Goal: Transaction & Acquisition: Purchase product/service

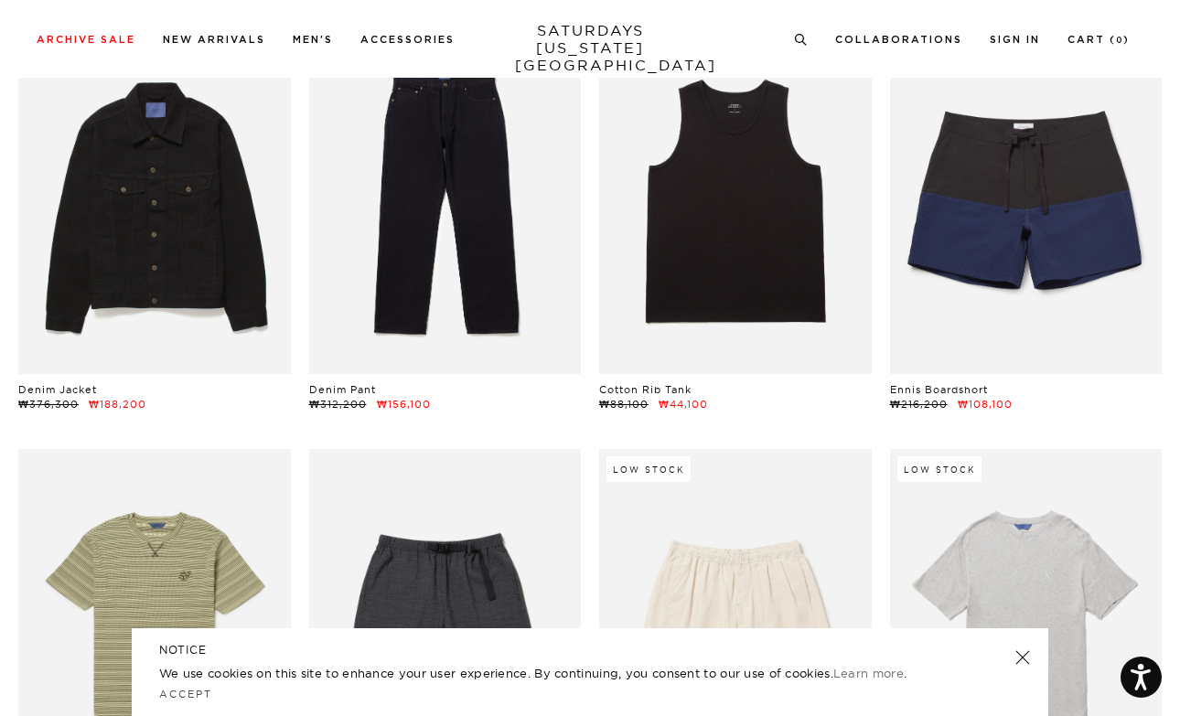
scroll to position [1813, 0]
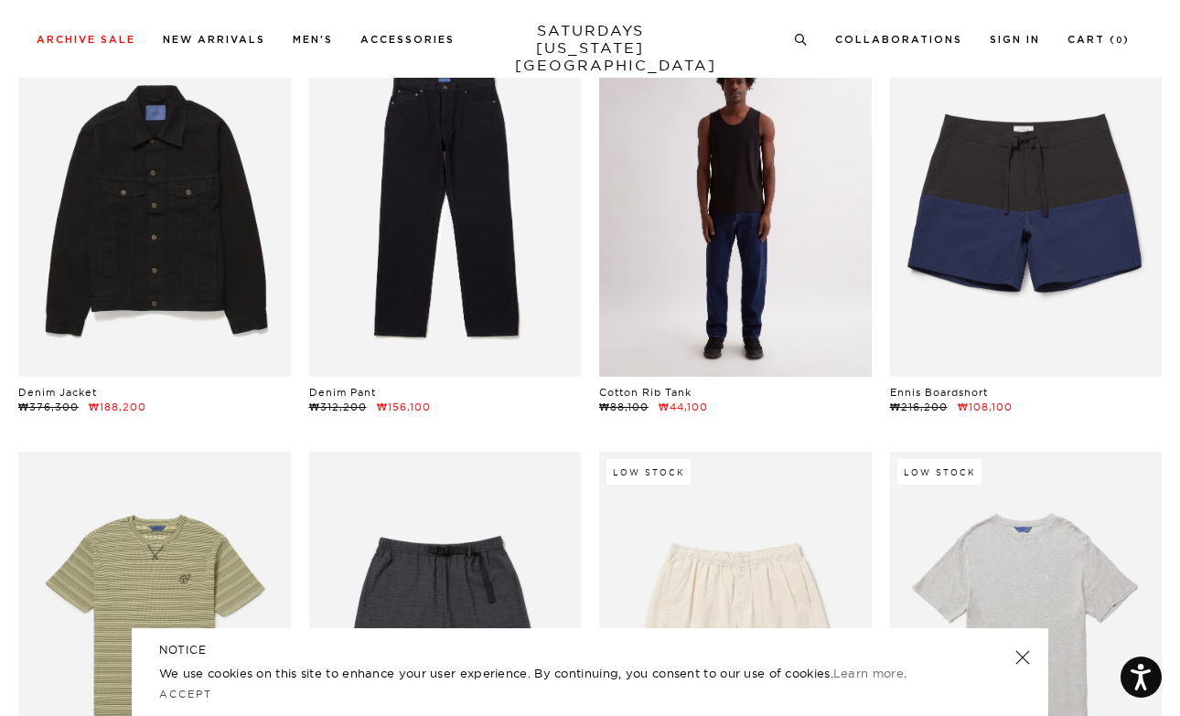
click at [759, 267] on link at bounding box center [735, 207] width 273 height 340
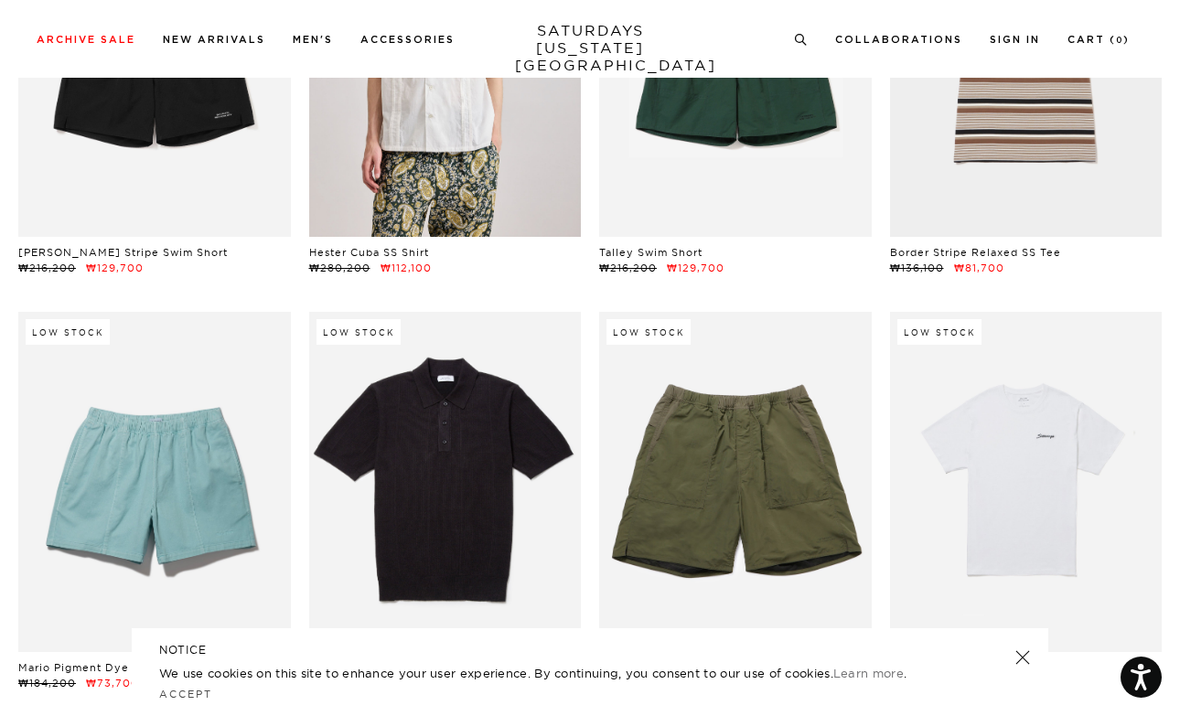
scroll to position [3549, 0]
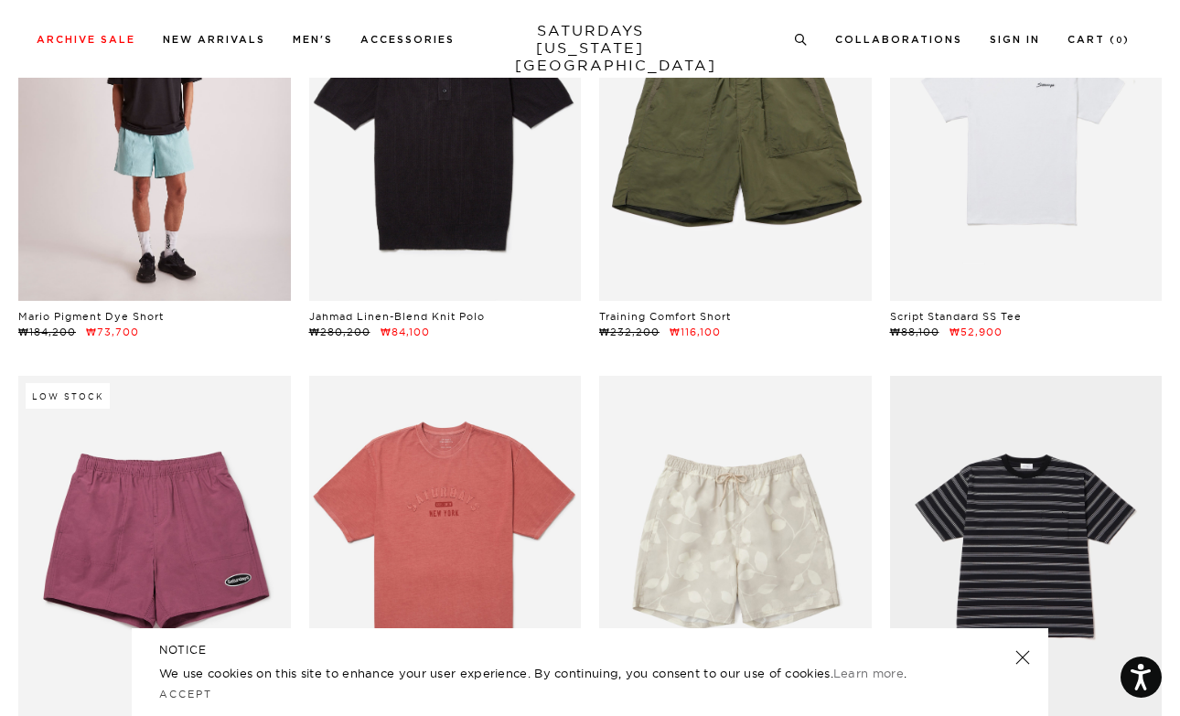
click at [138, 239] on link at bounding box center [154, 131] width 273 height 340
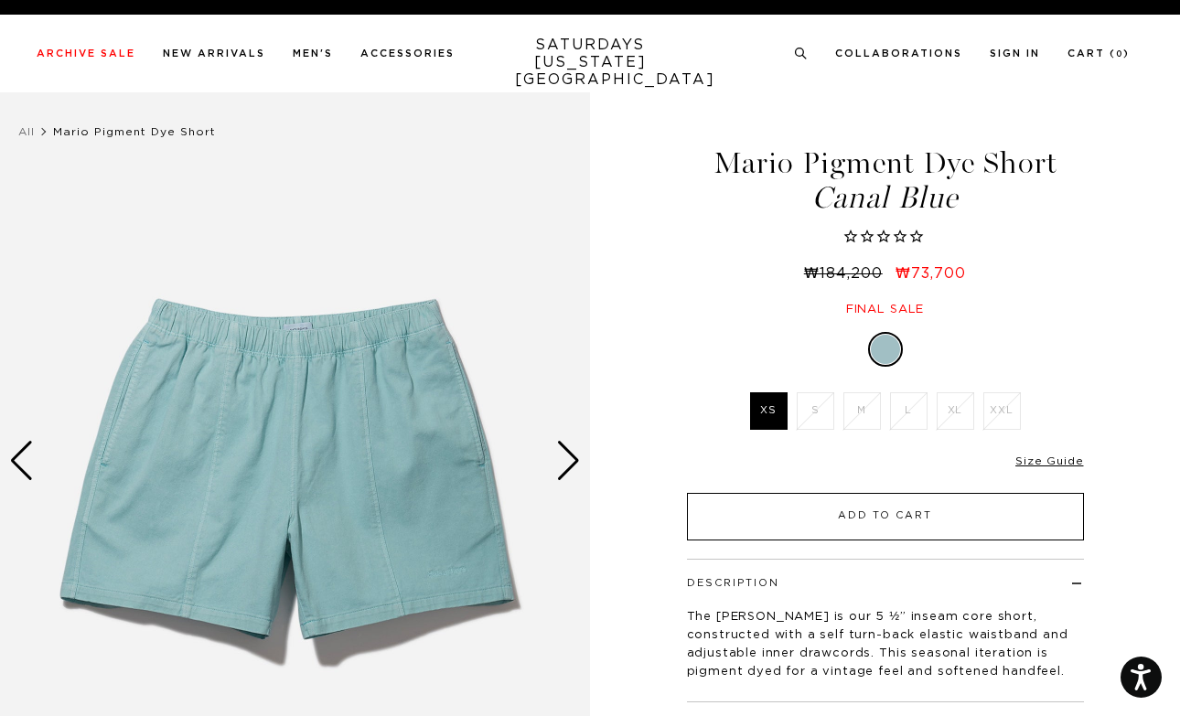
click at [793, 526] on button "Add to Cart" at bounding box center [885, 517] width 397 height 48
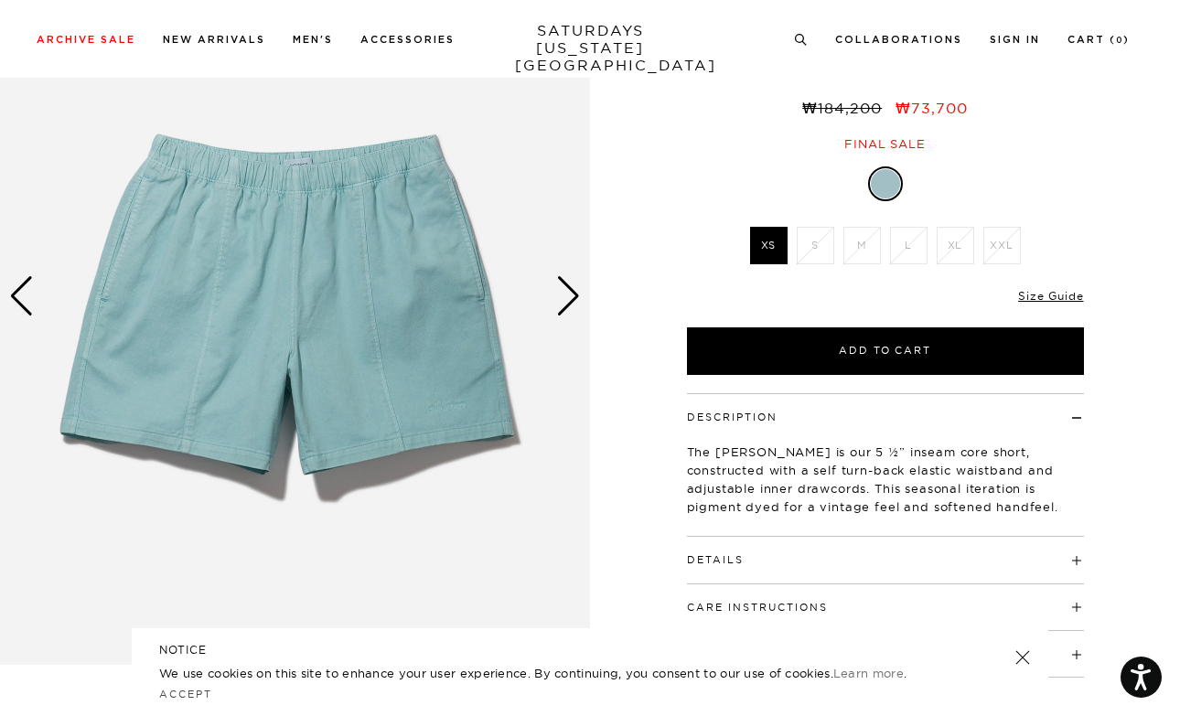
scroll to position [168, 0]
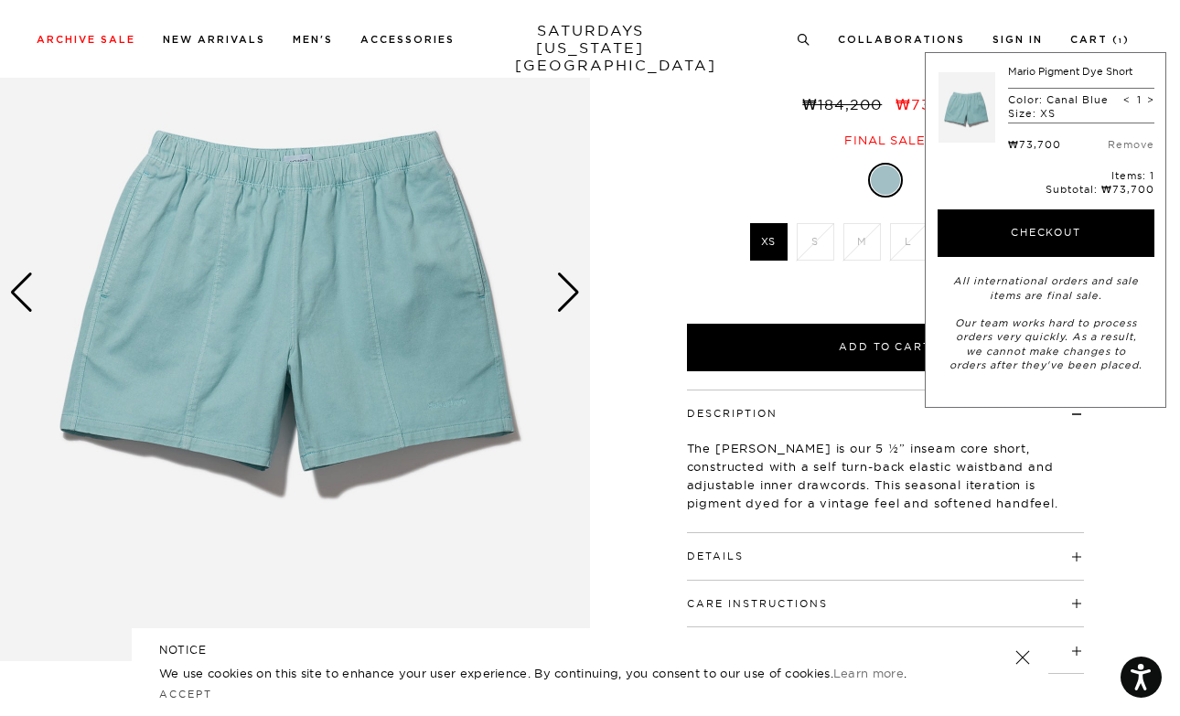
click at [707, 166] on div at bounding box center [885, 180] width 397 height 35
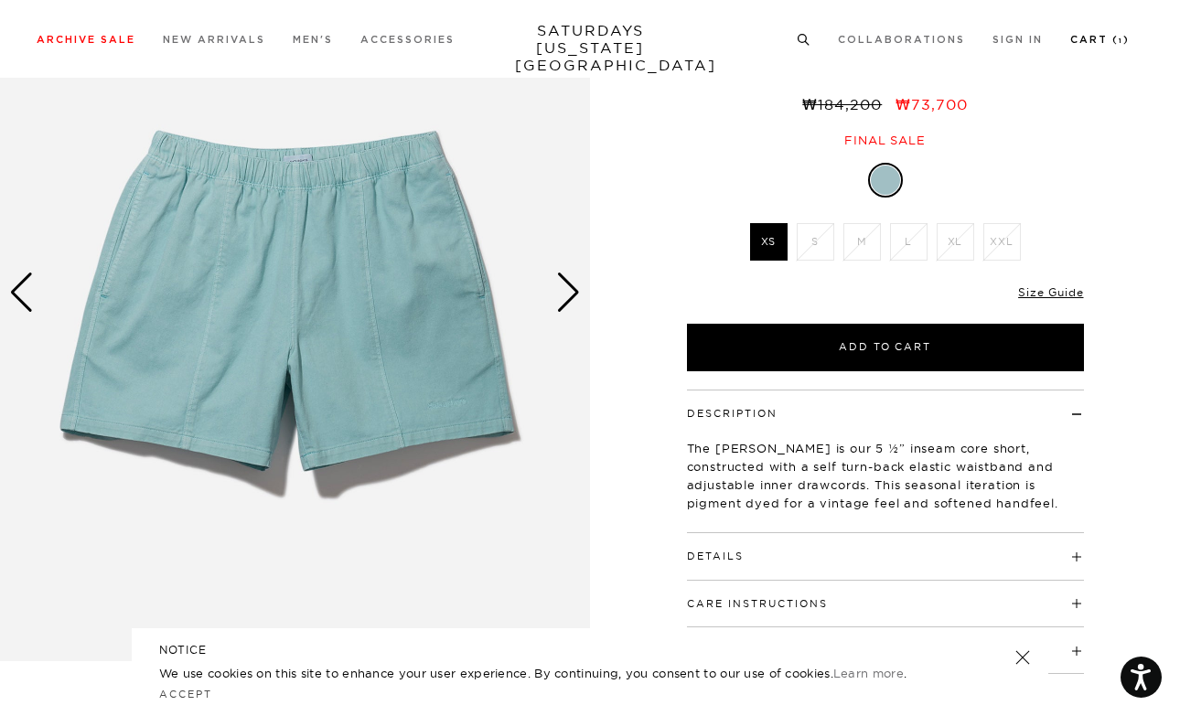
click at [1079, 37] on link "Cart ( 1 )" at bounding box center [1099, 40] width 59 height 10
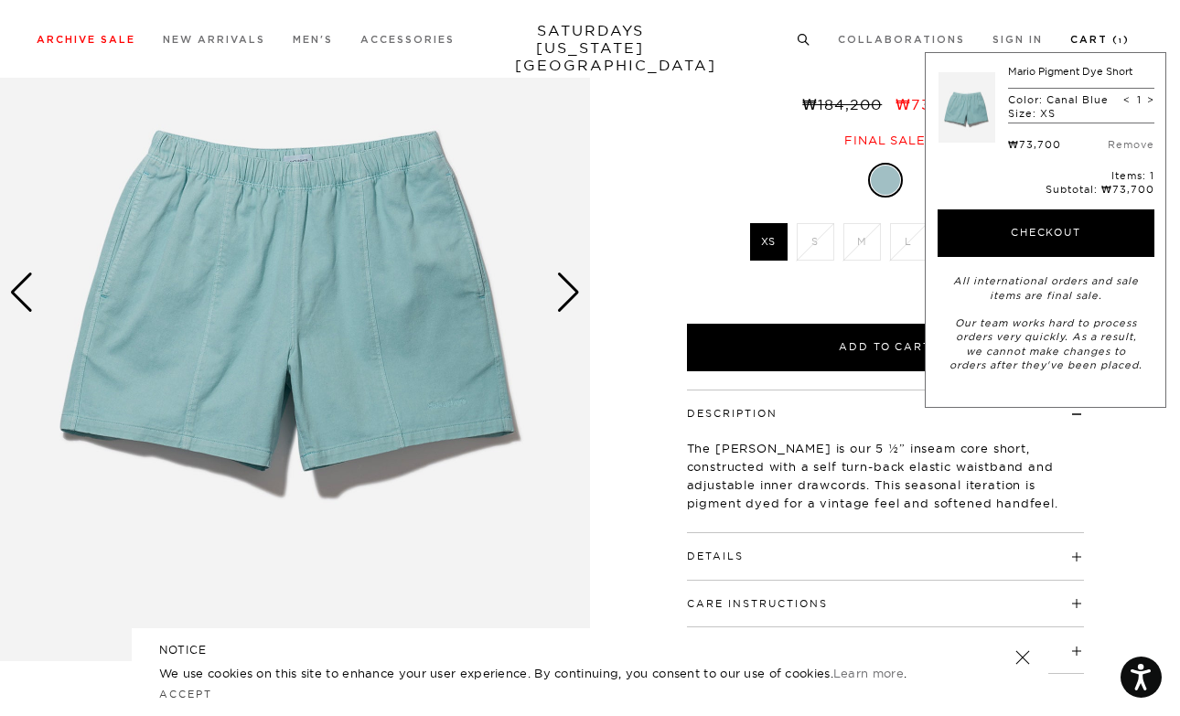
click at [1085, 35] on link "Cart ( 1 )" at bounding box center [1099, 40] width 59 height 10
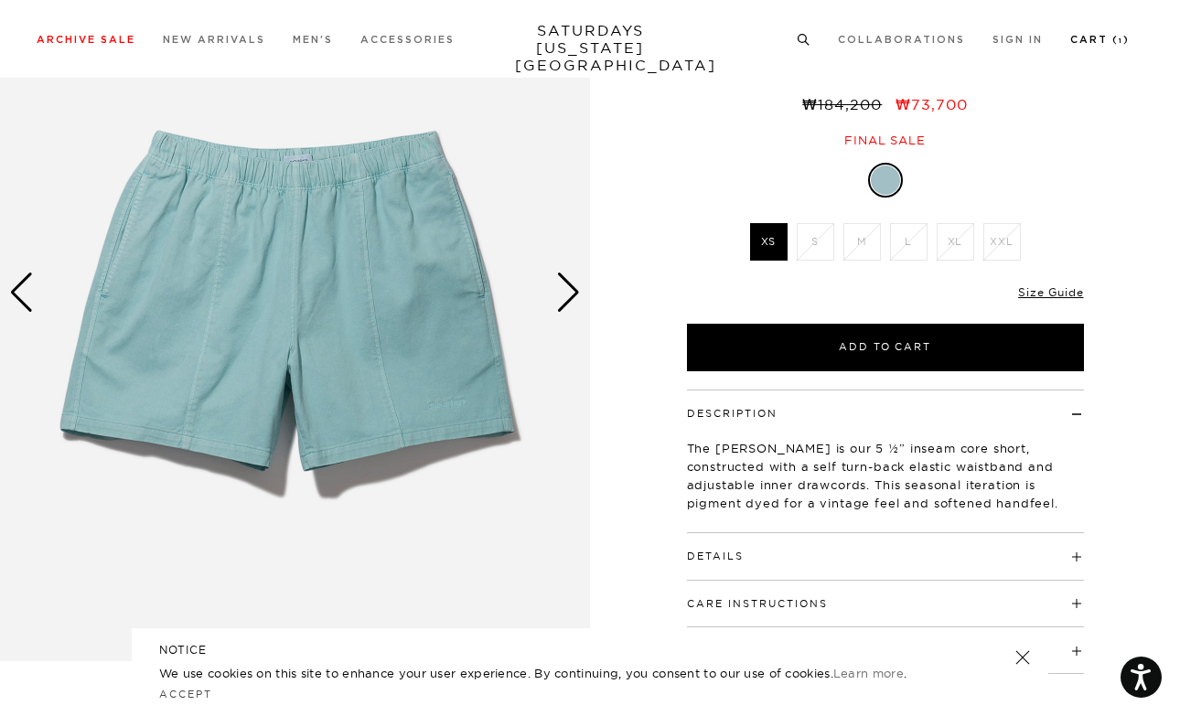
click at [1081, 45] on link "Cart ( 1 )" at bounding box center [1099, 40] width 59 height 10
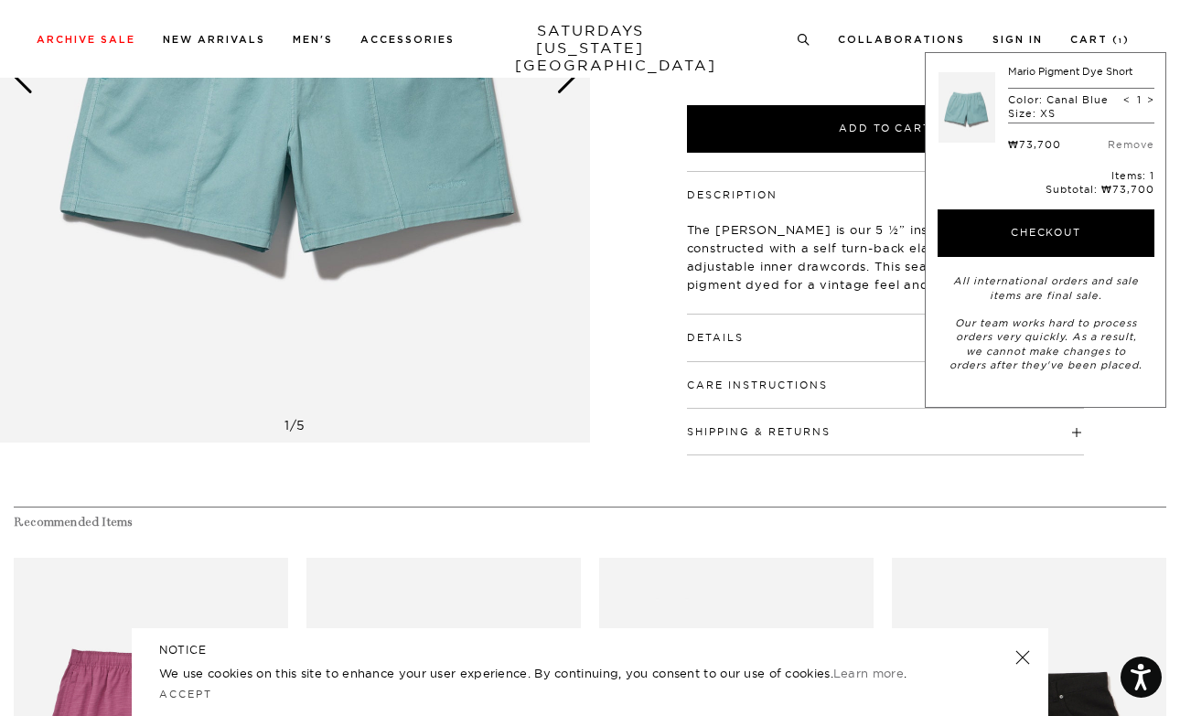
scroll to position [602, 0]
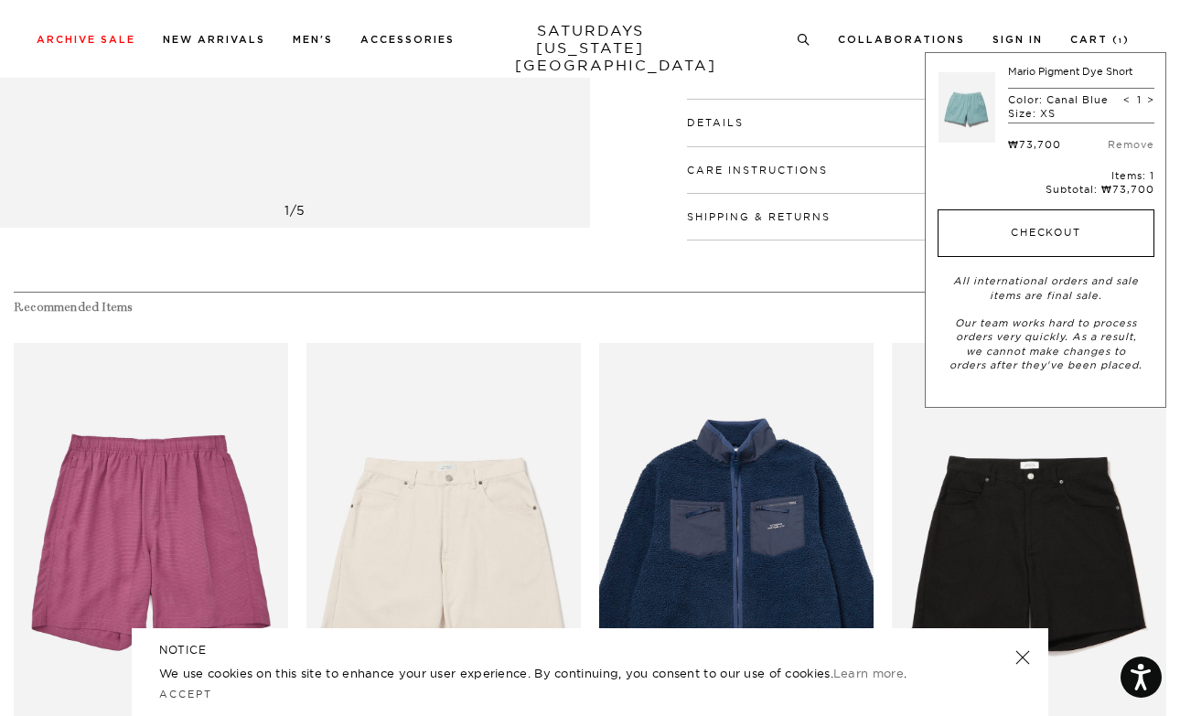
click at [997, 224] on button "Checkout" at bounding box center [1046, 233] width 217 height 48
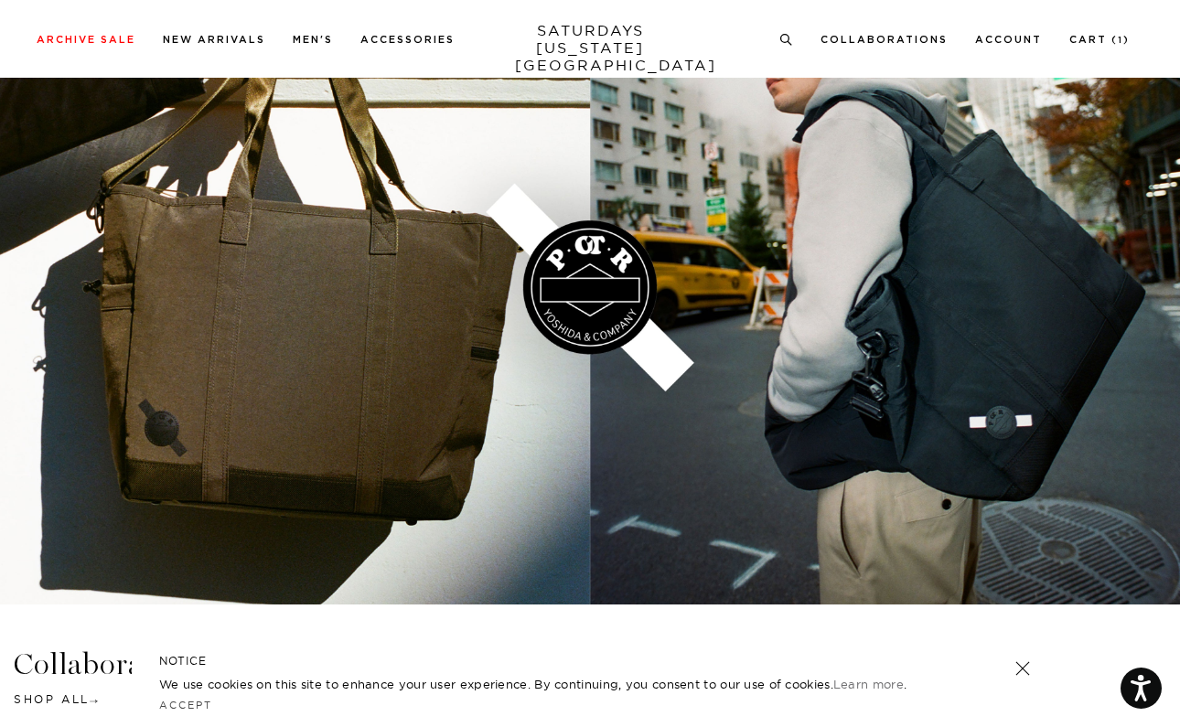
scroll to position [2666, 0]
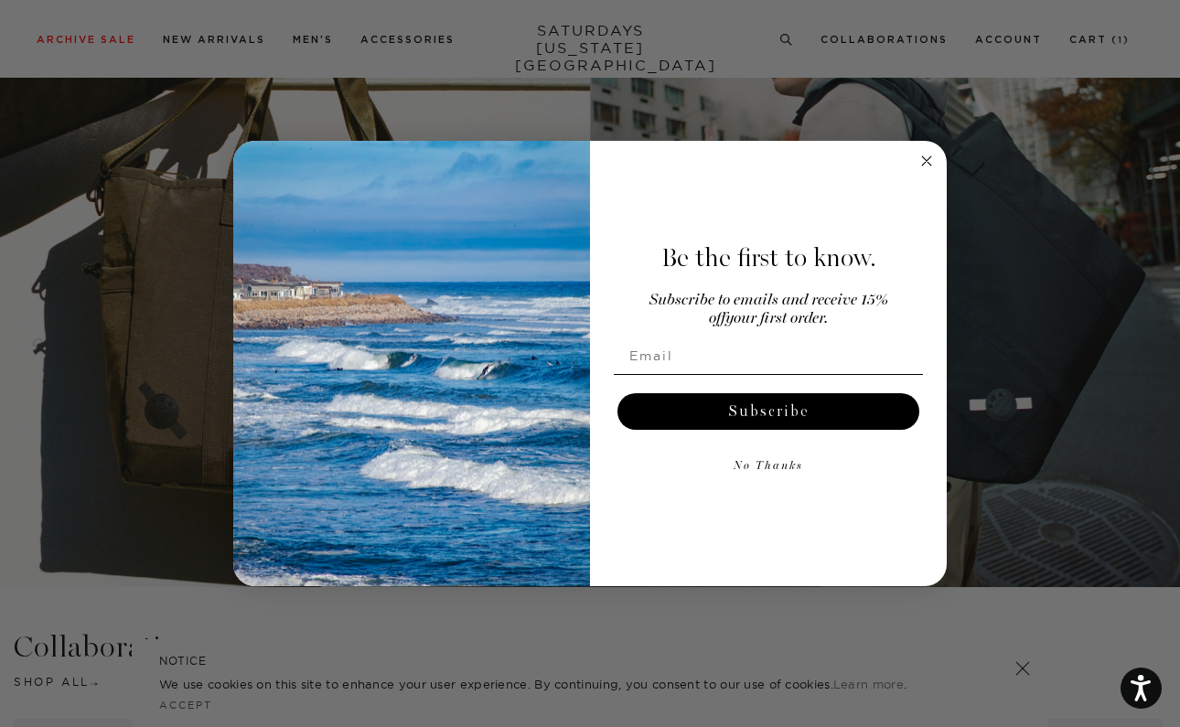
click at [434, 347] on img "POPUP Form" at bounding box center [411, 364] width 357 height 446
click at [915, 167] on div "Be the first to know. Subscribe to emails and receive 15% off your first order.…" at bounding box center [759, 364] width 338 height 410
click at [925, 158] on icon "Close dialog" at bounding box center [926, 160] width 9 height 9
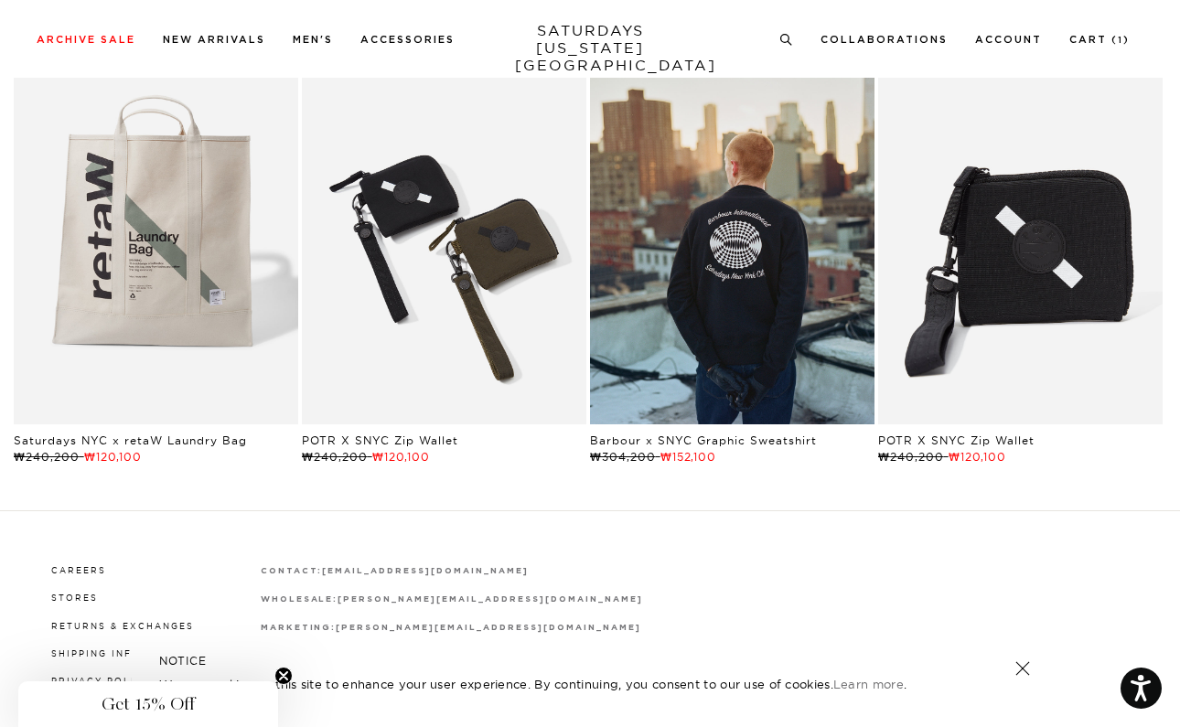
scroll to position [3217, 0]
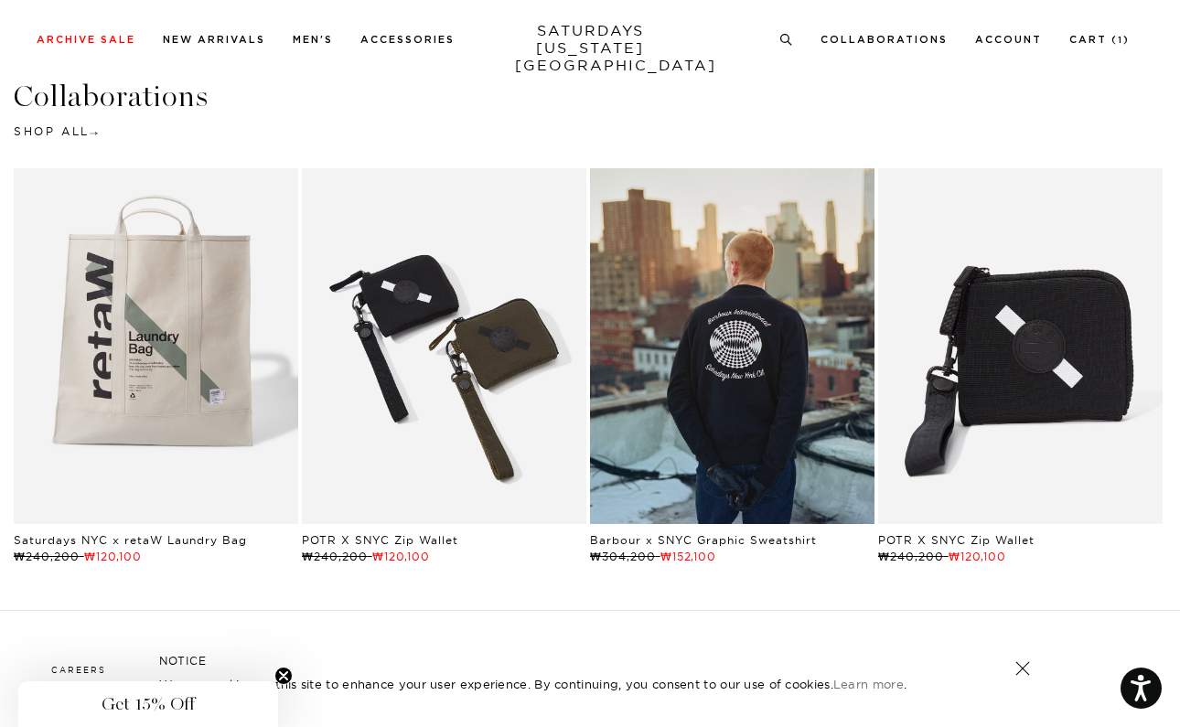
click at [443, 434] on link "Army Green | POTR X SNYC Zip Wallet | Saturdays NYC" at bounding box center [444, 346] width 284 height 356
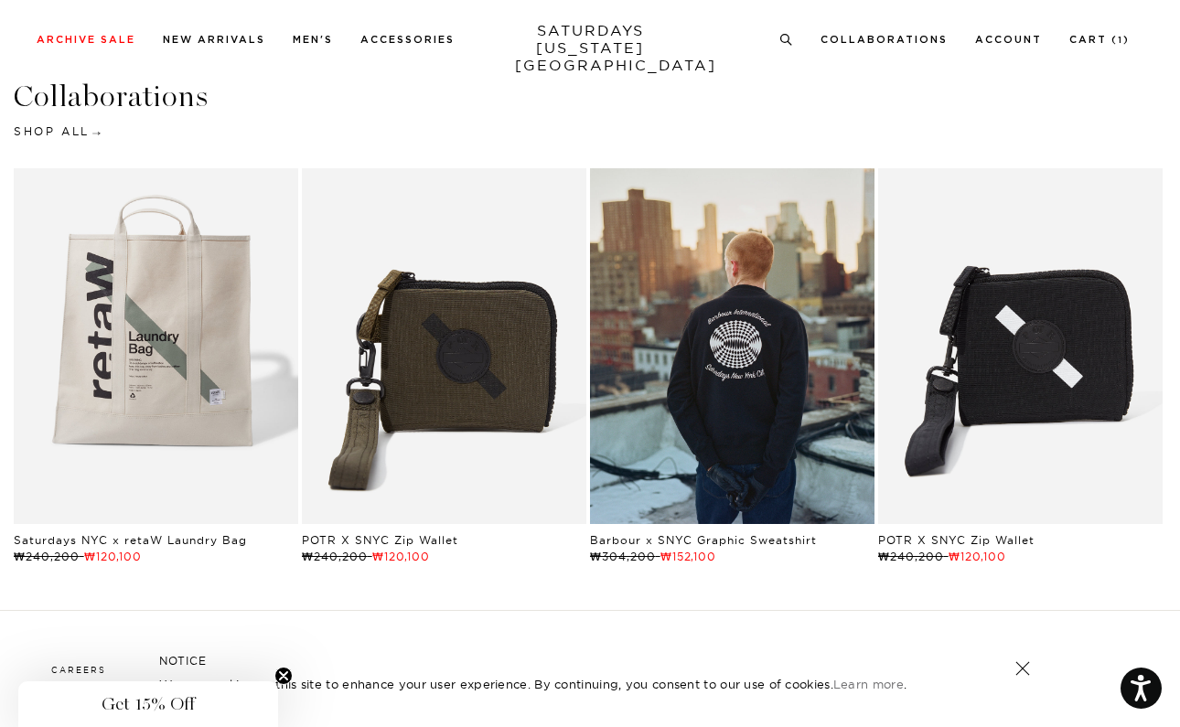
click at [80, 130] on link "Shop All" at bounding box center [56, 131] width 84 height 14
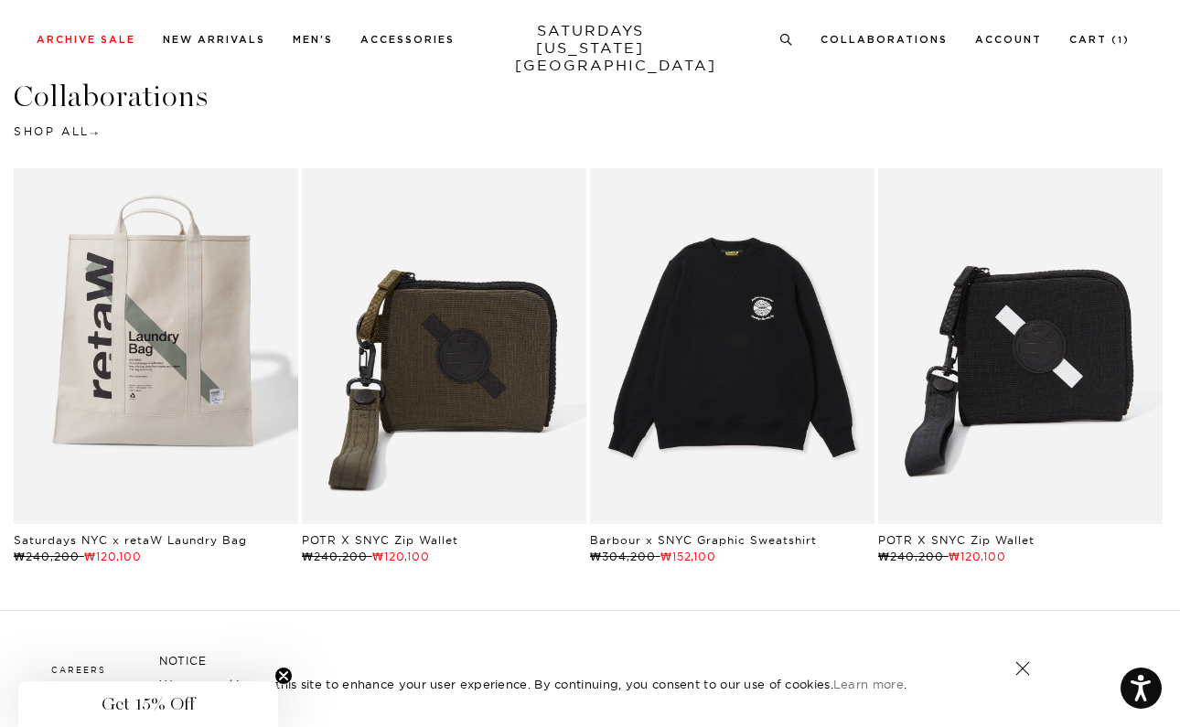
click at [681, 287] on link "Black | Barbour International x SNYC Graphic Sweatshirt | Saturdays NYC" at bounding box center [732, 346] width 284 height 356
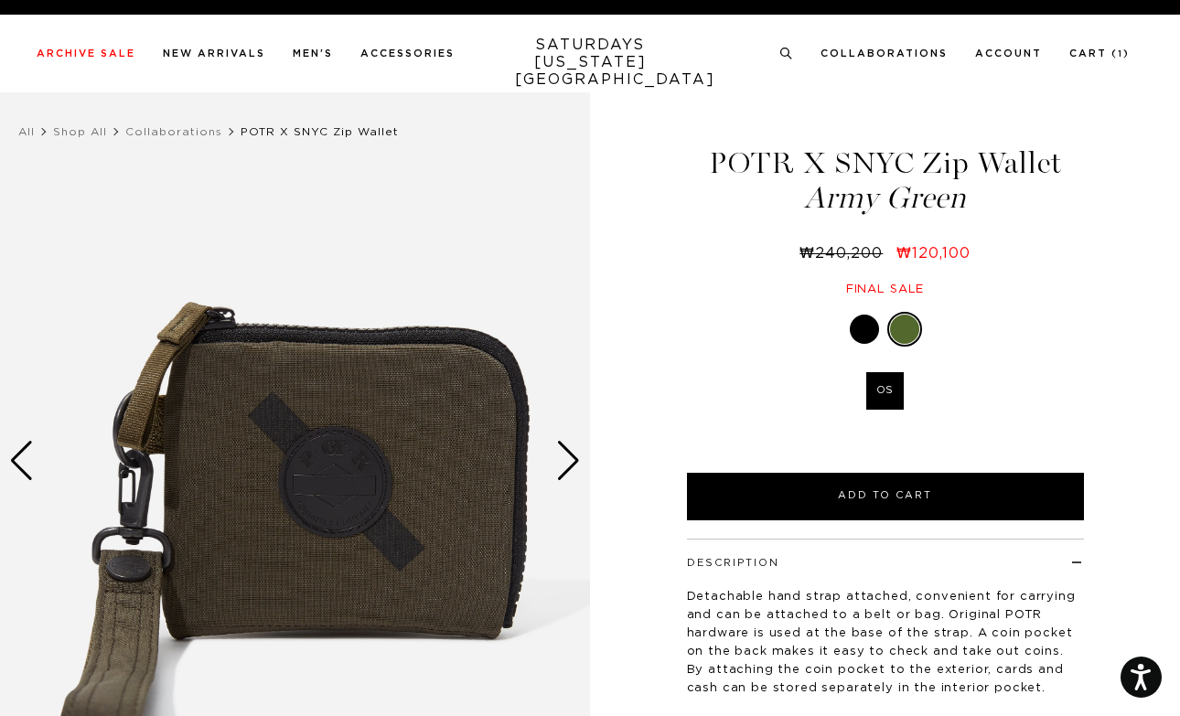
click at [866, 326] on div at bounding box center [864, 329] width 29 height 29
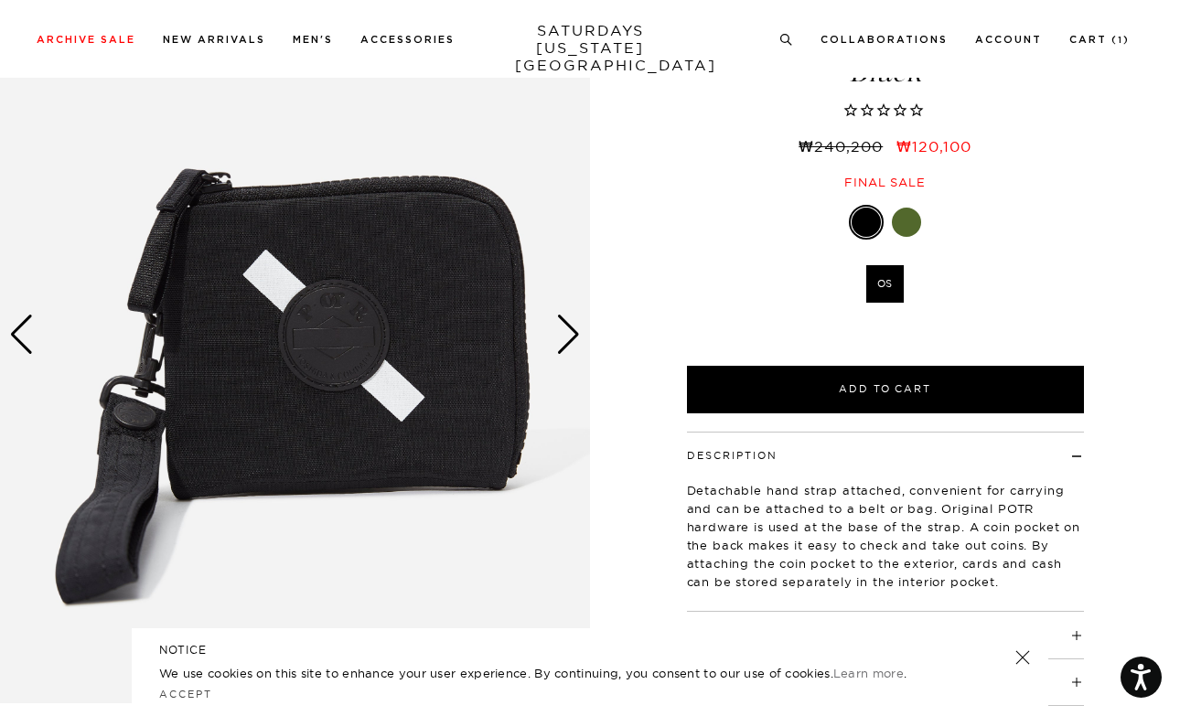
scroll to position [61, 0]
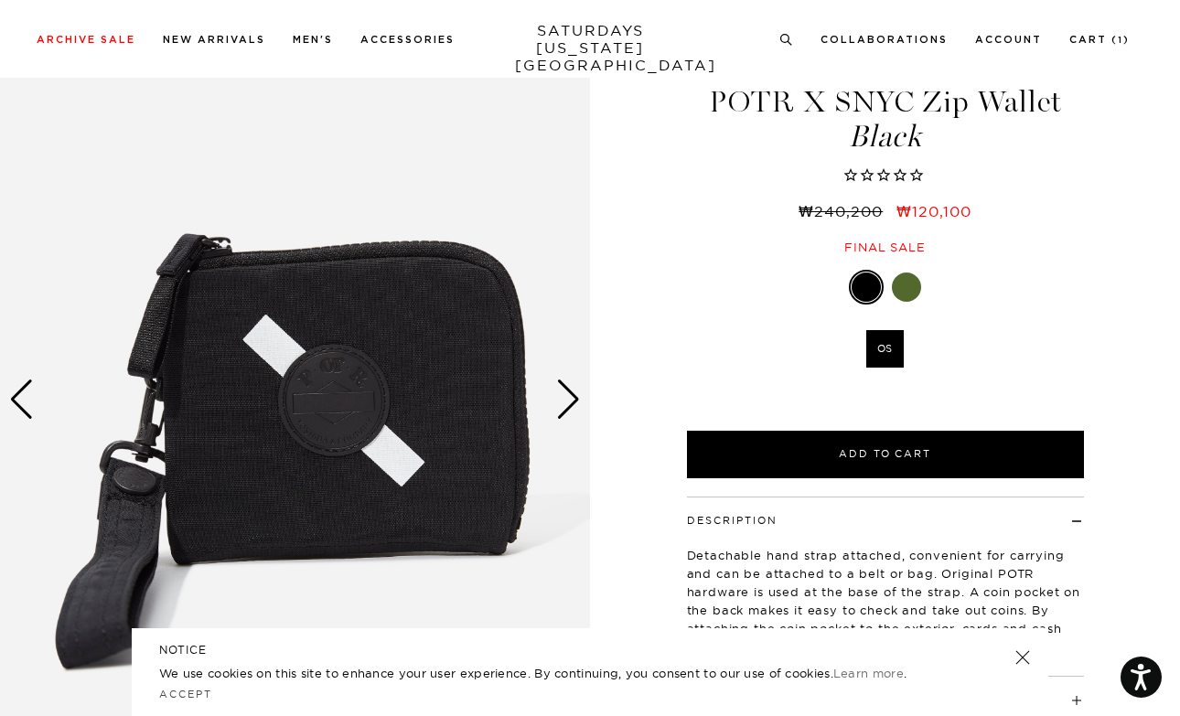
click at [561, 390] on div "Next slide" at bounding box center [568, 400] width 25 height 40
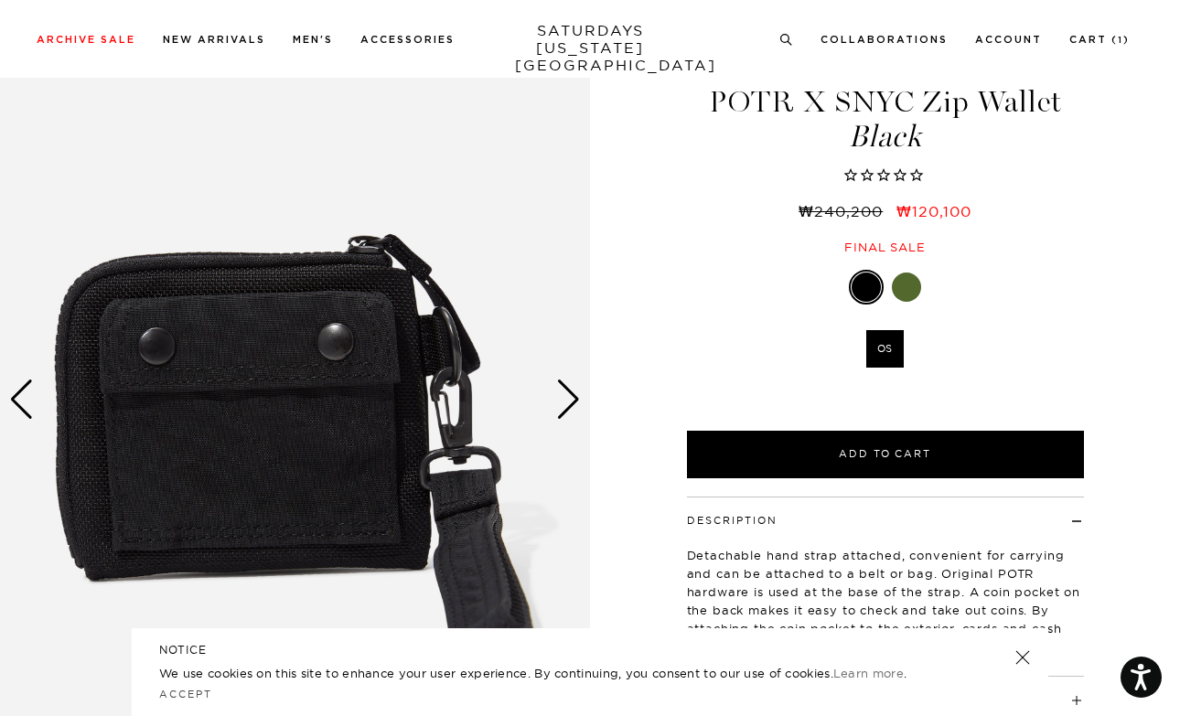
click at [561, 390] on div "Next slide" at bounding box center [568, 400] width 25 height 40
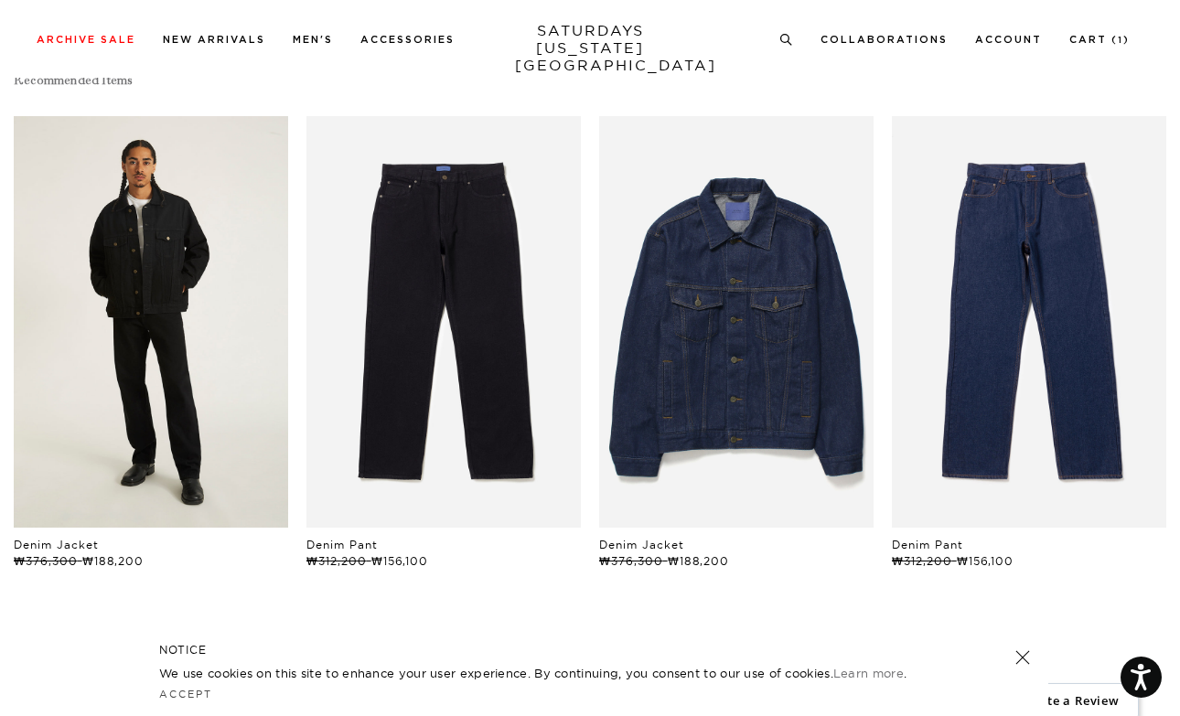
scroll to position [974, 0]
click at [183, 385] on link "files/M00034DE01-BLACK_07.jpg" at bounding box center [151, 321] width 274 height 412
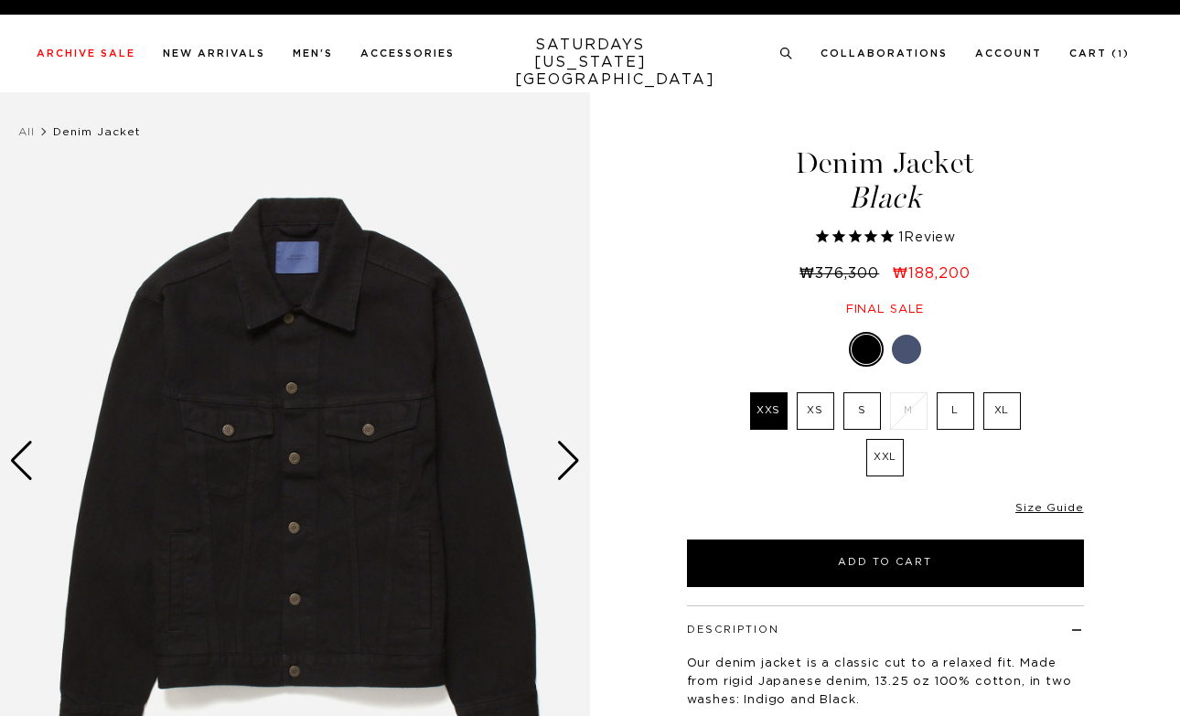
select select "recent"
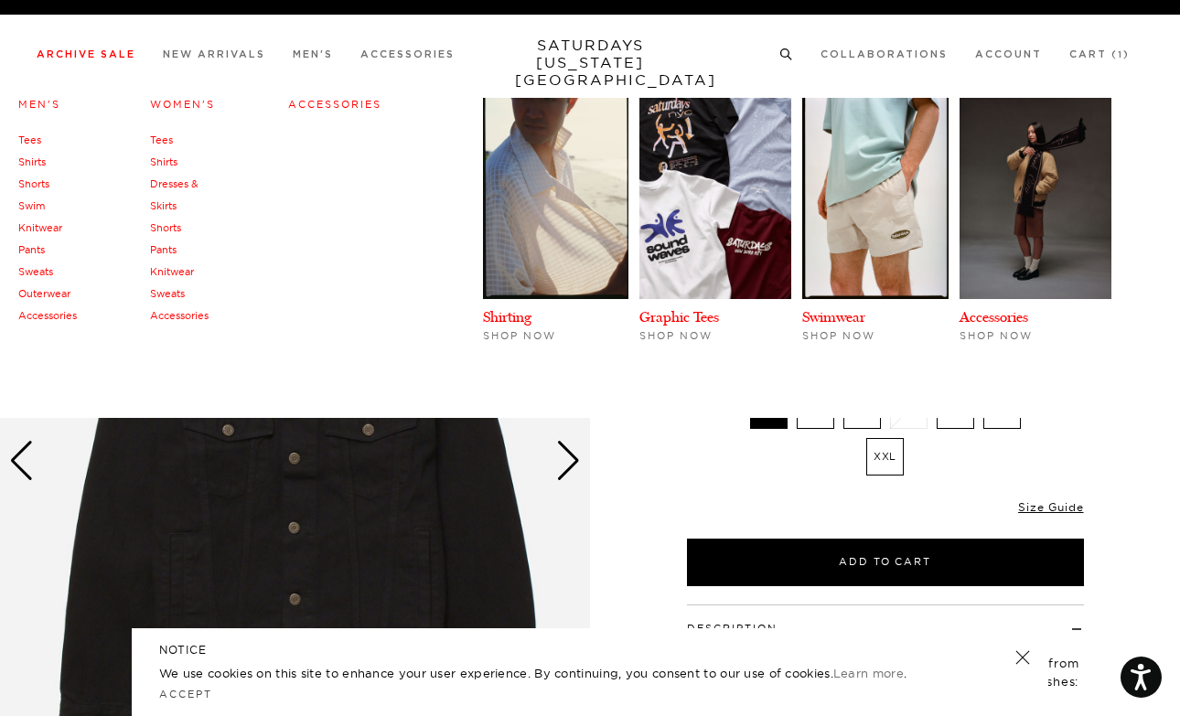
click at [40, 111] on link "Men's" at bounding box center [39, 104] width 42 height 13
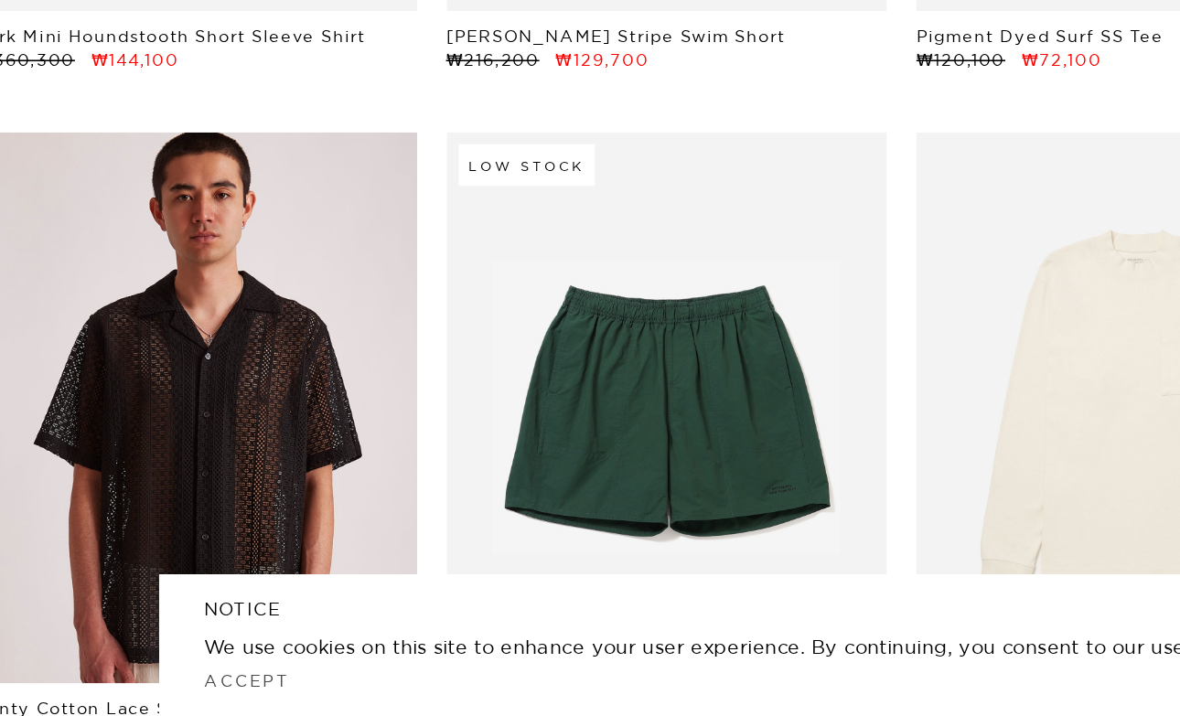
scroll to position [1614, 0]
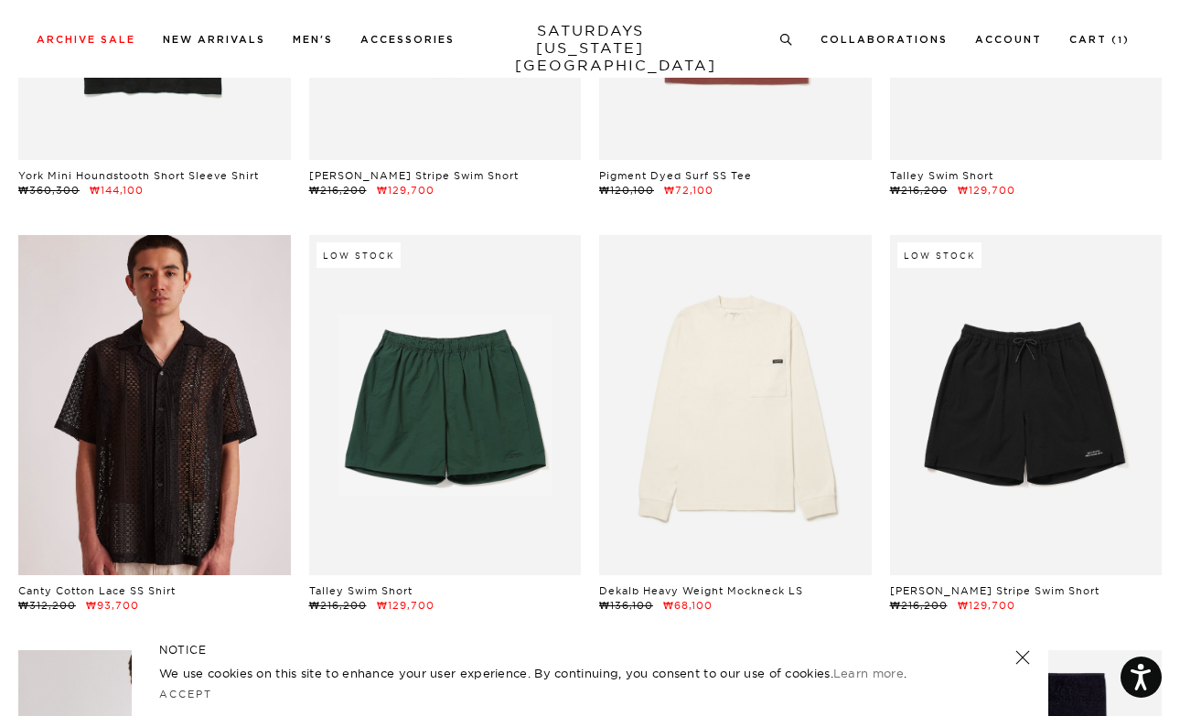
click at [93, 401] on link at bounding box center [154, 405] width 273 height 340
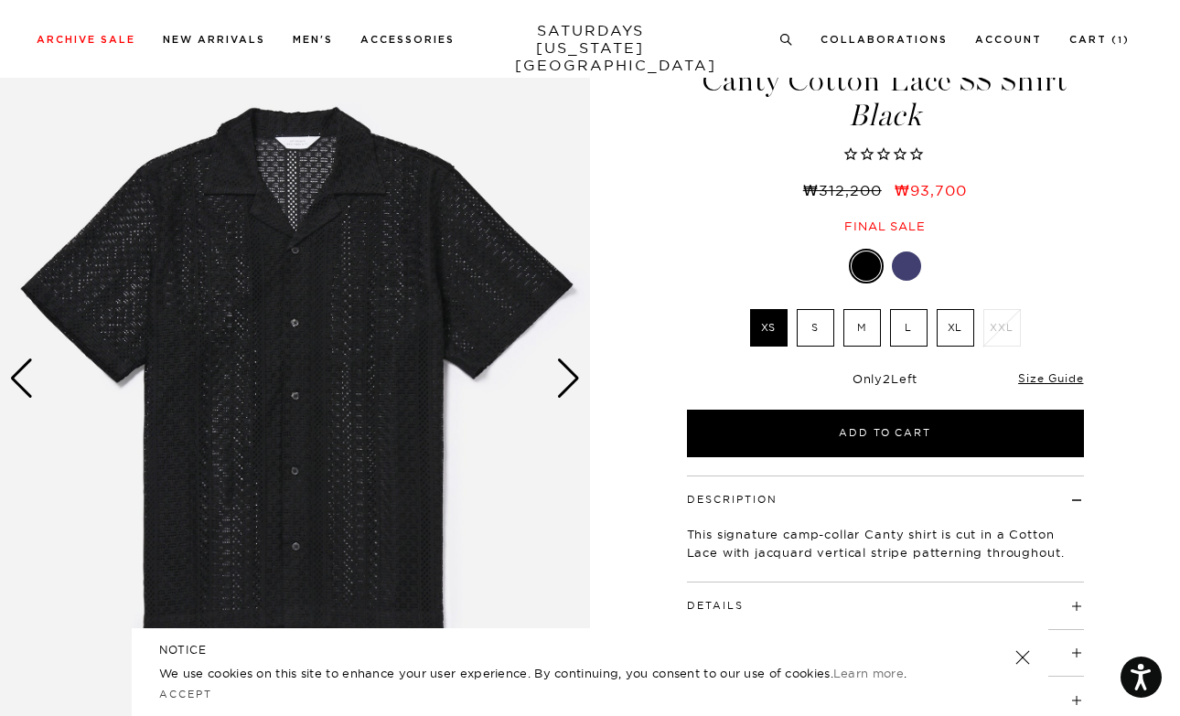
scroll to position [70, 0]
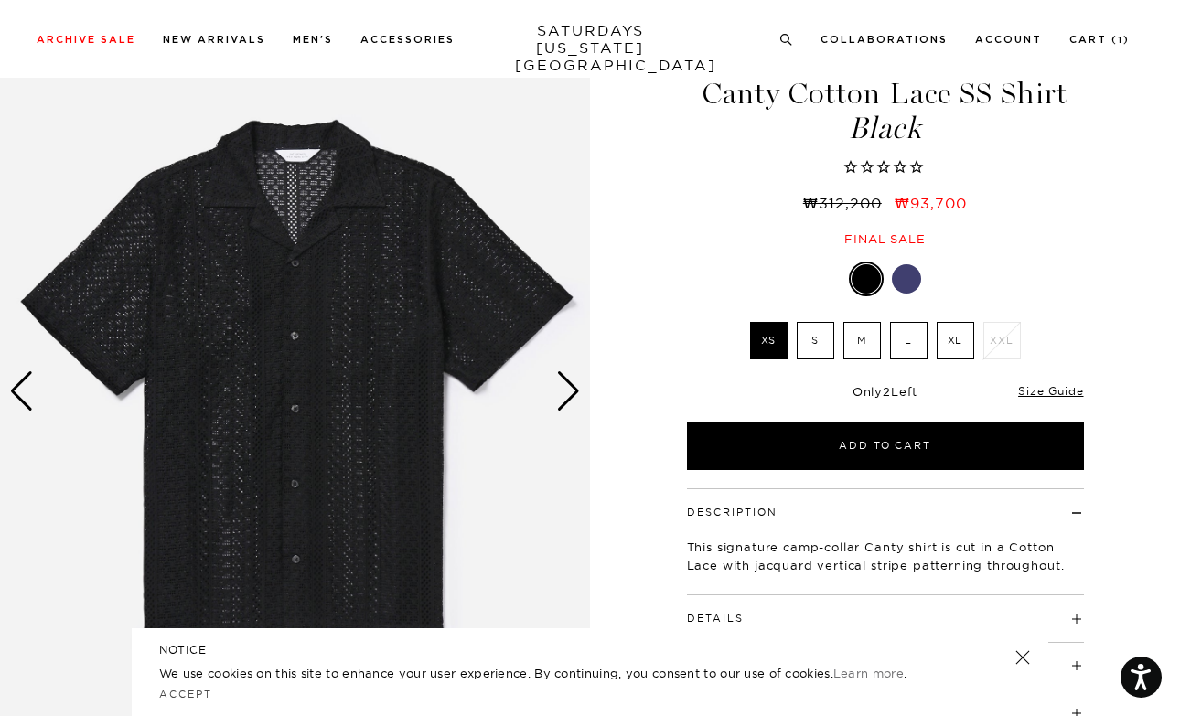
click at [906, 280] on div at bounding box center [906, 278] width 29 height 29
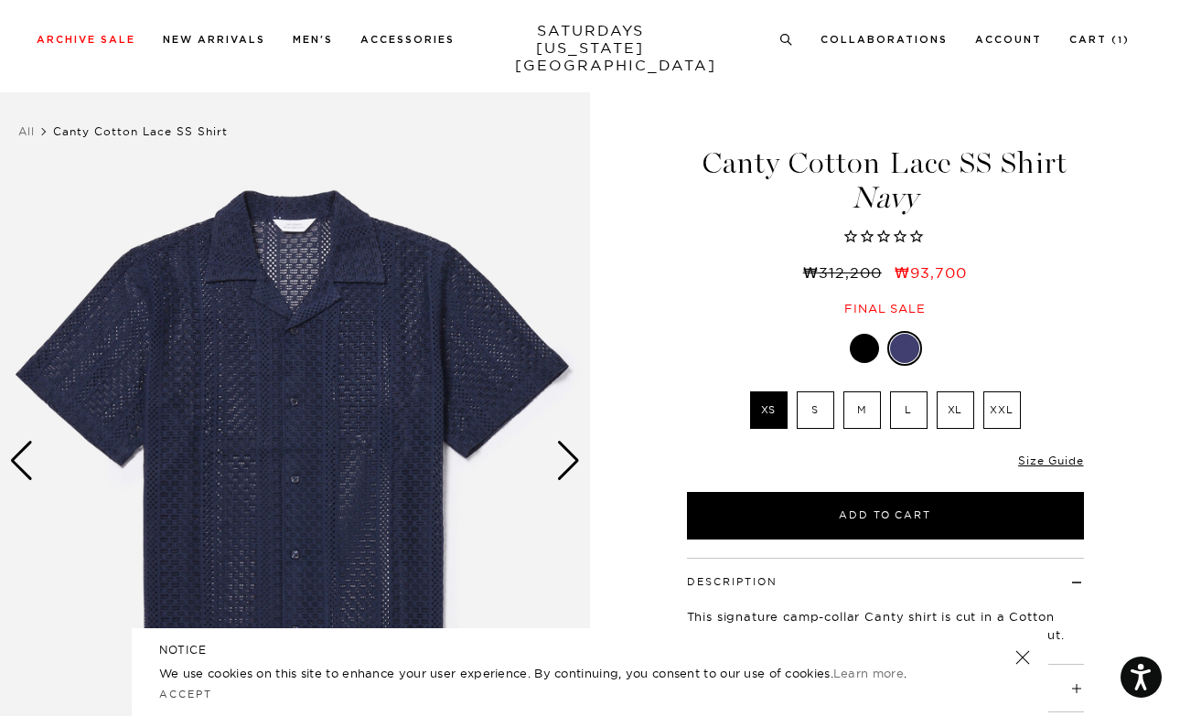
scroll to position [53, 0]
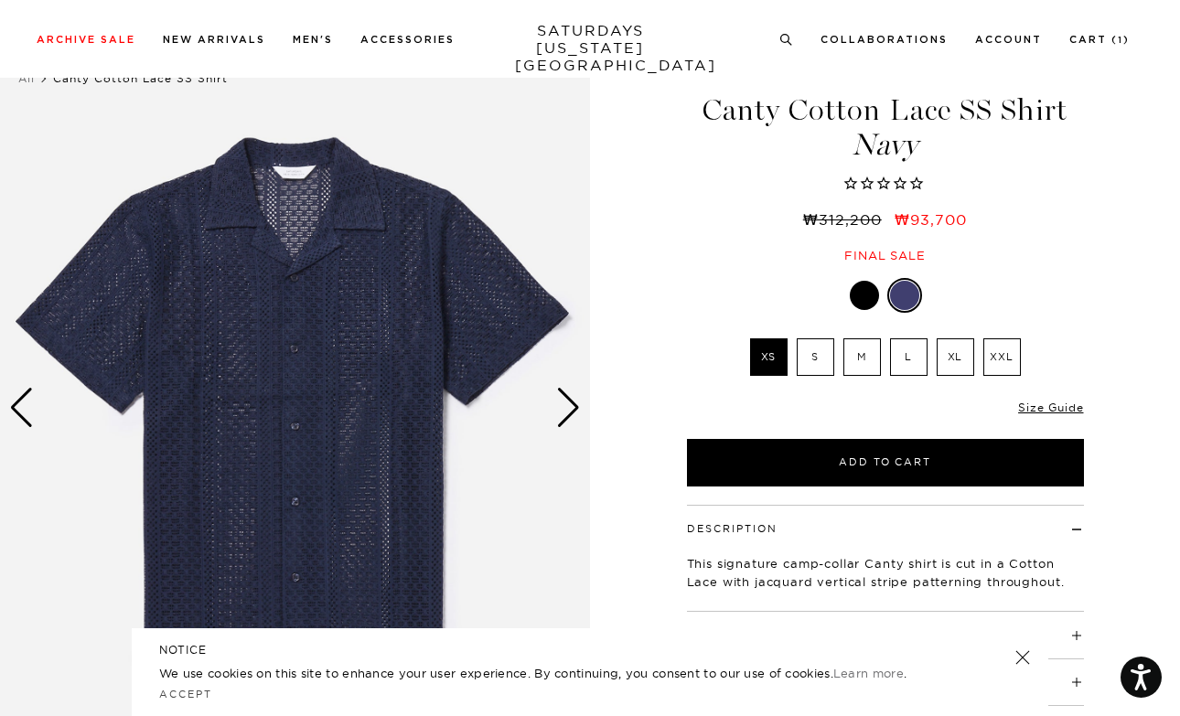
click at [869, 302] on div at bounding box center [864, 295] width 29 height 29
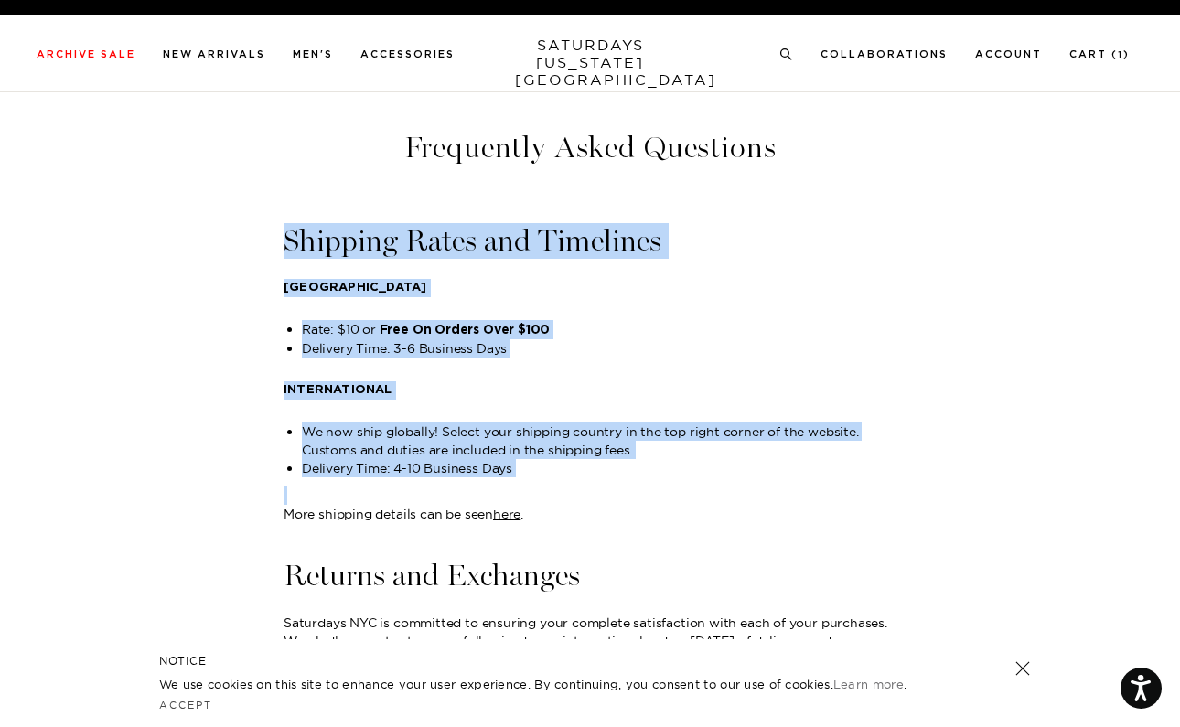
drag, startPoint x: 289, startPoint y: 218, endPoint x: 618, endPoint y: 498, distance: 432.2
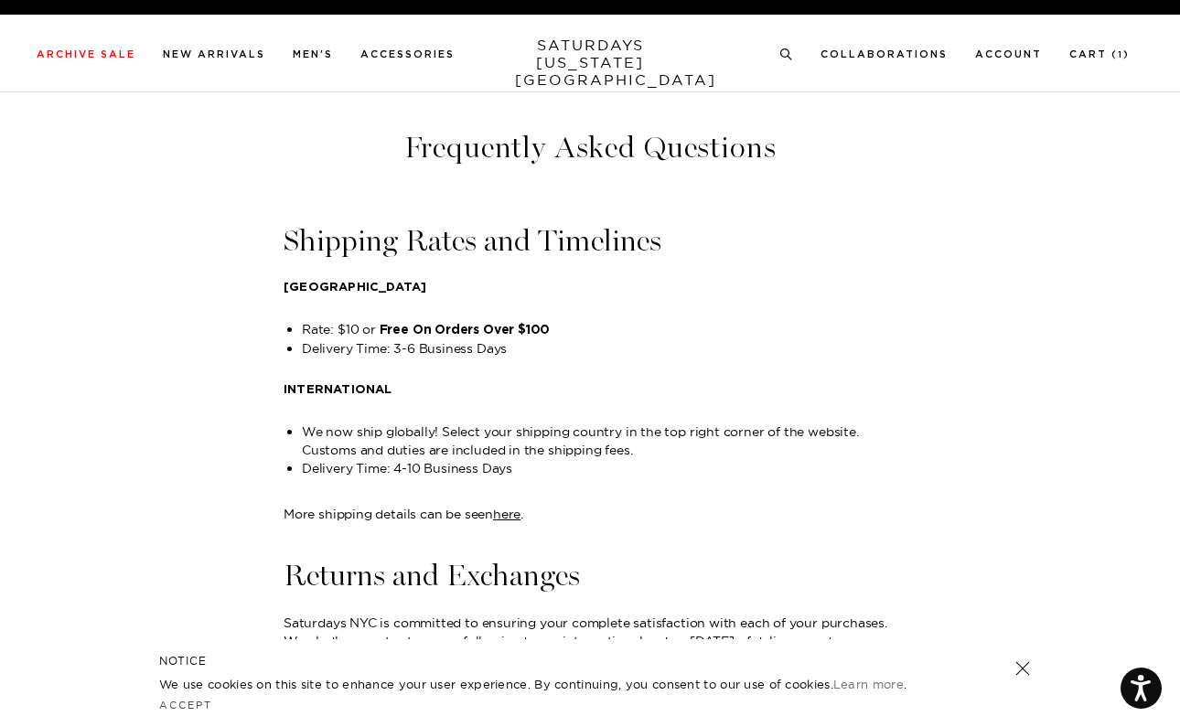
click at [612, 497] on p "More shipping details can be seen here ." at bounding box center [590, 515] width 613 height 56
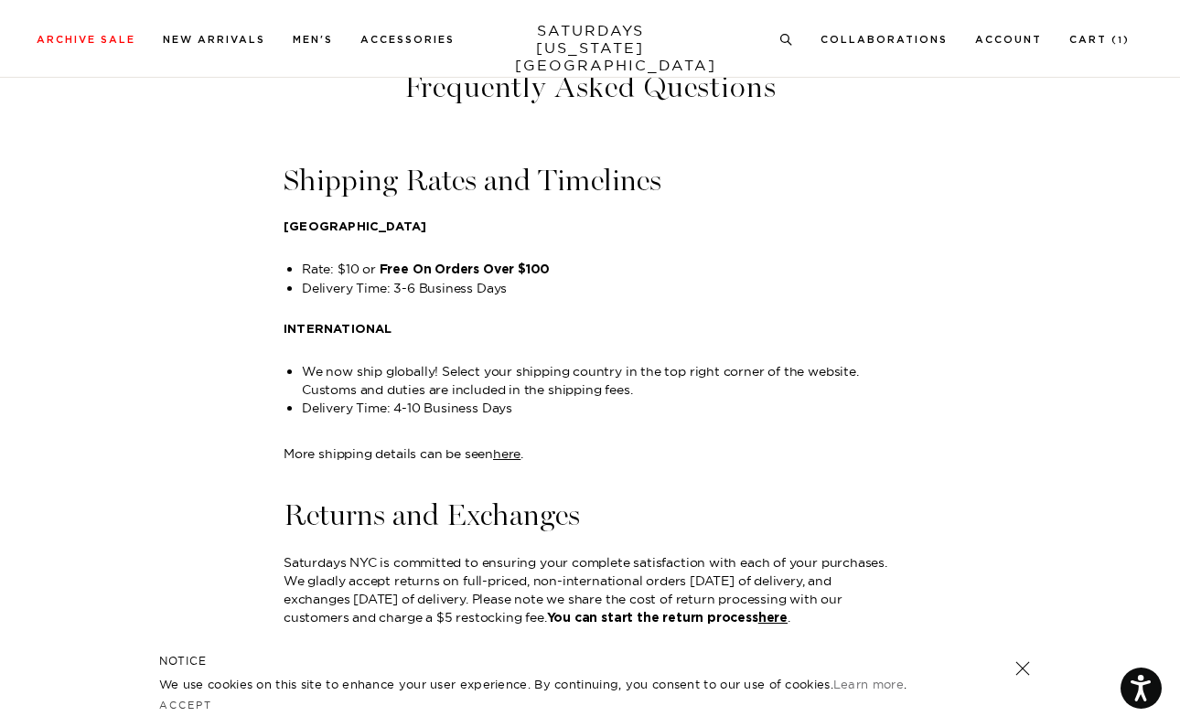
scroll to position [97, 0]
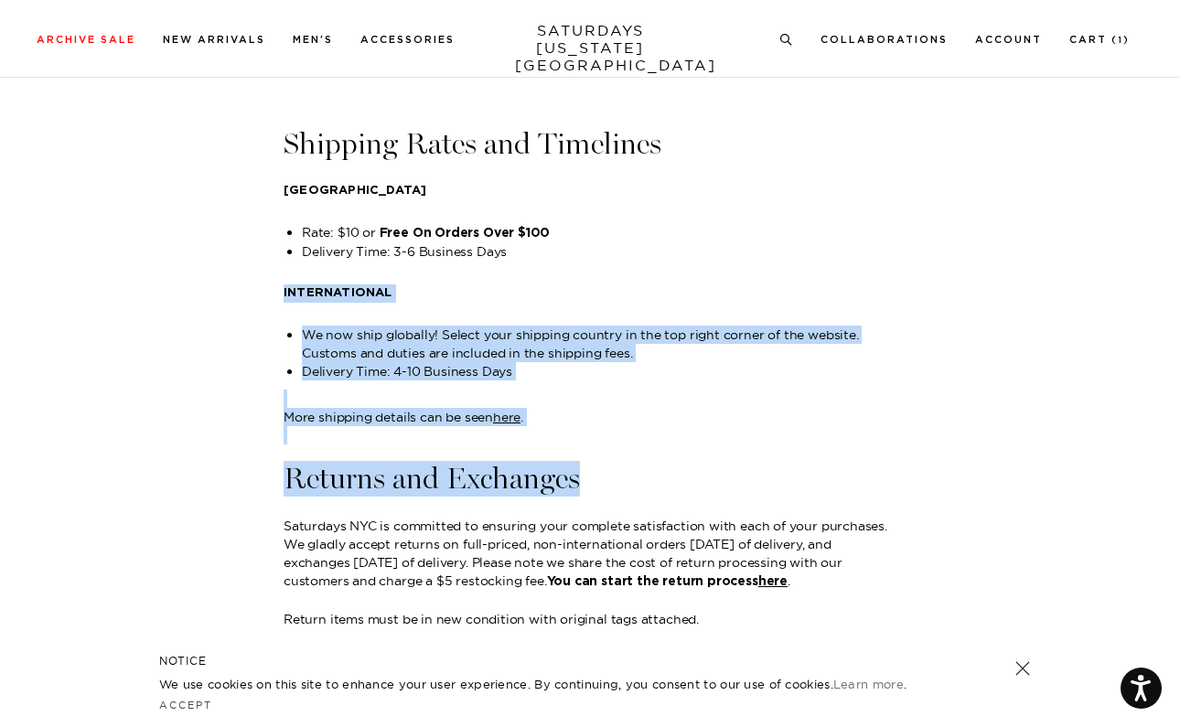
drag, startPoint x: 284, startPoint y: 284, endPoint x: 648, endPoint y: 467, distance: 407.9
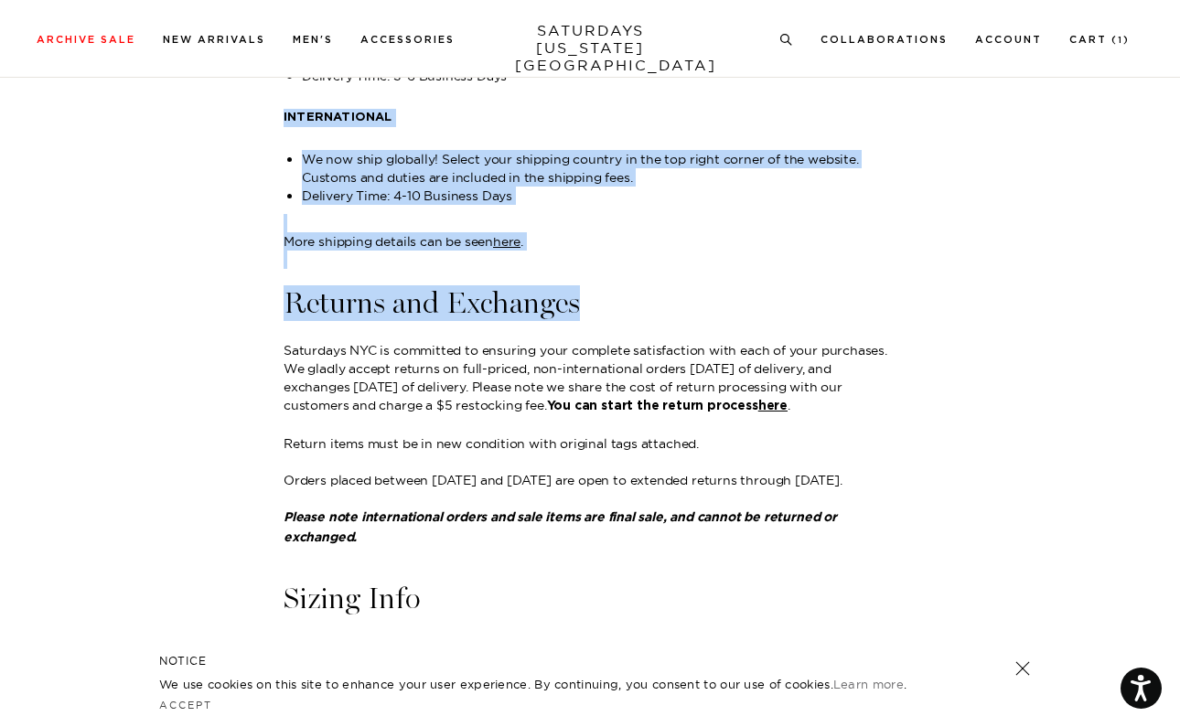
scroll to position [274, 0]
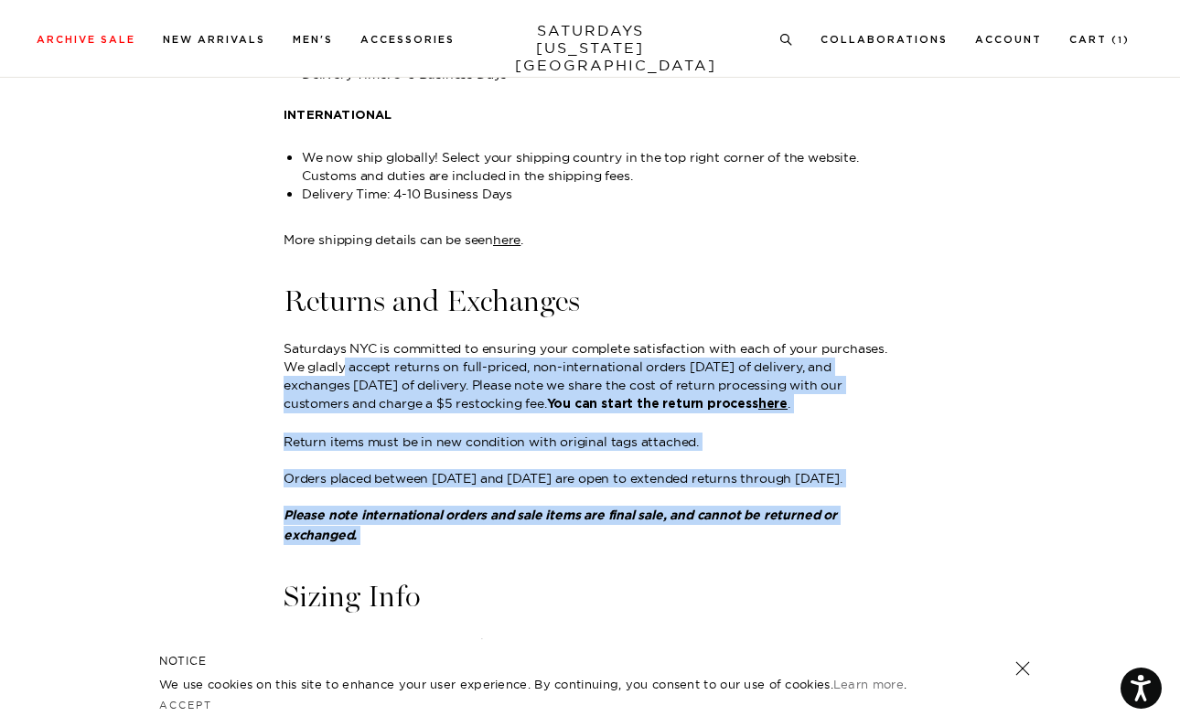
drag, startPoint x: 343, startPoint y: 364, endPoint x: 509, endPoint y: 576, distance: 269.2
click at [509, 576] on div "Shipping Rates and Timelines UNITED STATES Rate: $10 or Free On Orders Over $10…" at bounding box center [590, 632] width 613 height 1360
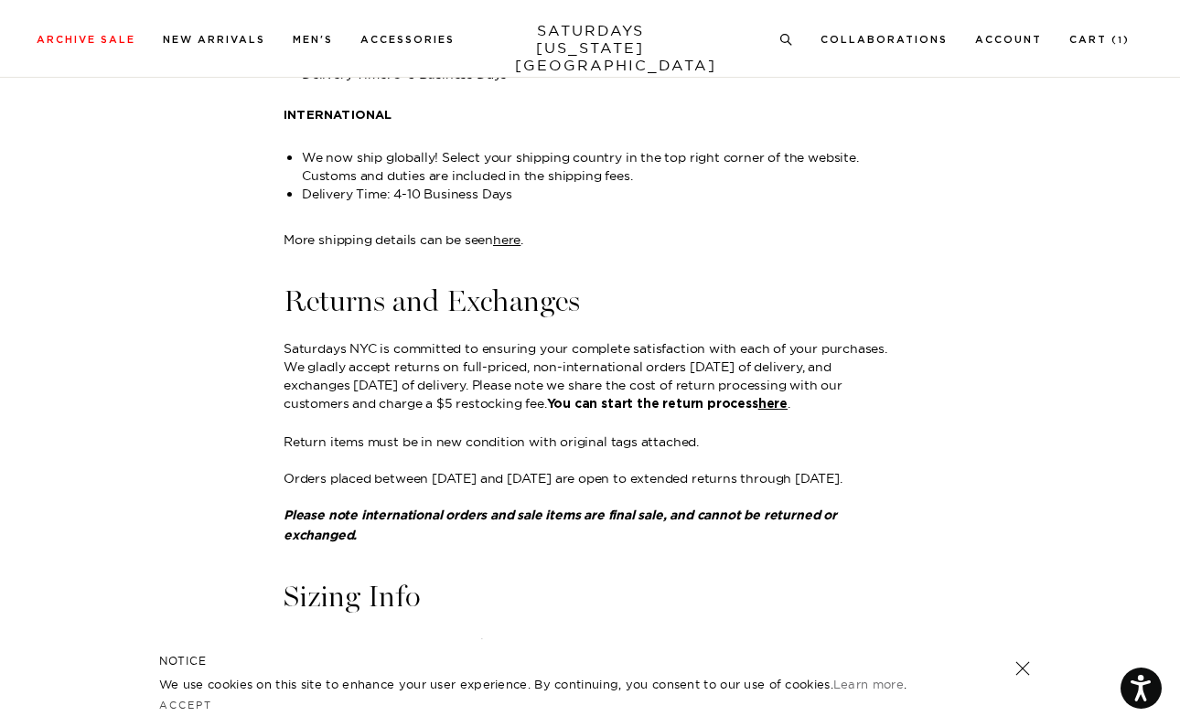
click at [509, 576] on div "Orders placed between November 15th and December 15th are open to extended retu…" at bounding box center [590, 525] width 613 height 113
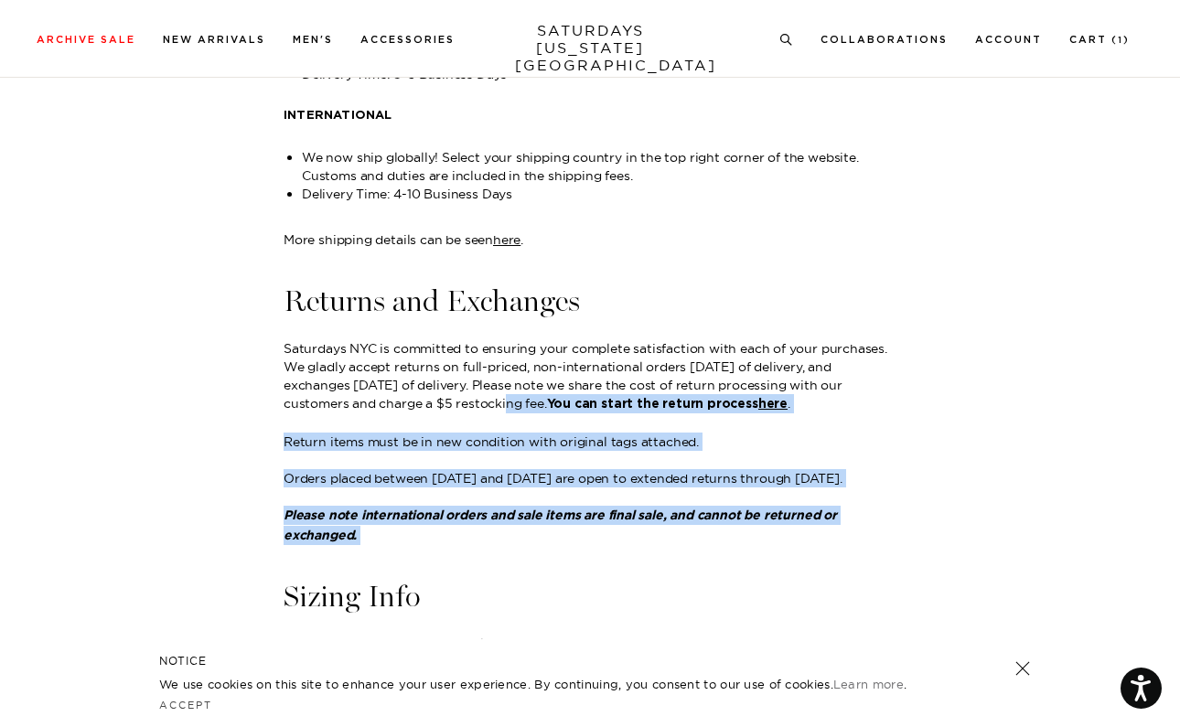
drag, startPoint x: 507, startPoint y: 564, endPoint x: 409, endPoint y: 397, distance: 193.9
click at [409, 398] on div "Shipping Rates and Timelines UNITED STATES Rate: $10 or Free On Orders Over $10…" at bounding box center [590, 632] width 613 height 1360
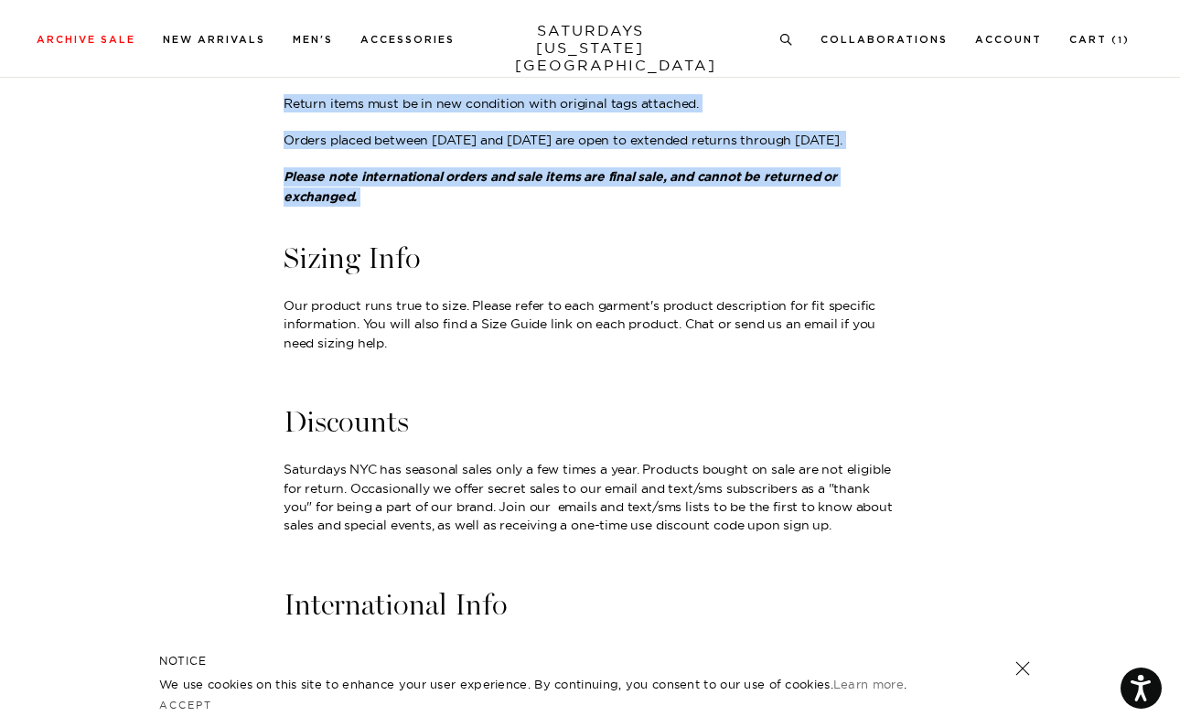
scroll to position [740, 0]
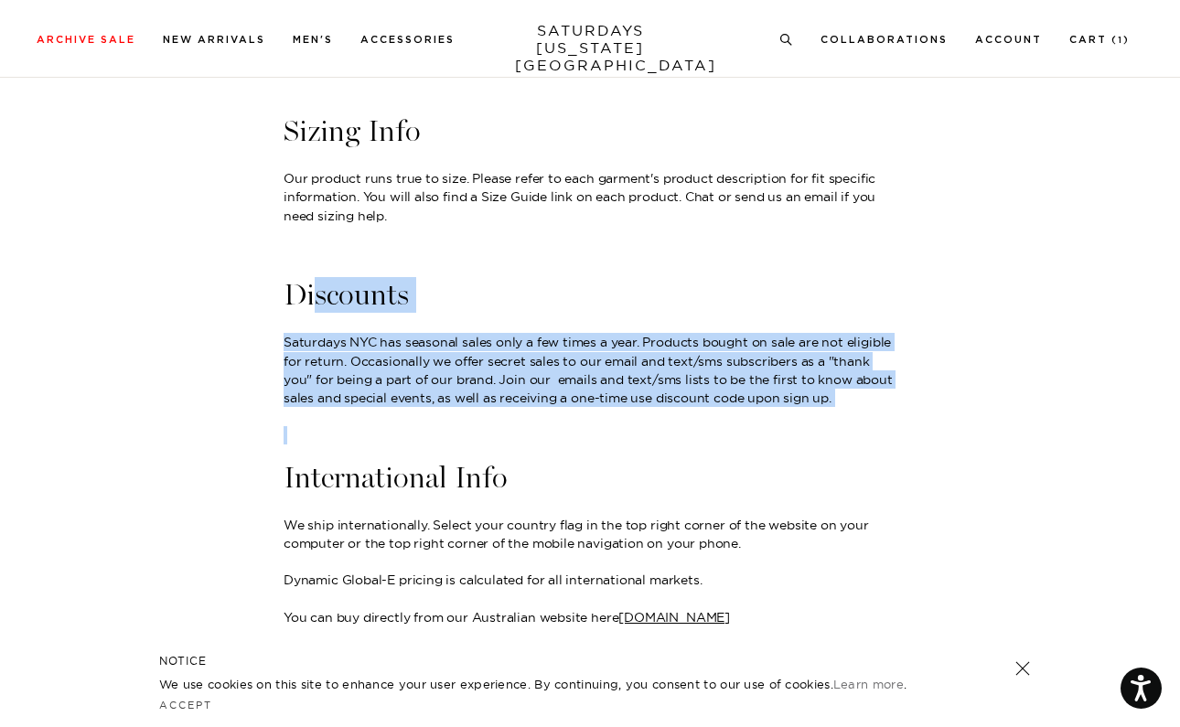
drag, startPoint x: 316, startPoint y: 294, endPoint x: 631, endPoint y: 443, distance: 349.0
click at [631, 443] on div "Shipping Rates and Timelines UNITED STATES Rate: $10 or Free On Orders Over $10…" at bounding box center [590, 166] width 613 height 1360
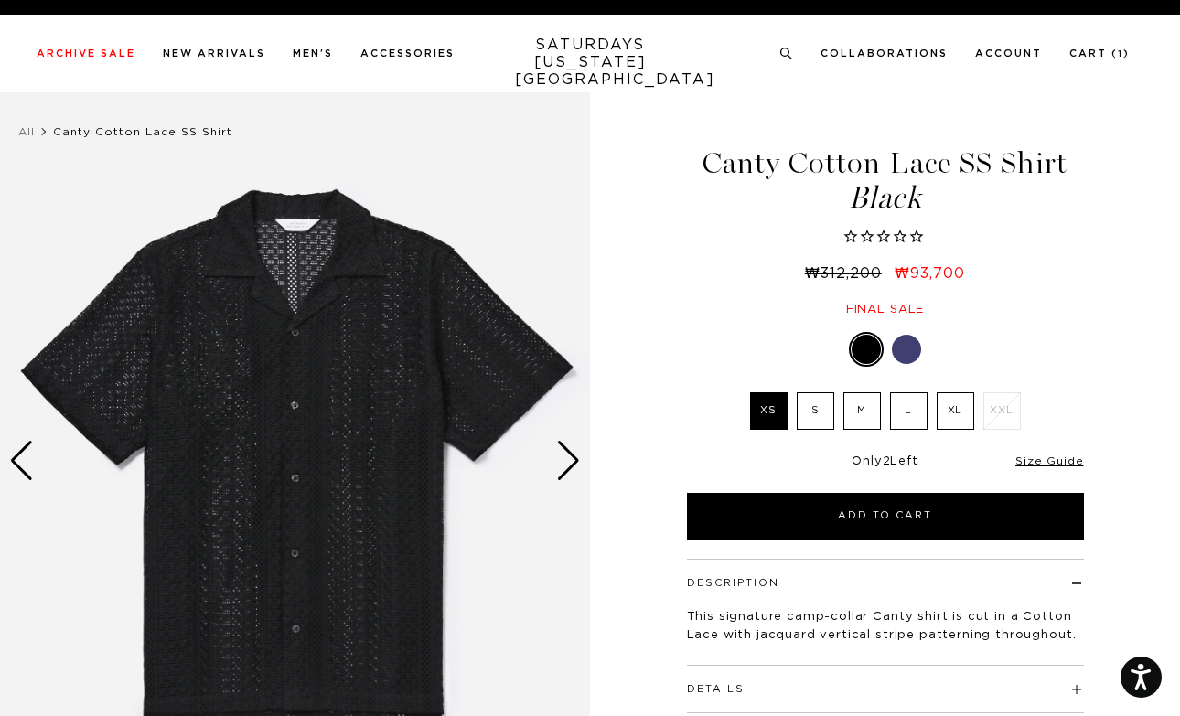
click at [563, 456] on div "Next slide" at bounding box center [568, 461] width 25 height 40
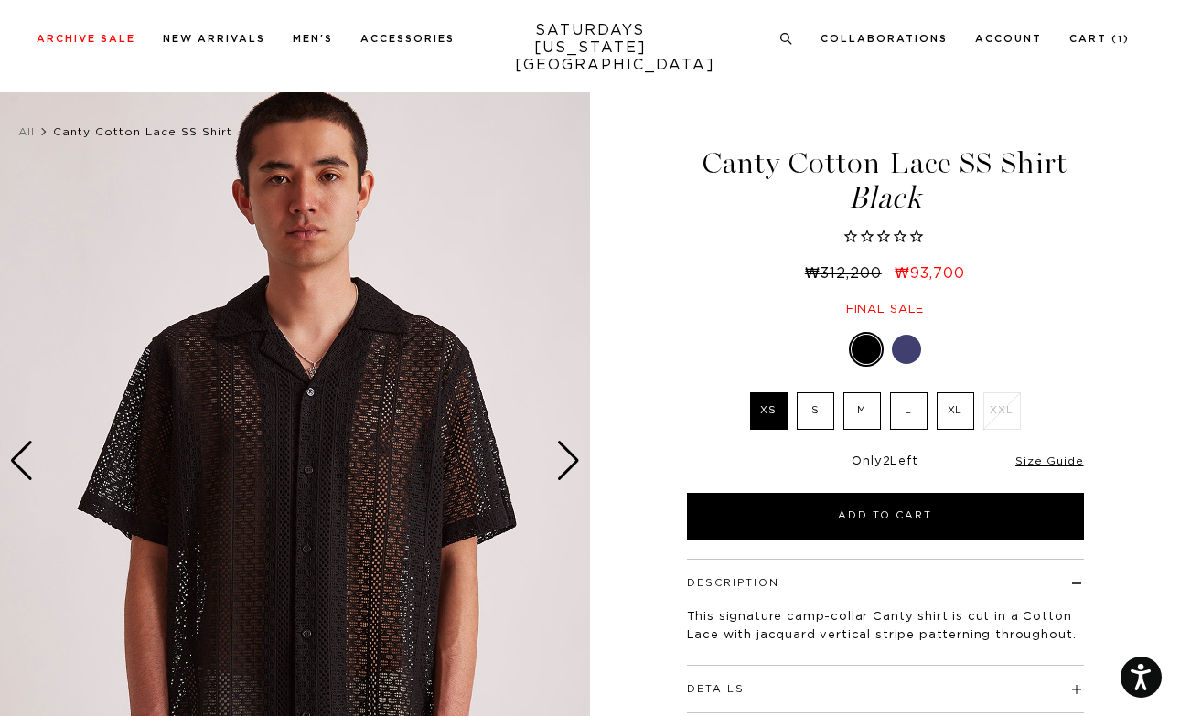
scroll to position [145, 0]
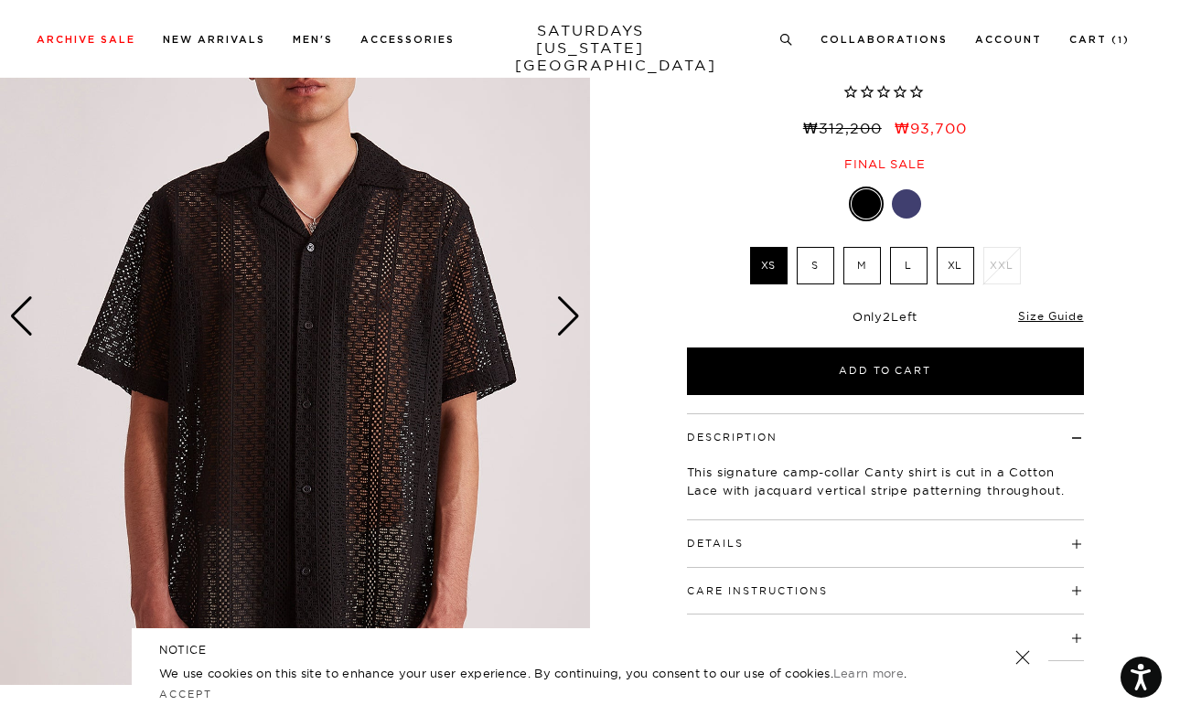
click at [571, 323] on div "Next slide" at bounding box center [568, 316] width 25 height 40
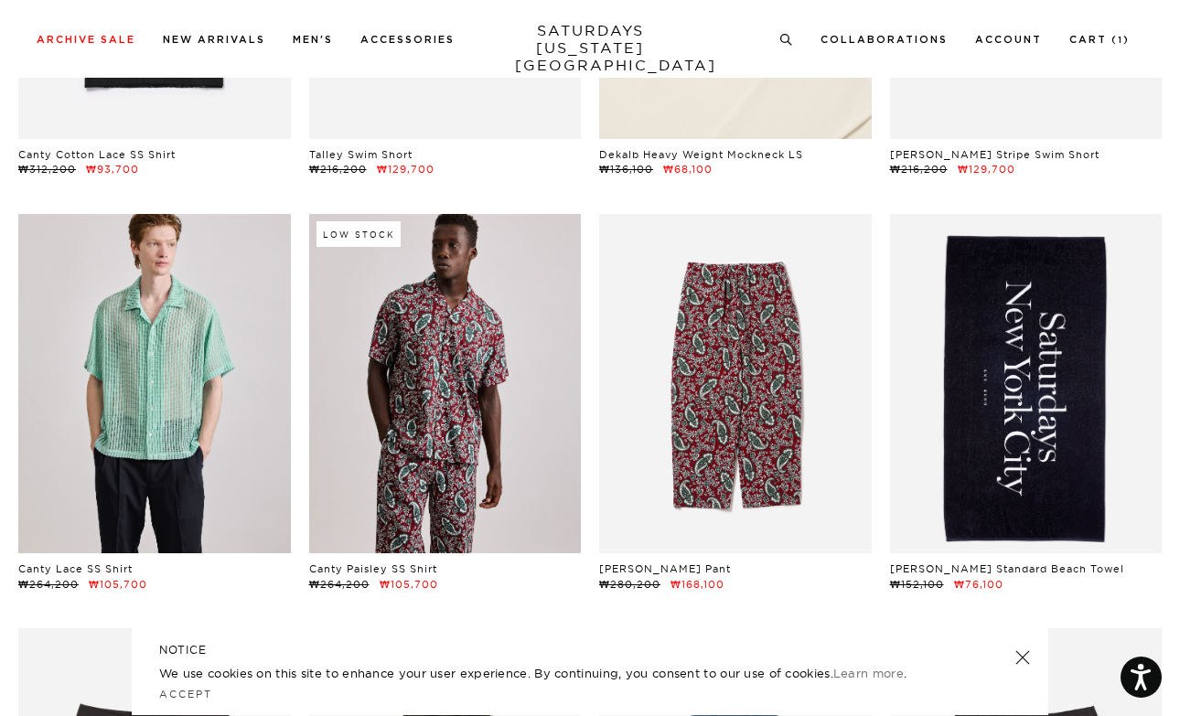
scroll to position [2060, 0]
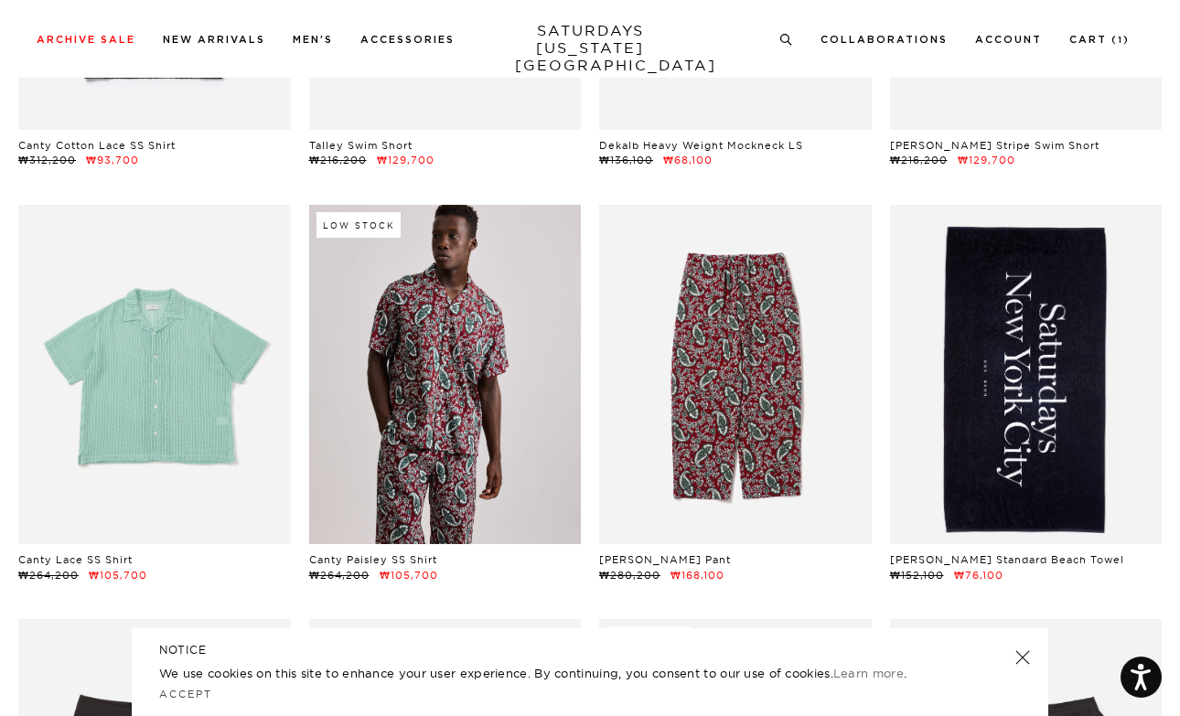
click at [121, 423] on link at bounding box center [154, 375] width 273 height 340
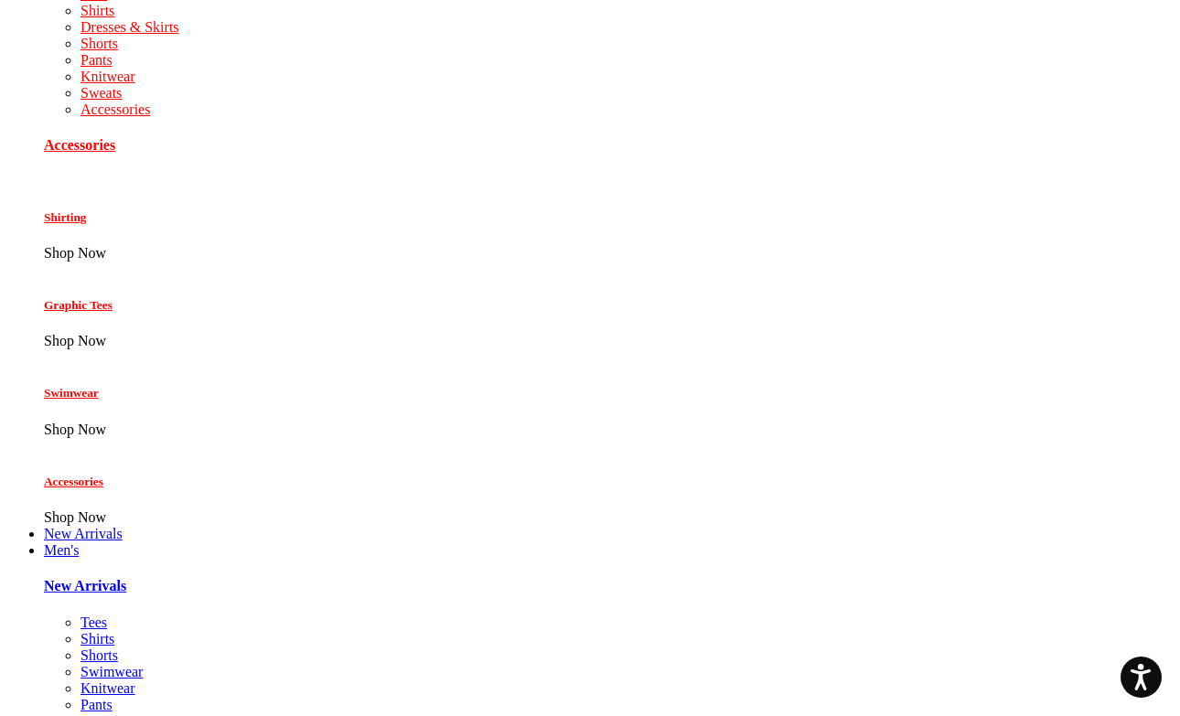
scroll to position [174, 0]
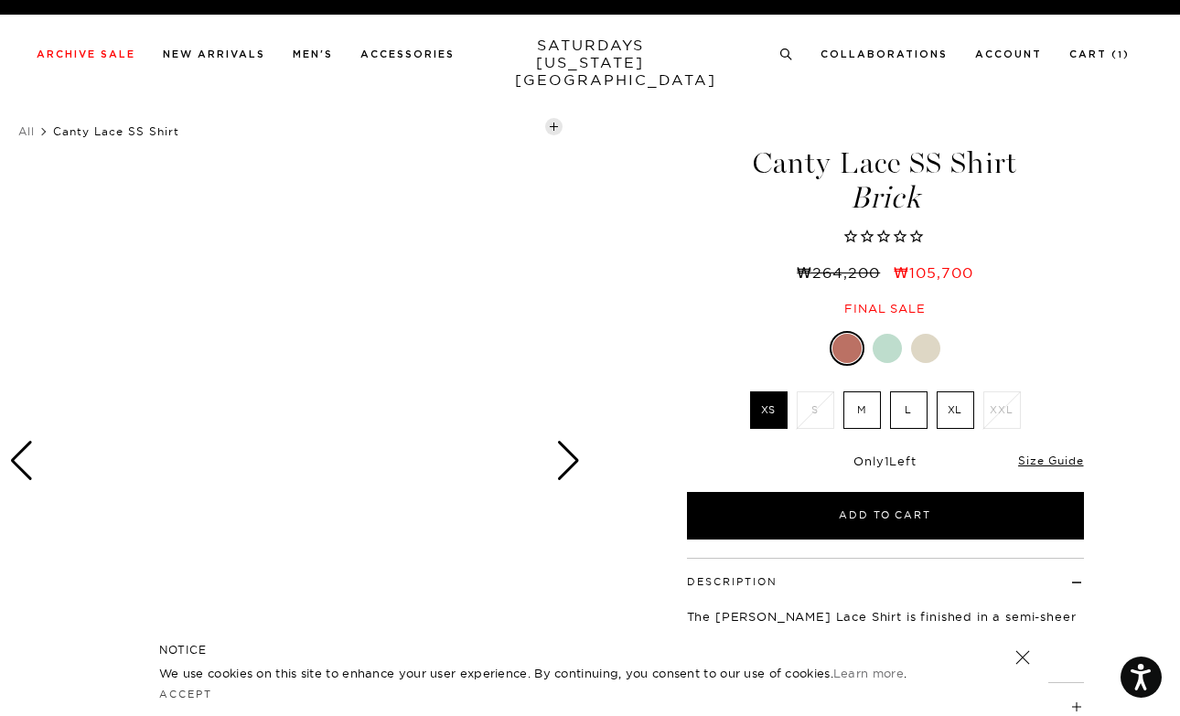
click at [916, 349] on div at bounding box center [925, 348] width 29 height 29
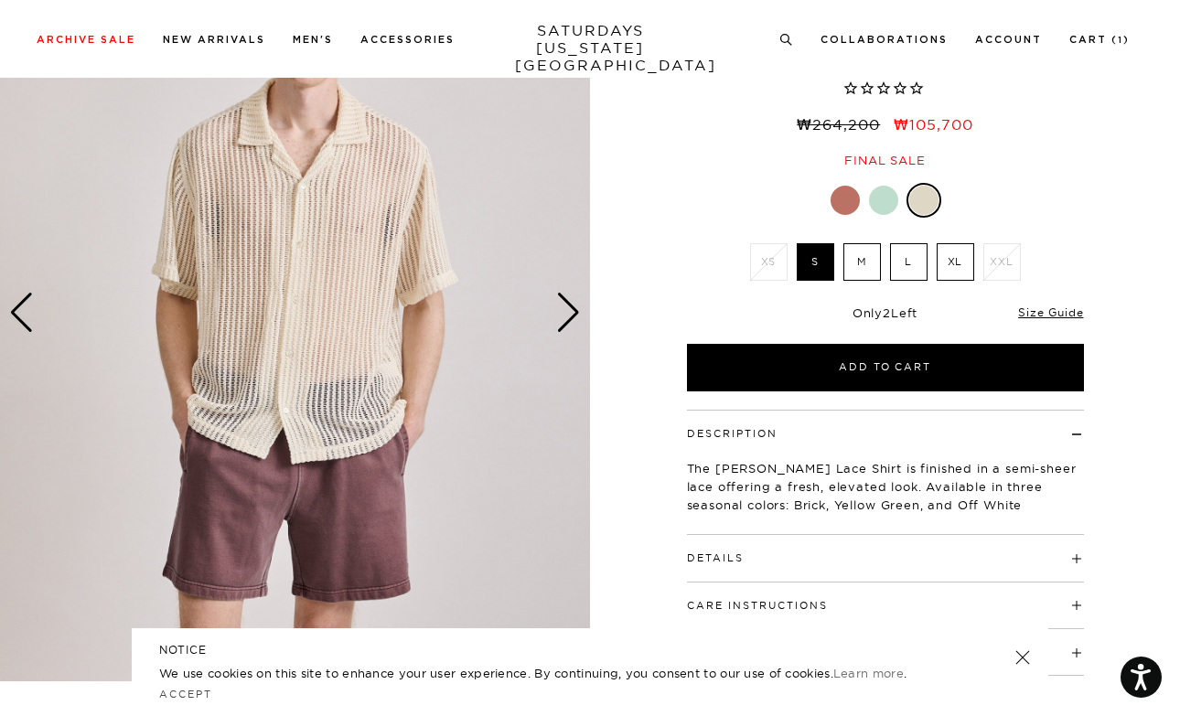
scroll to position [91, 0]
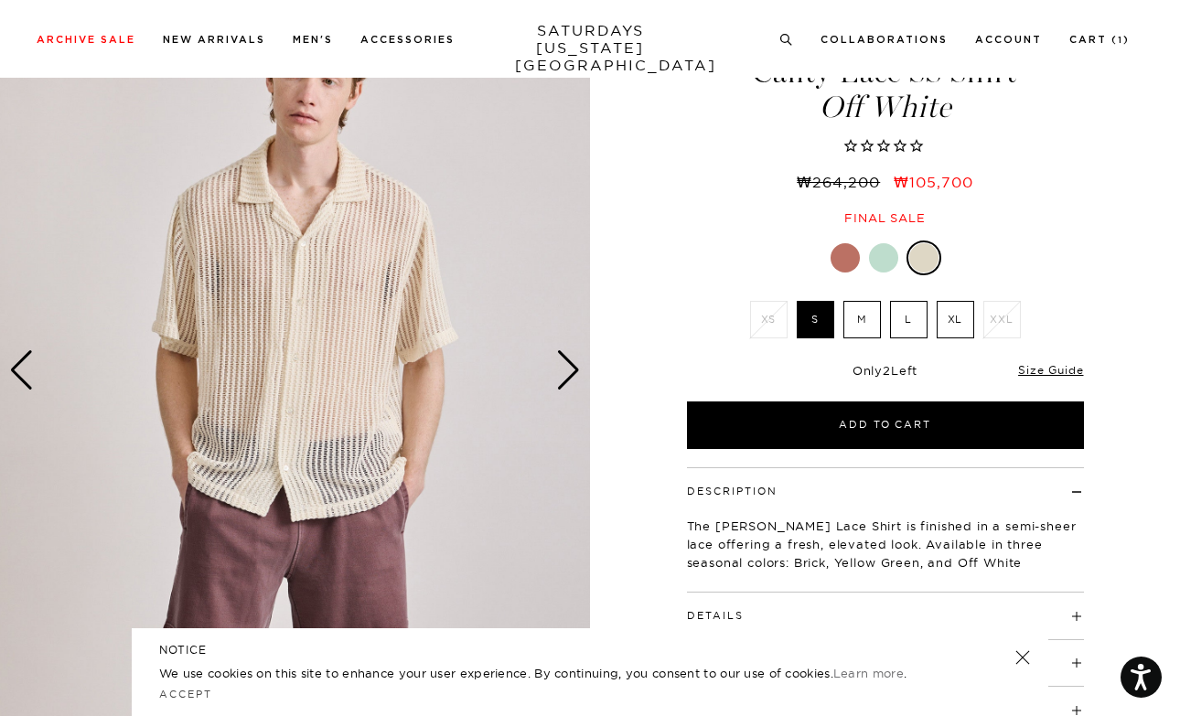
click at [565, 367] on div "Next slide" at bounding box center [568, 370] width 25 height 40
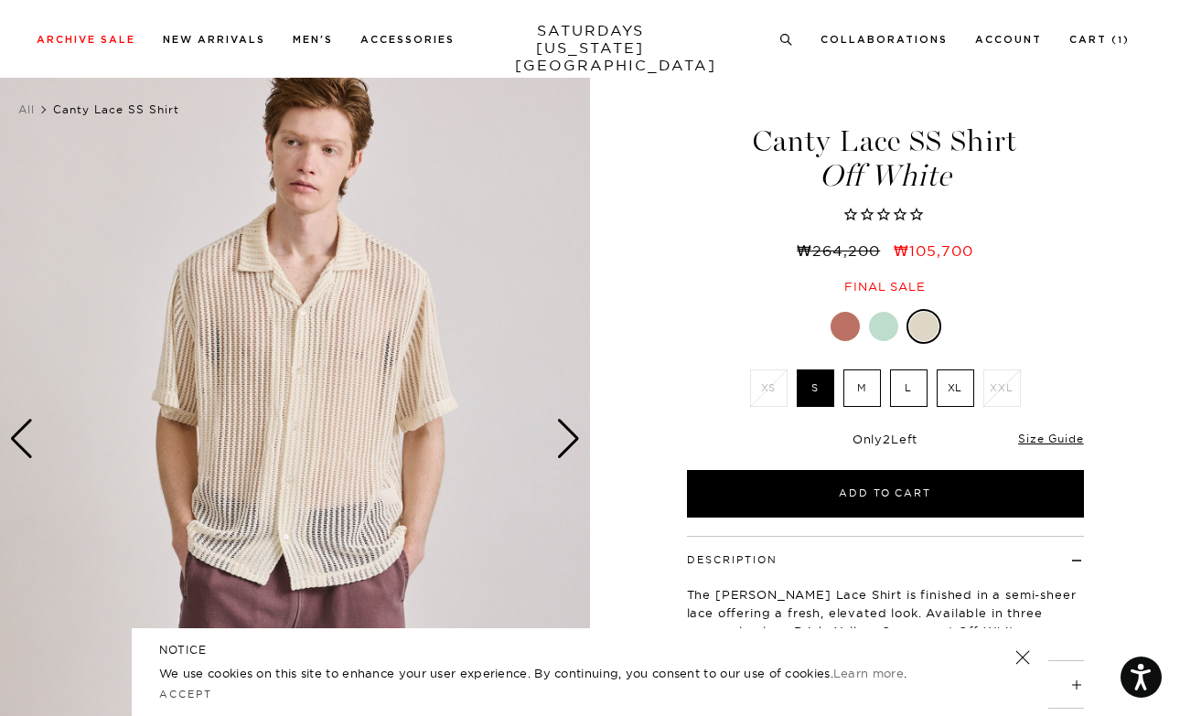
scroll to position [20, 2]
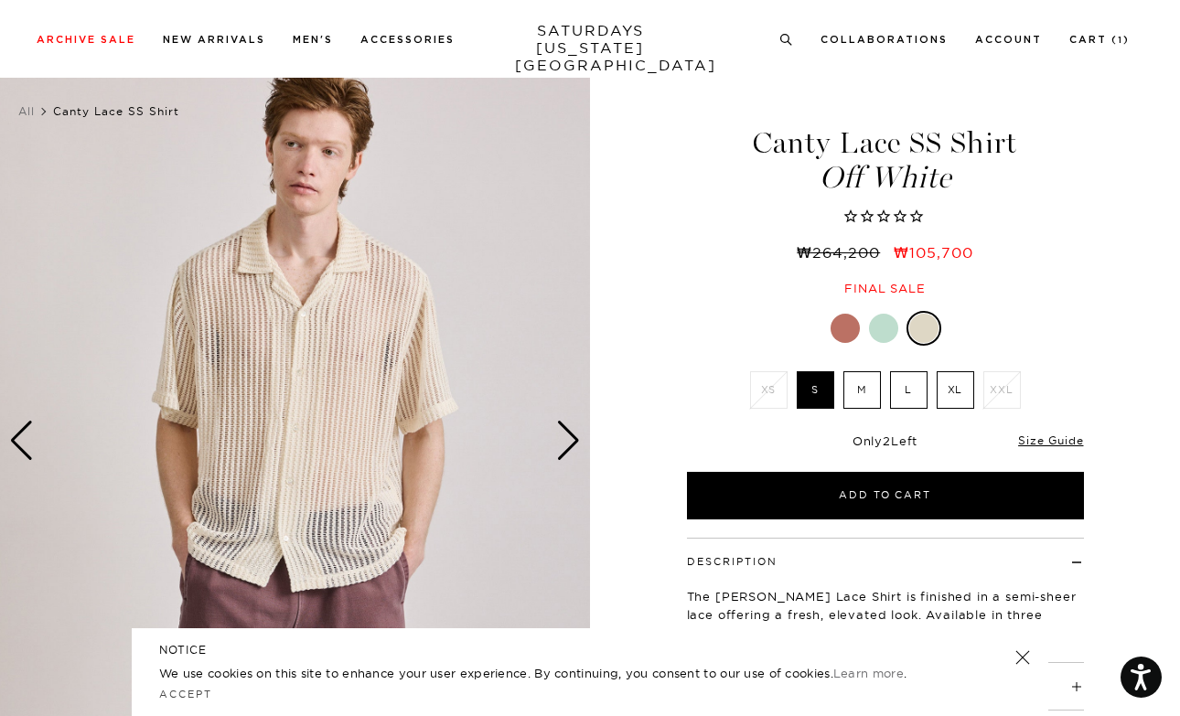
click at [553, 432] on img at bounding box center [295, 440] width 590 height 737
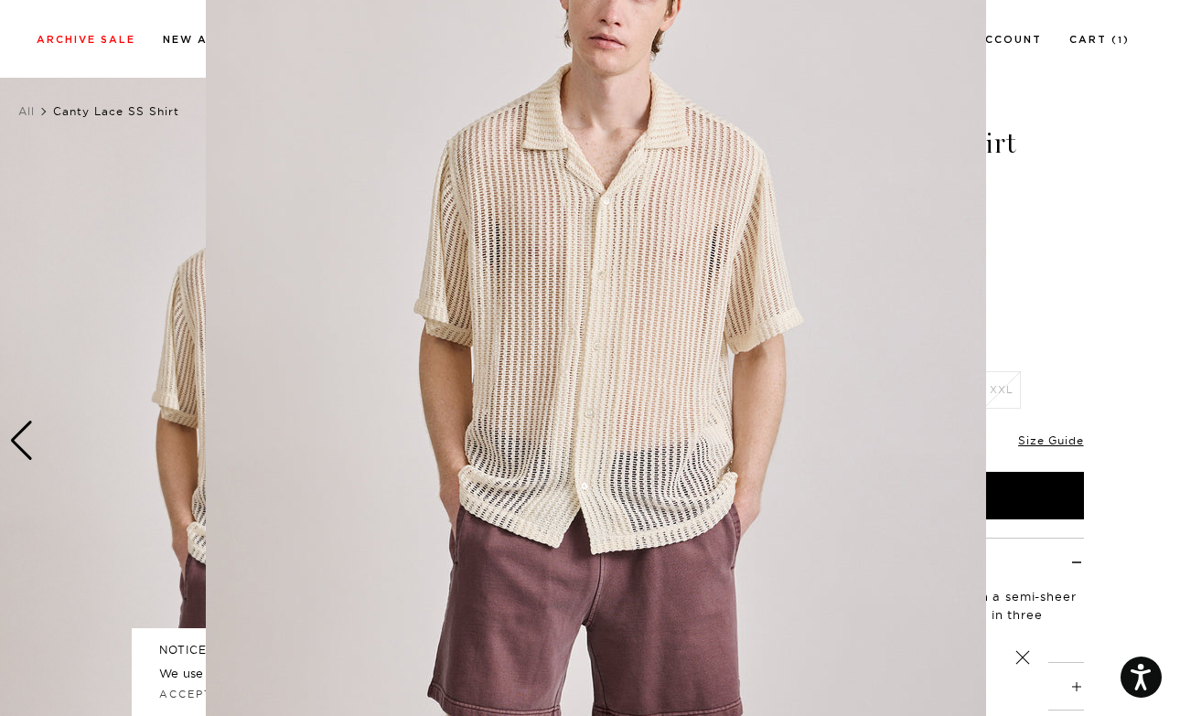
scroll to position [112, 0]
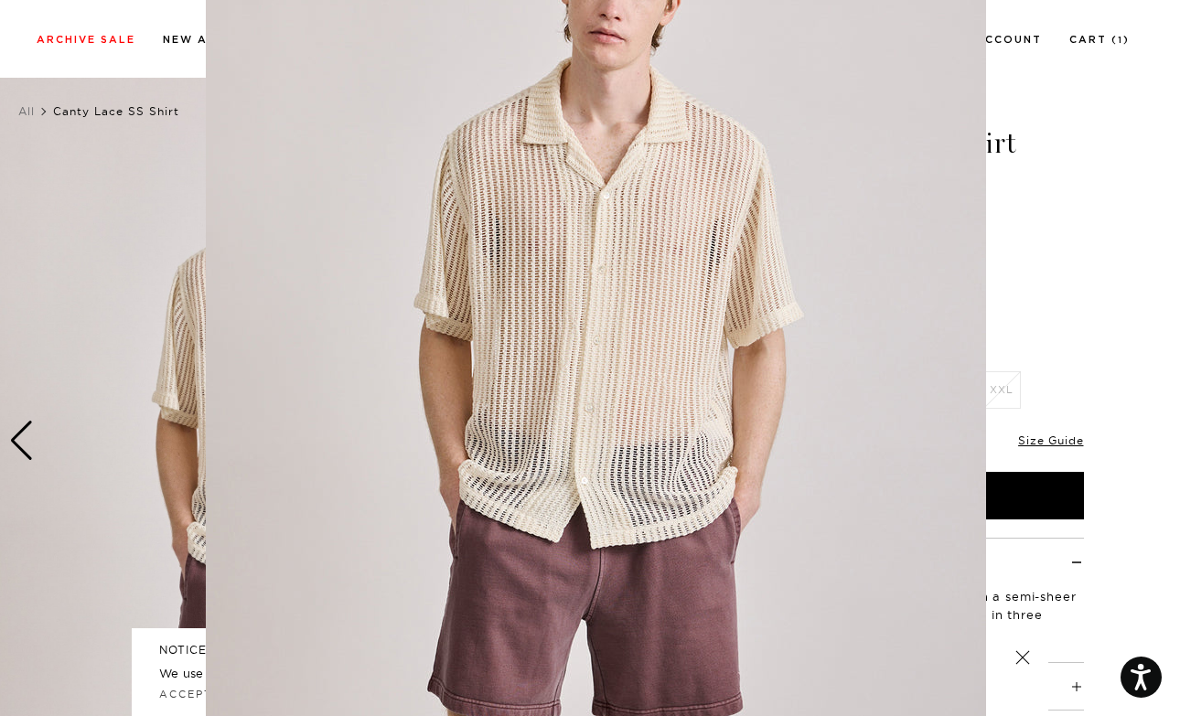
click at [563, 434] on img at bounding box center [596, 356] width 780 height 937
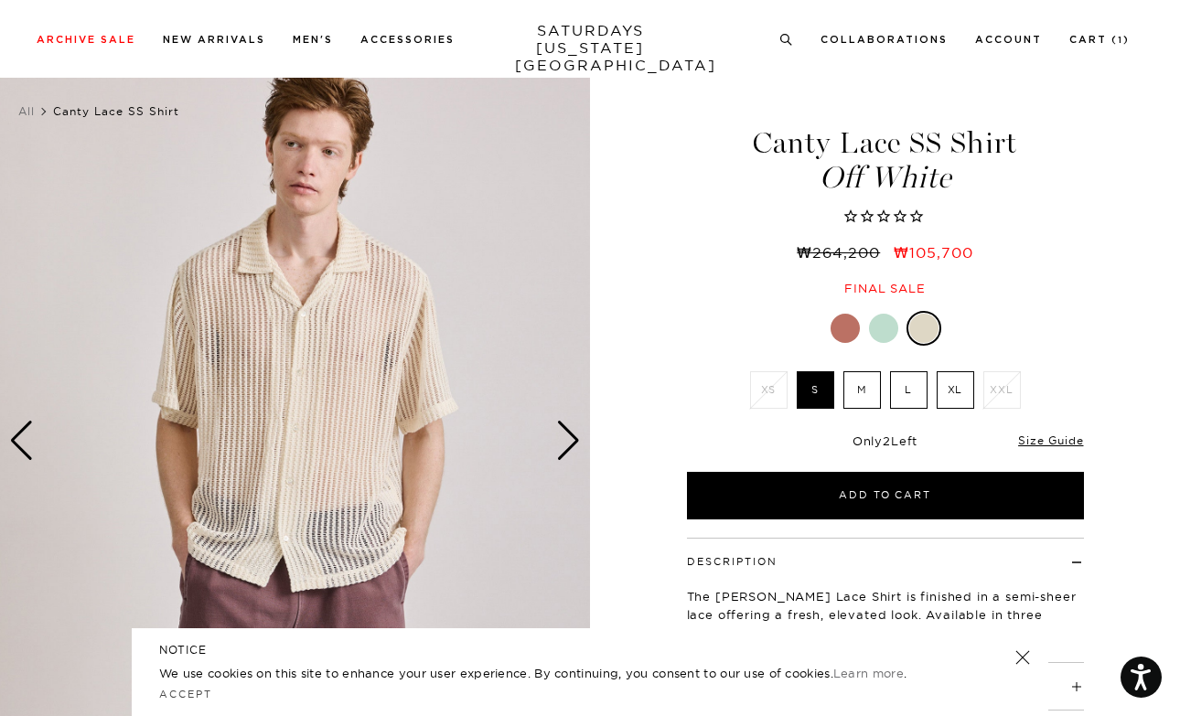
scroll to position [0, 0]
click at [563, 434] on div "Next slide" at bounding box center [568, 441] width 25 height 40
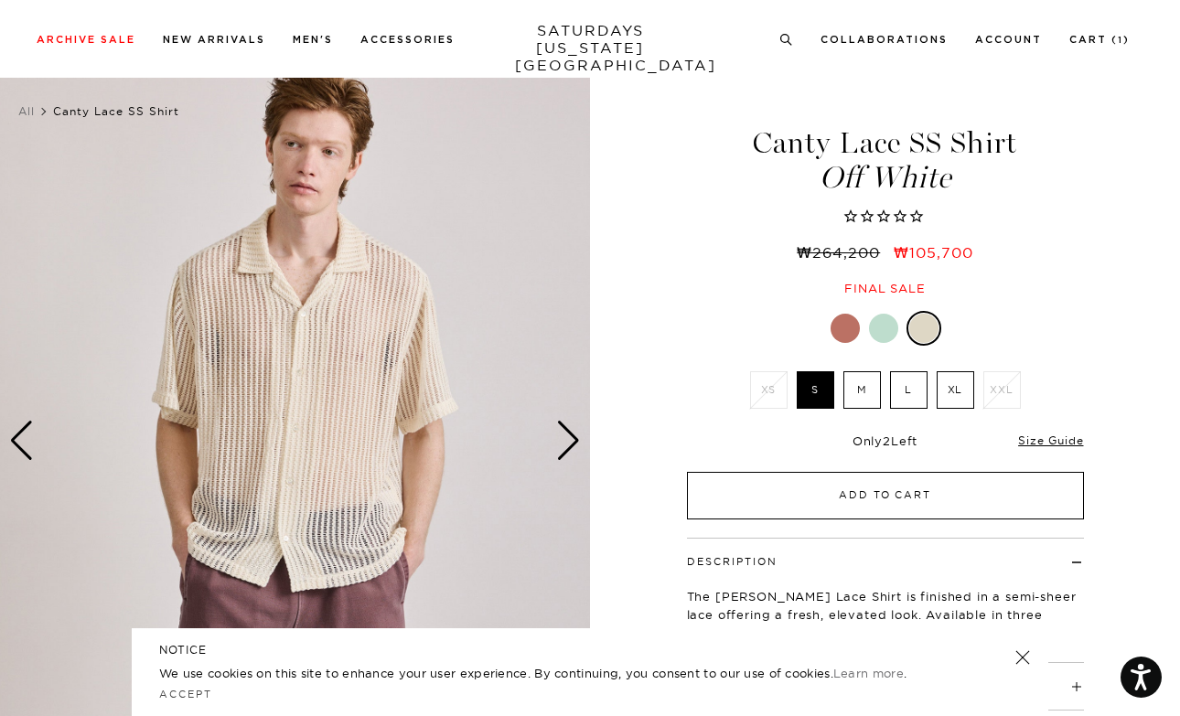
click at [858, 494] on button "Add to Cart" at bounding box center [885, 496] width 397 height 48
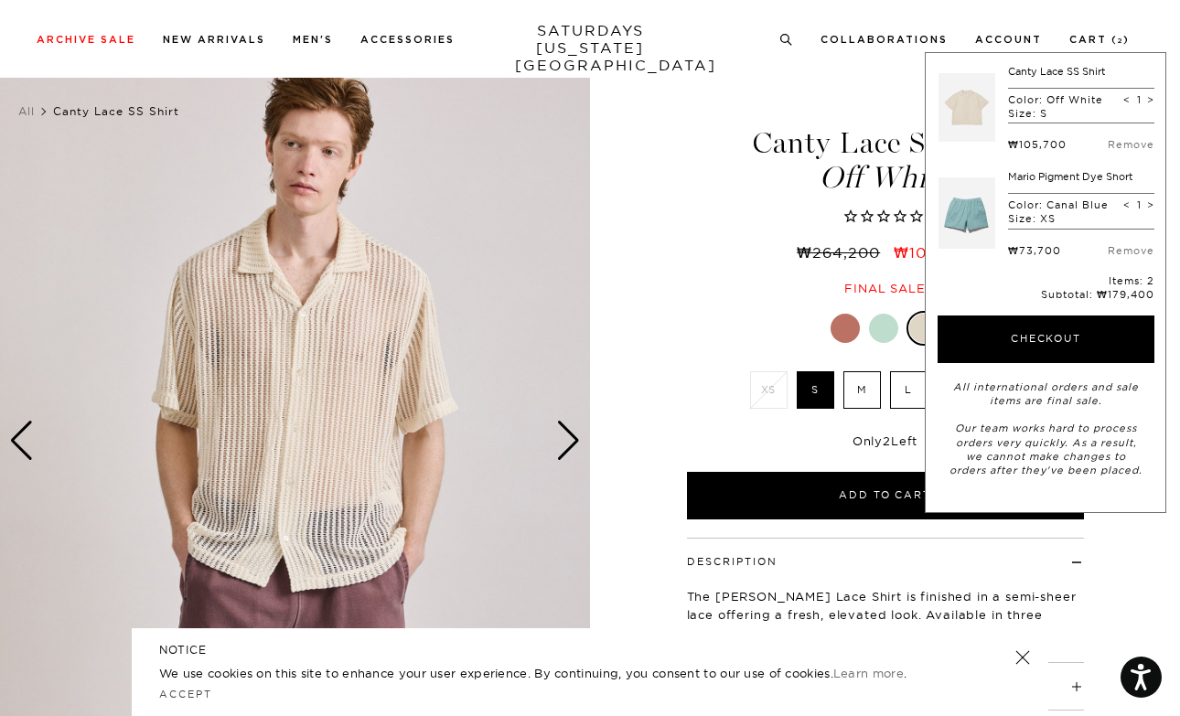
click at [841, 334] on div at bounding box center [845, 328] width 29 height 29
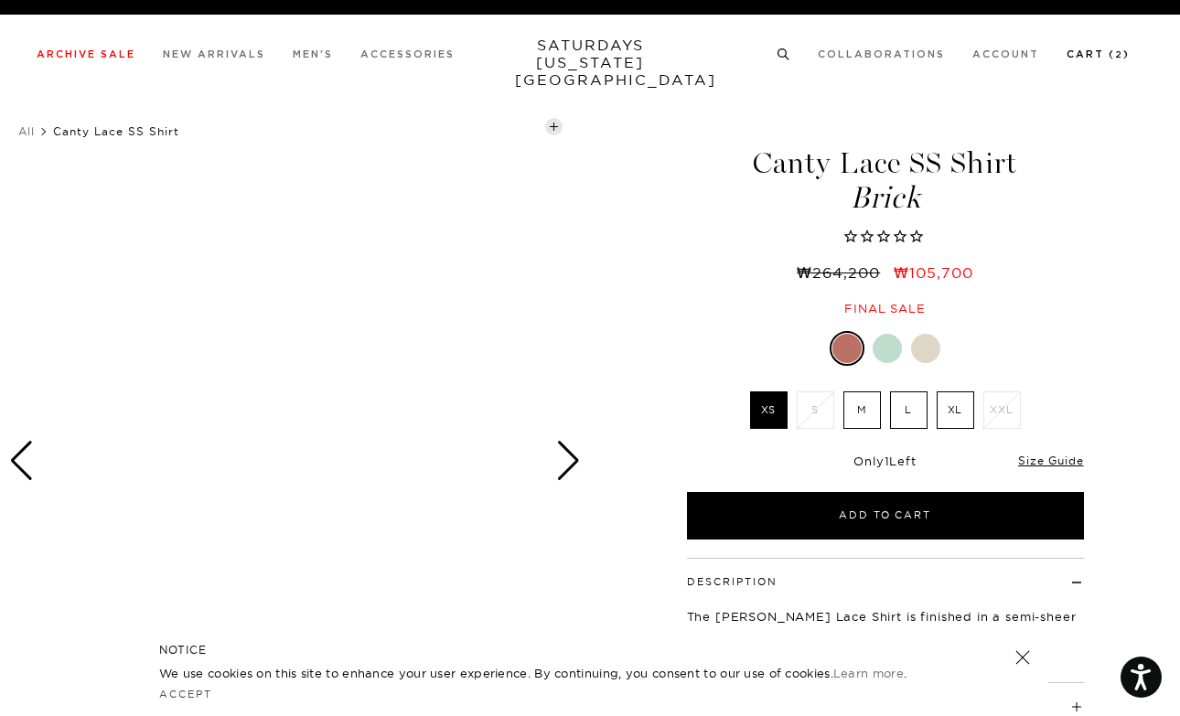
click at [1098, 57] on link "Cart ( 2 )" at bounding box center [1098, 54] width 63 height 10
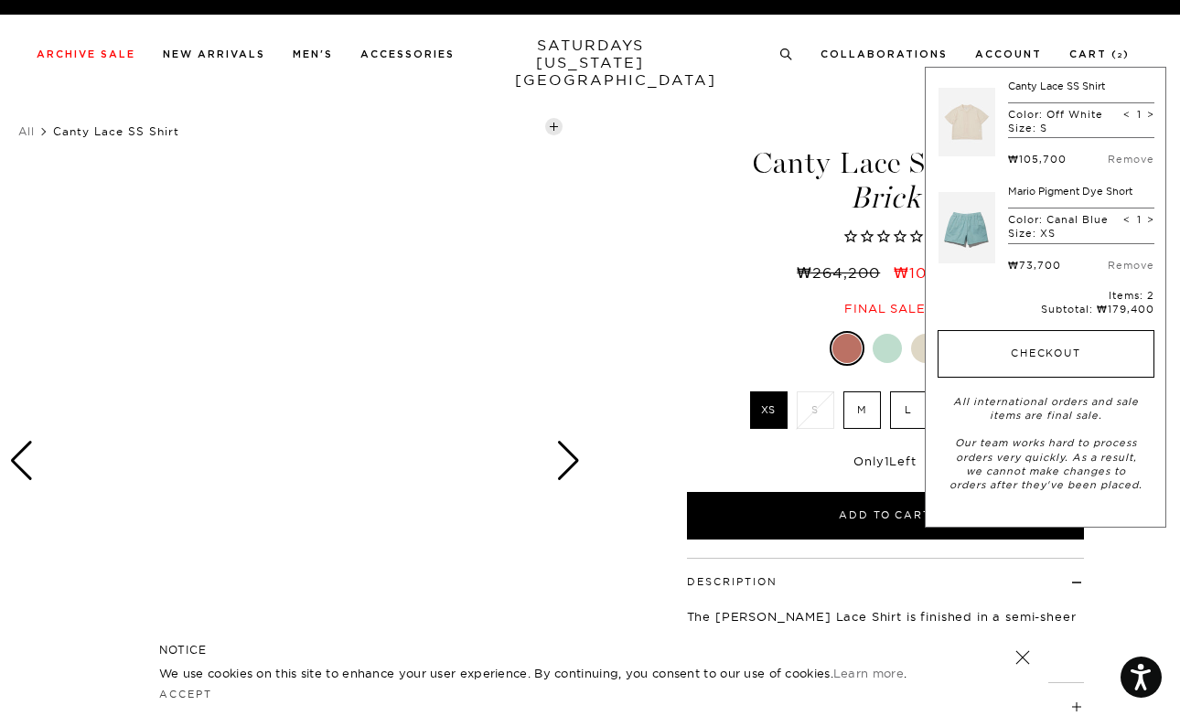
click at [1020, 359] on button "Checkout" at bounding box center [1046, 354] width 217 height 48
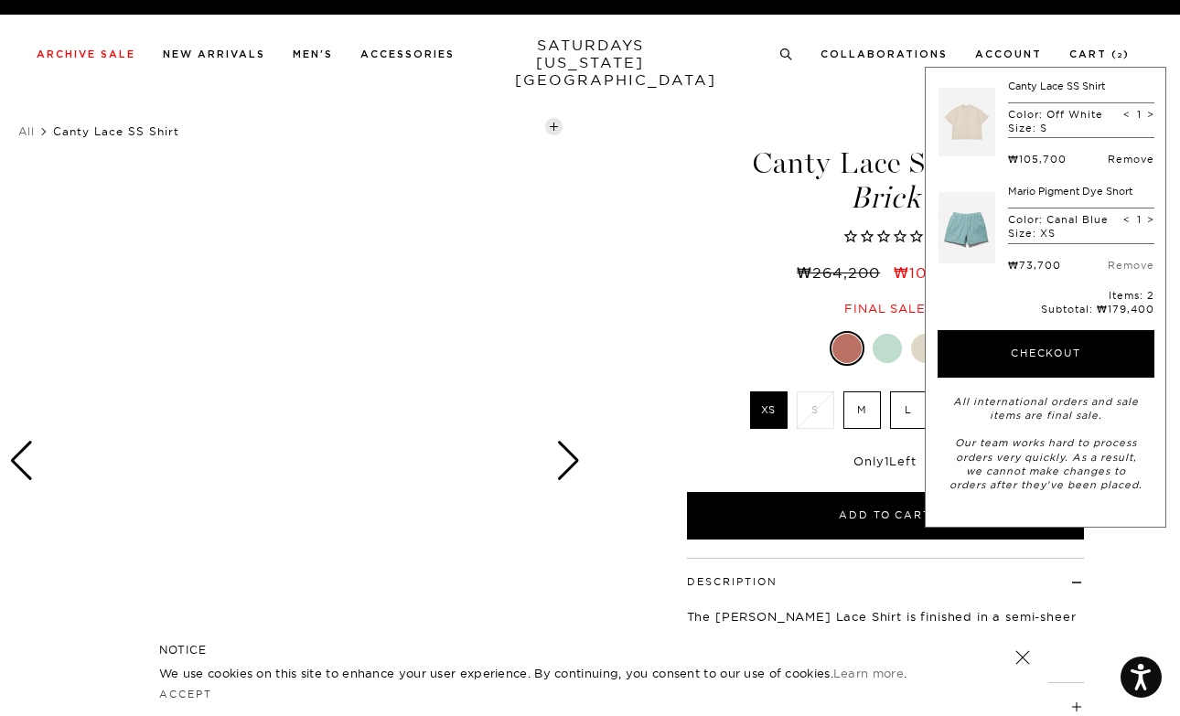
click at [1142, 161] on link "Remove" at bounding box center [1131, 159] width 47 height 13
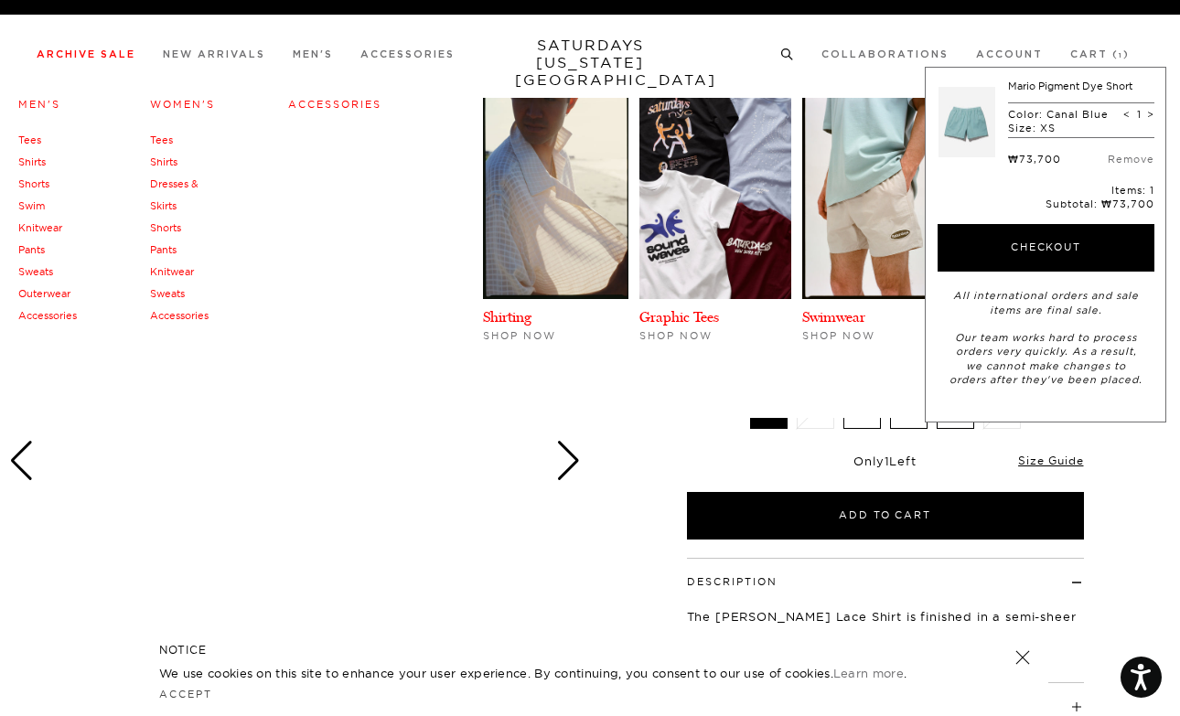
click at [45, 105] on link "Men's" at bounding box center [39, 104] width 42 height 13
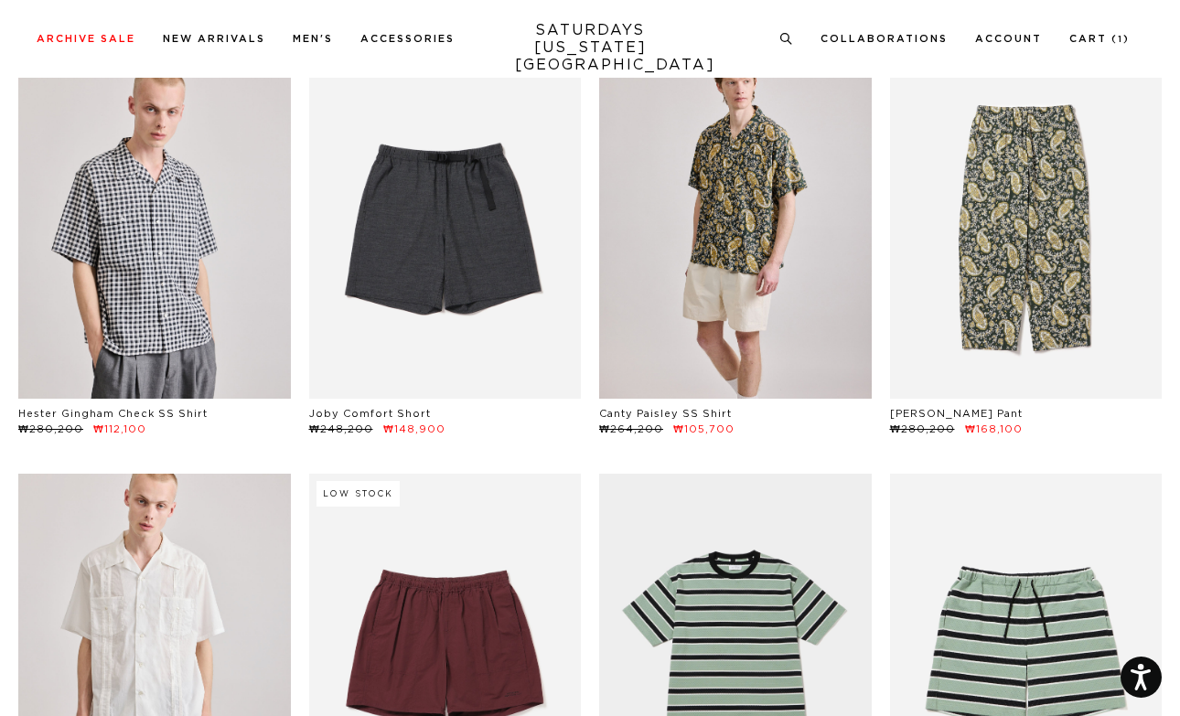
scroll to position [11, 0]
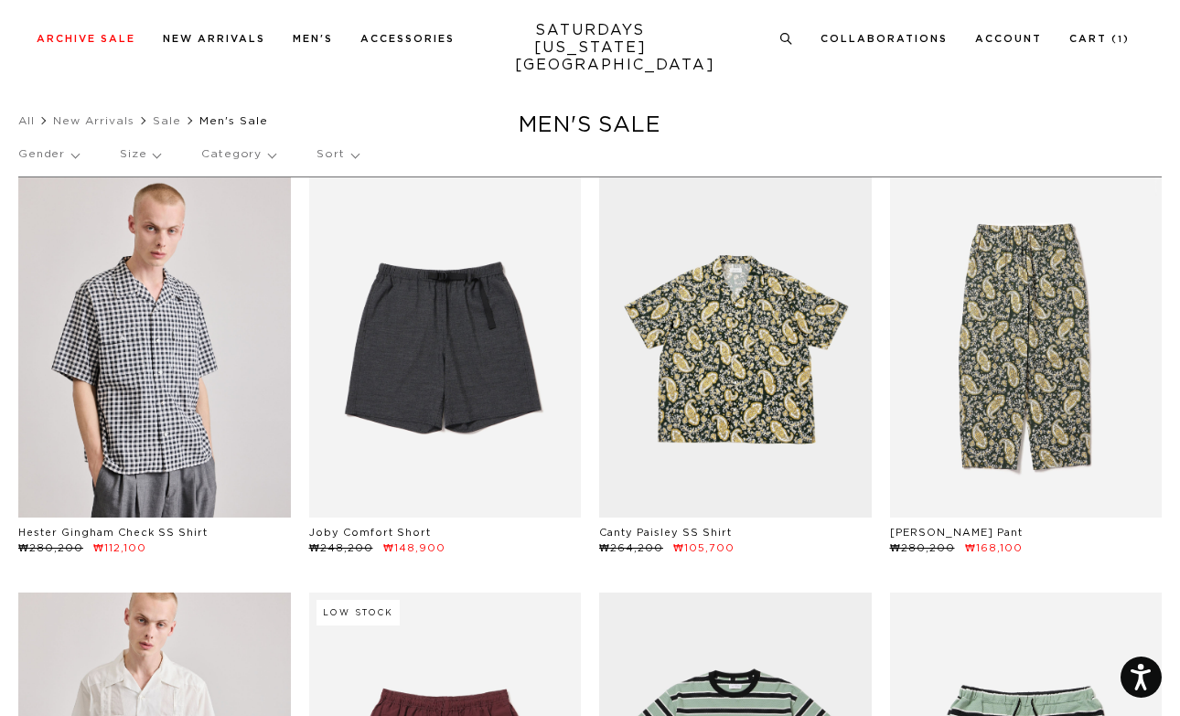
click at [316, 154] on p "Sort" at bounding box center [336, 155] width 41 height 42
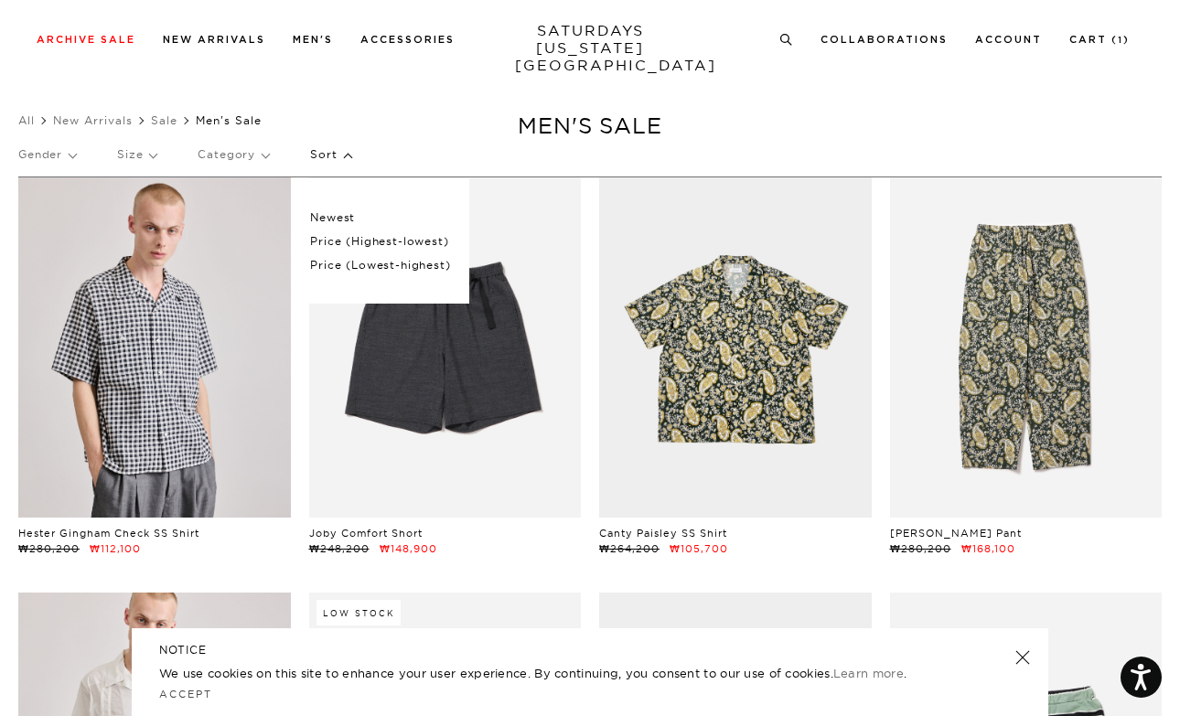
click at [316, 225] on p "Newest" at bounding box center [380, 218] width 140 height 24
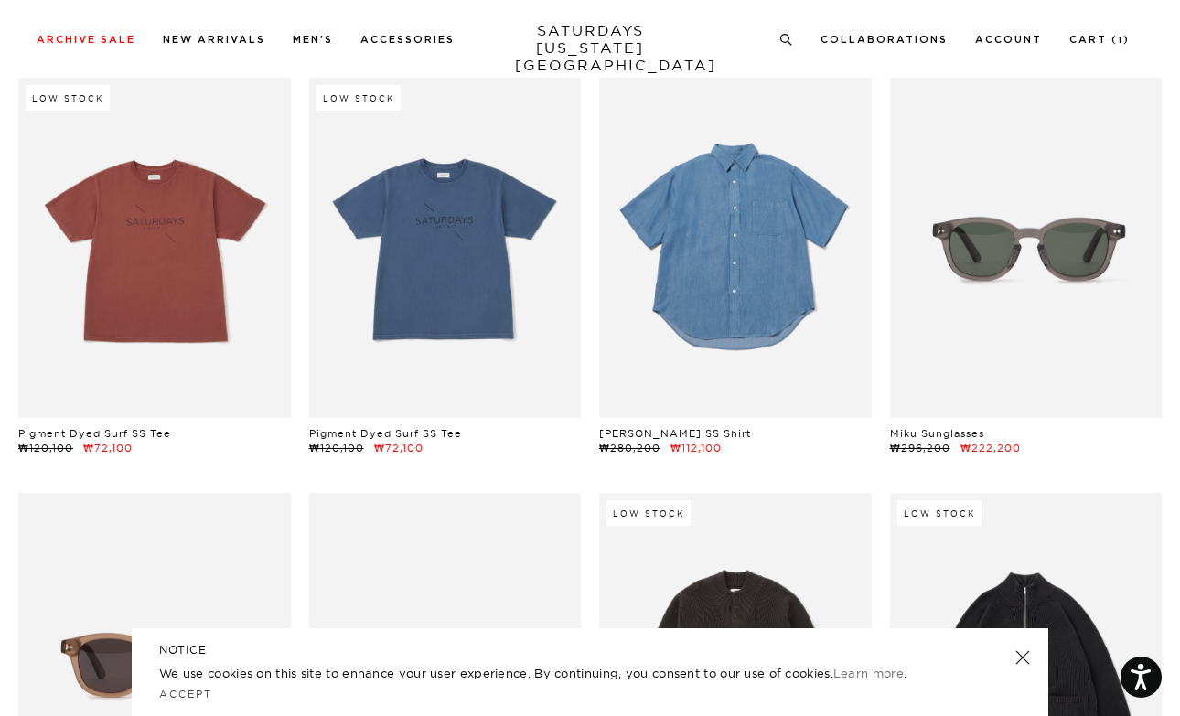
click at [710, 363] on link at bounding box center [735, 248] width 273 height 340
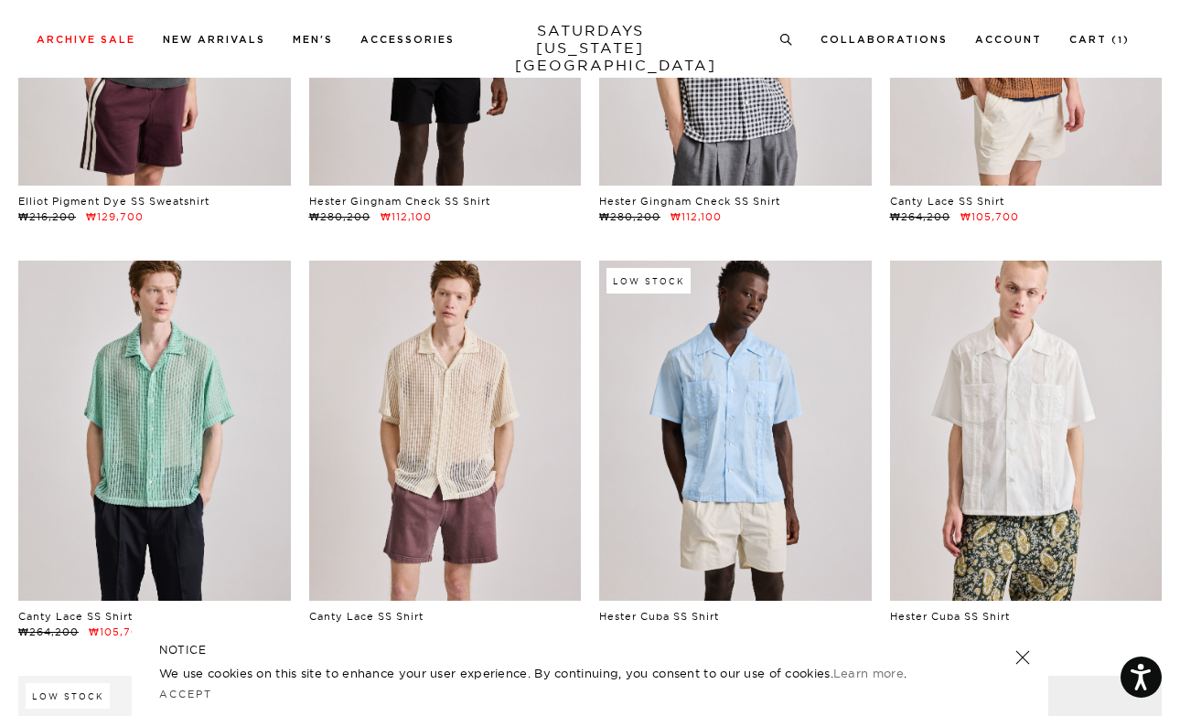
scroll to position [3005, 0]
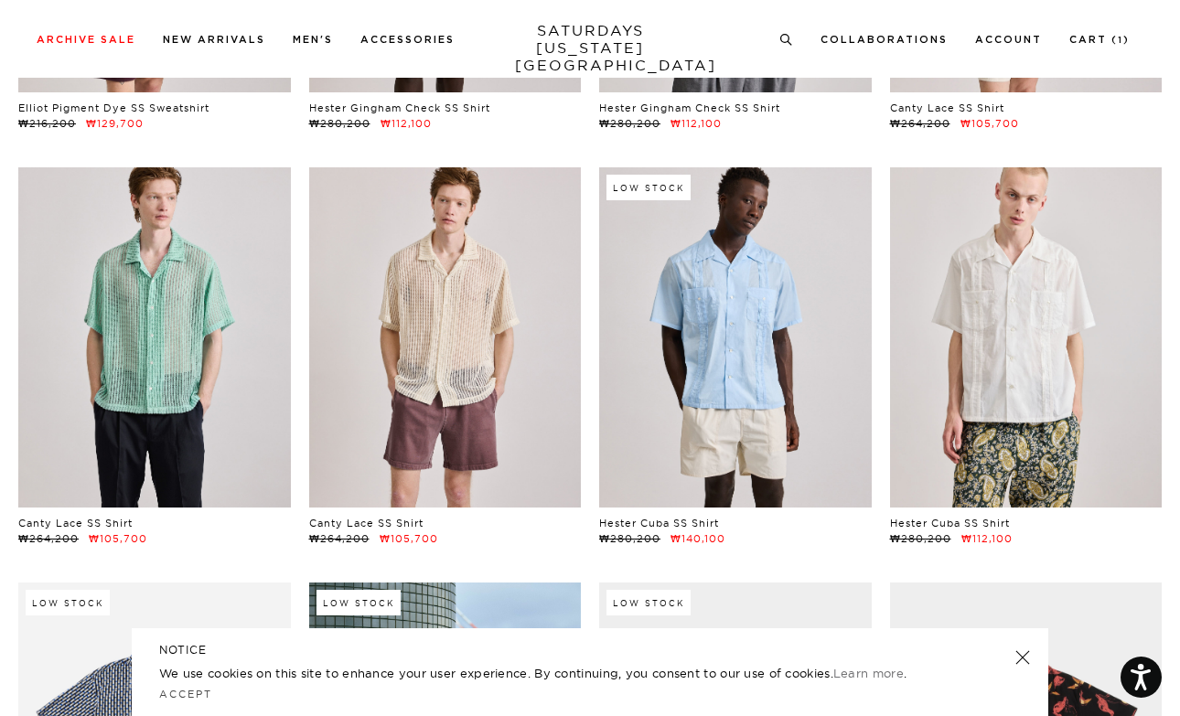
click at [683, 419] on link at bounding box center [735, 337] width 273 height 340
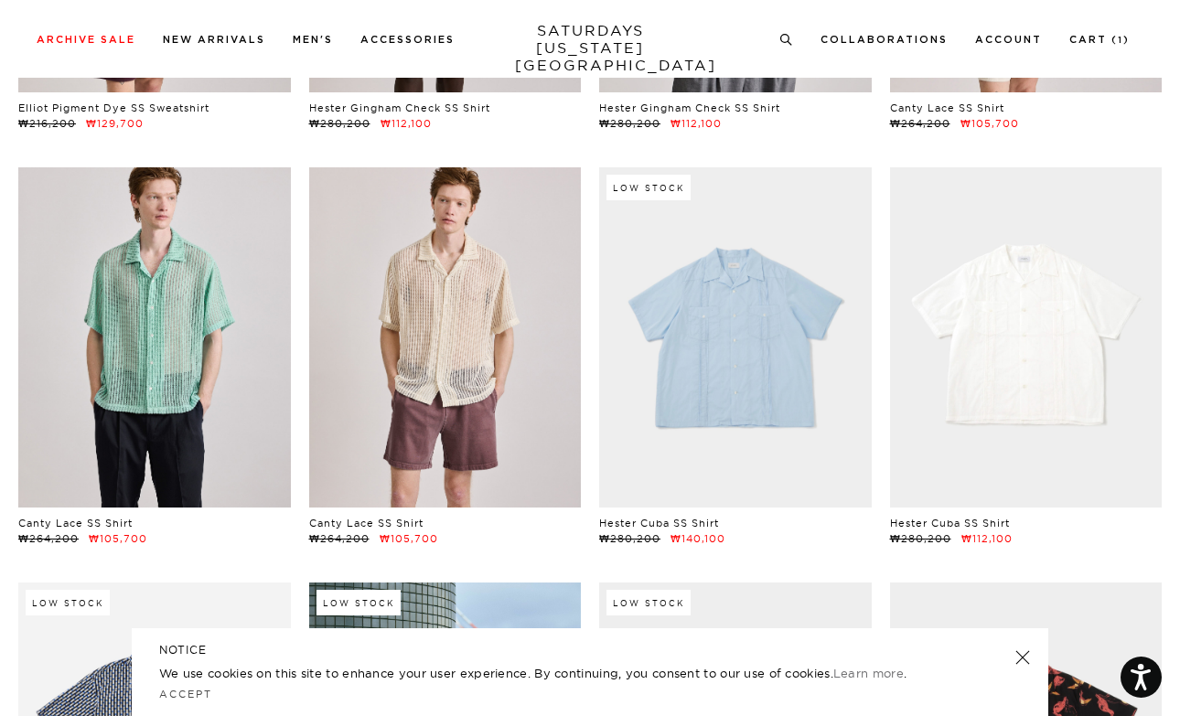
click at [1078, 370] on link at bounding box center [1026, 337] width 273 height 340
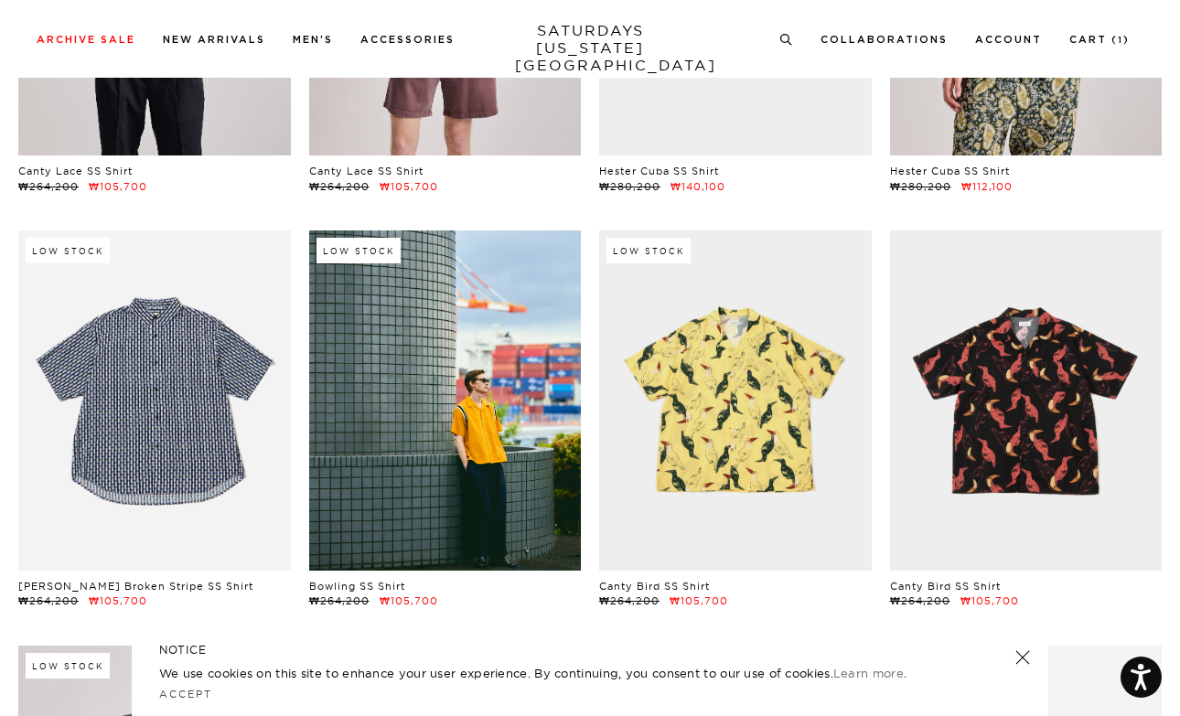
scroll to position [3502, 0]
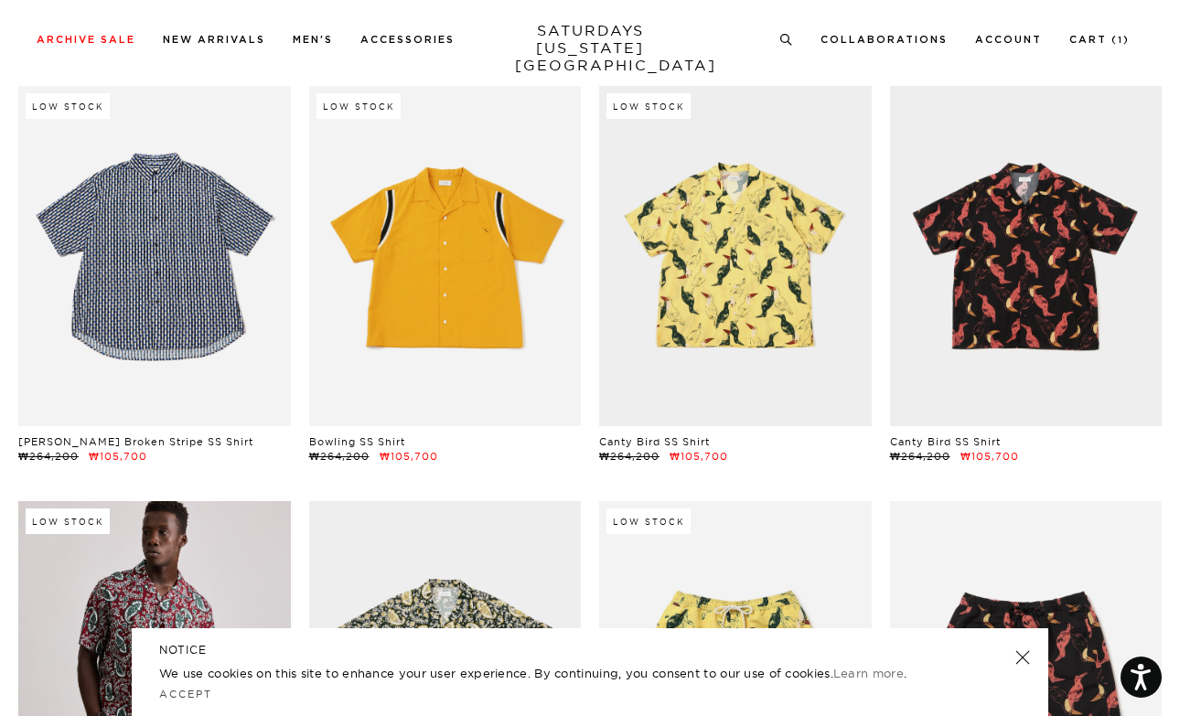
click at [372, 340] on link at bounding box center [445, 256] width 273 height 340
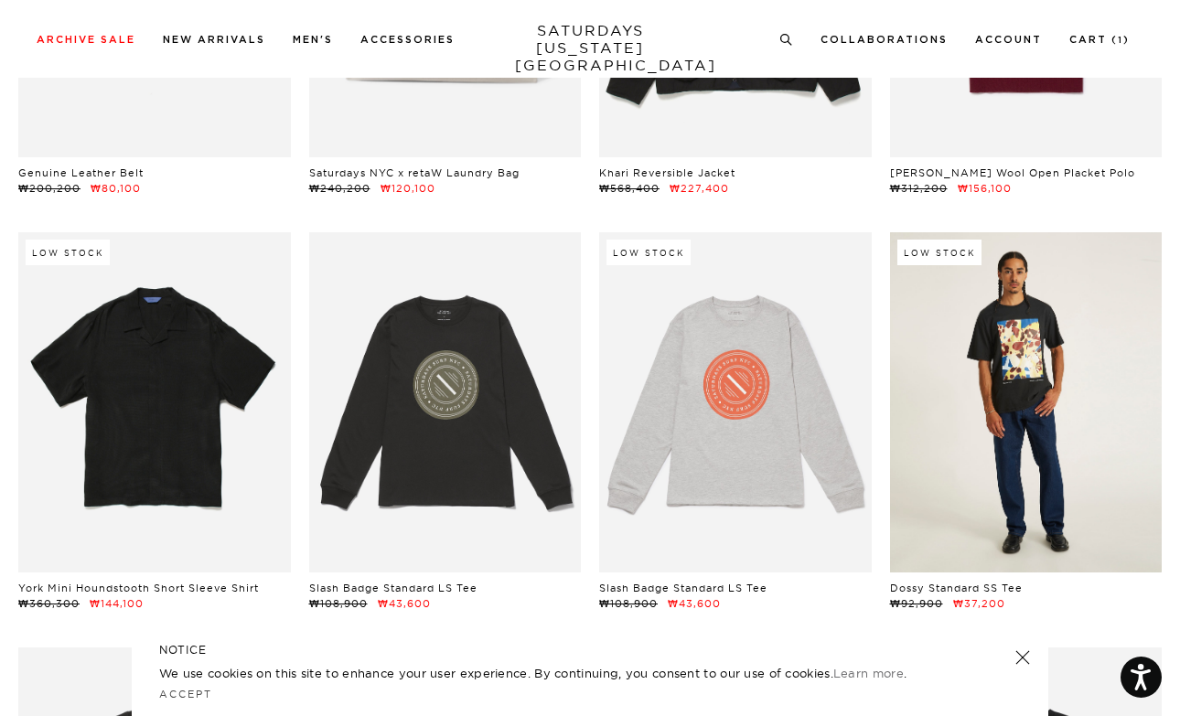
scroll to position [12626, 0]
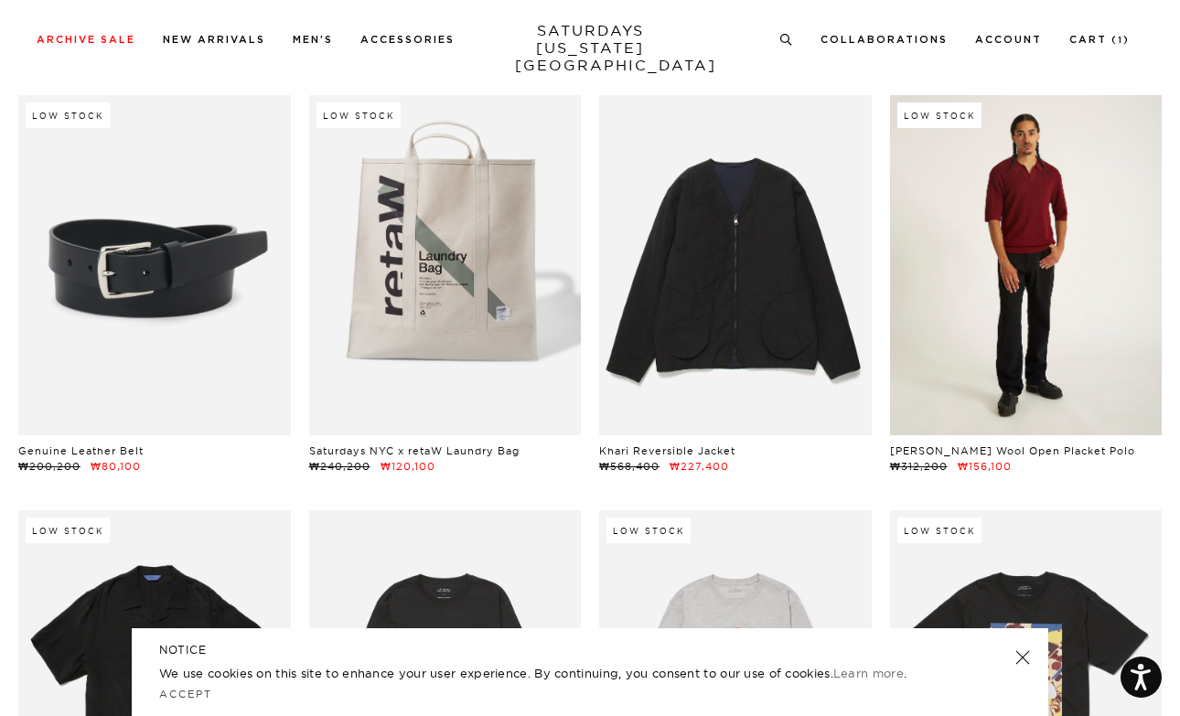
click at [961, 279] on link at bounding box center [1026, 265] width 273 height 340
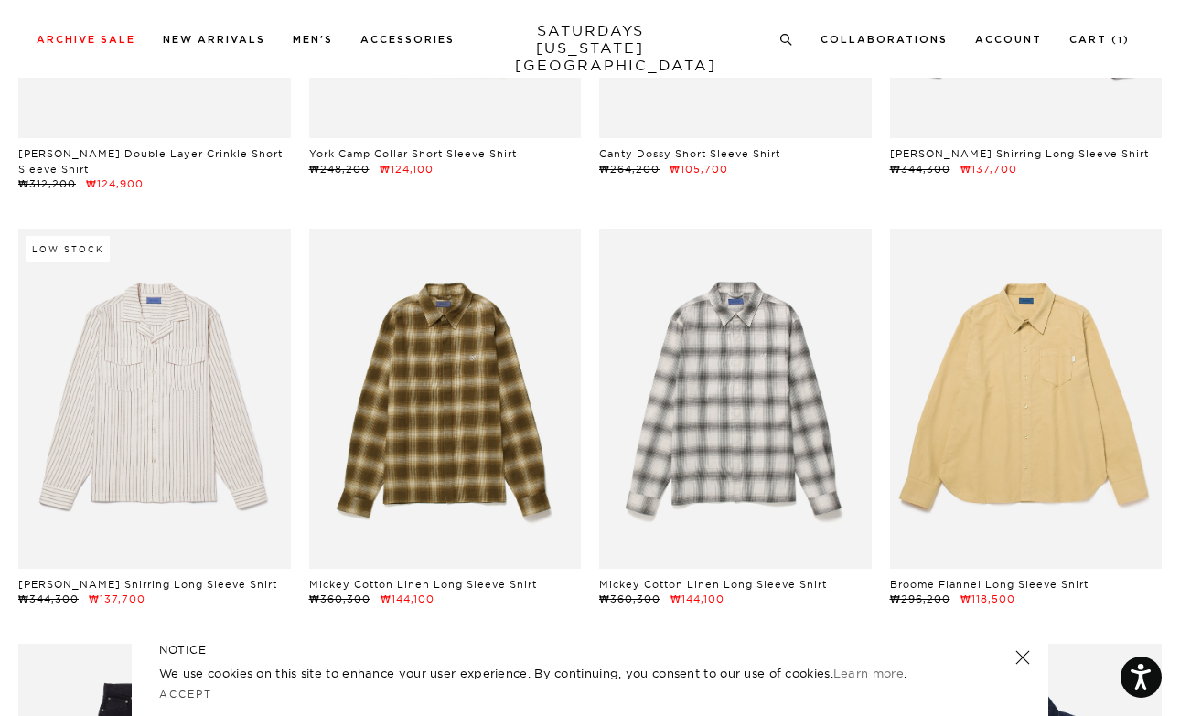
scroll to position [17162, 0]
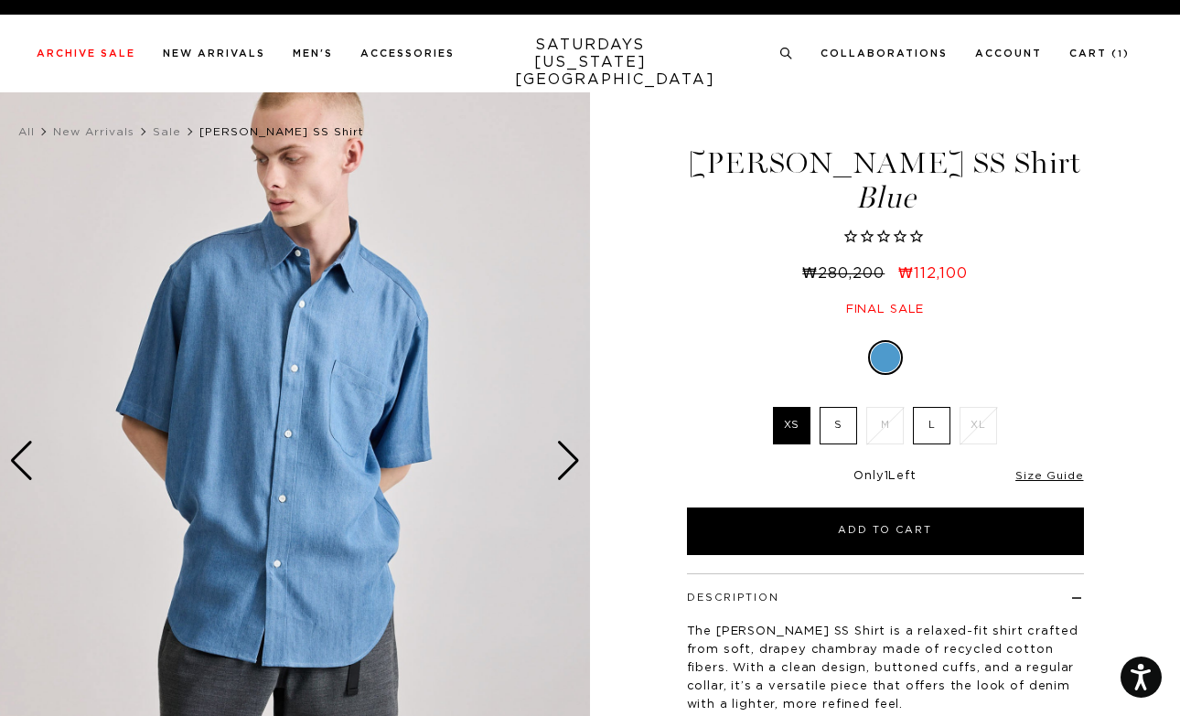
click at [574, 469] on div "Next slide" at bounding box center [568, 461] width 25 height 40
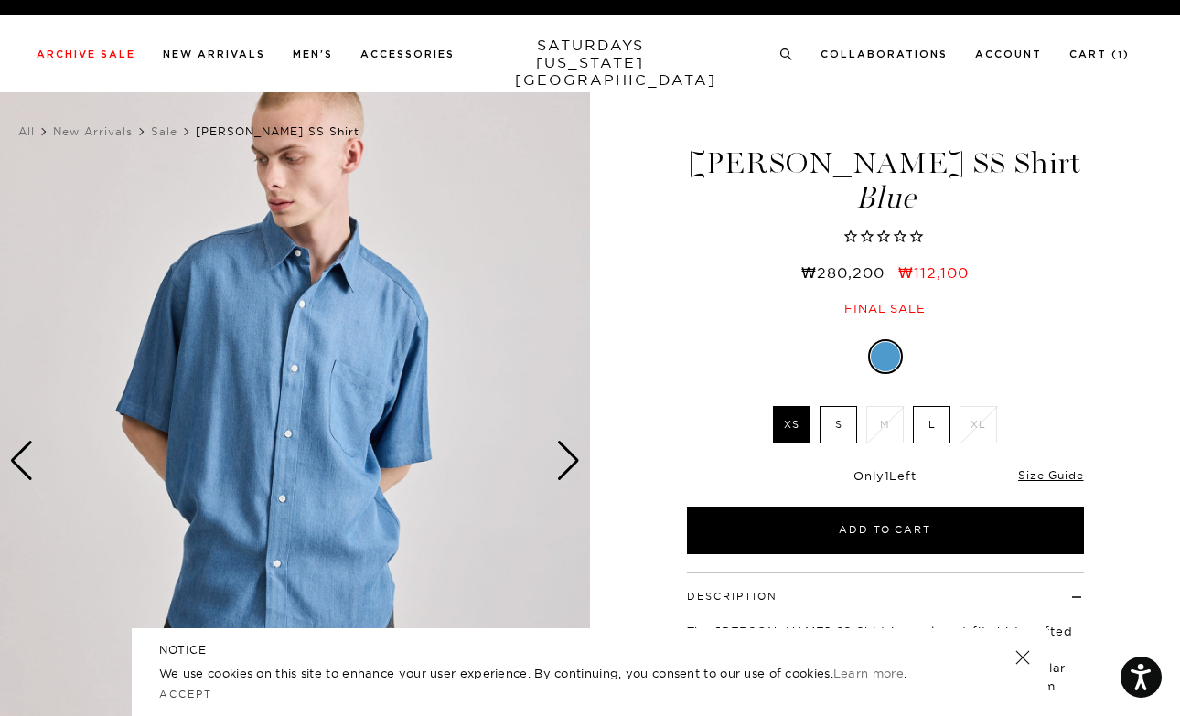
click at [574, 469] on div "Next slide" at bounding box center [568, 461] width 25 height 40
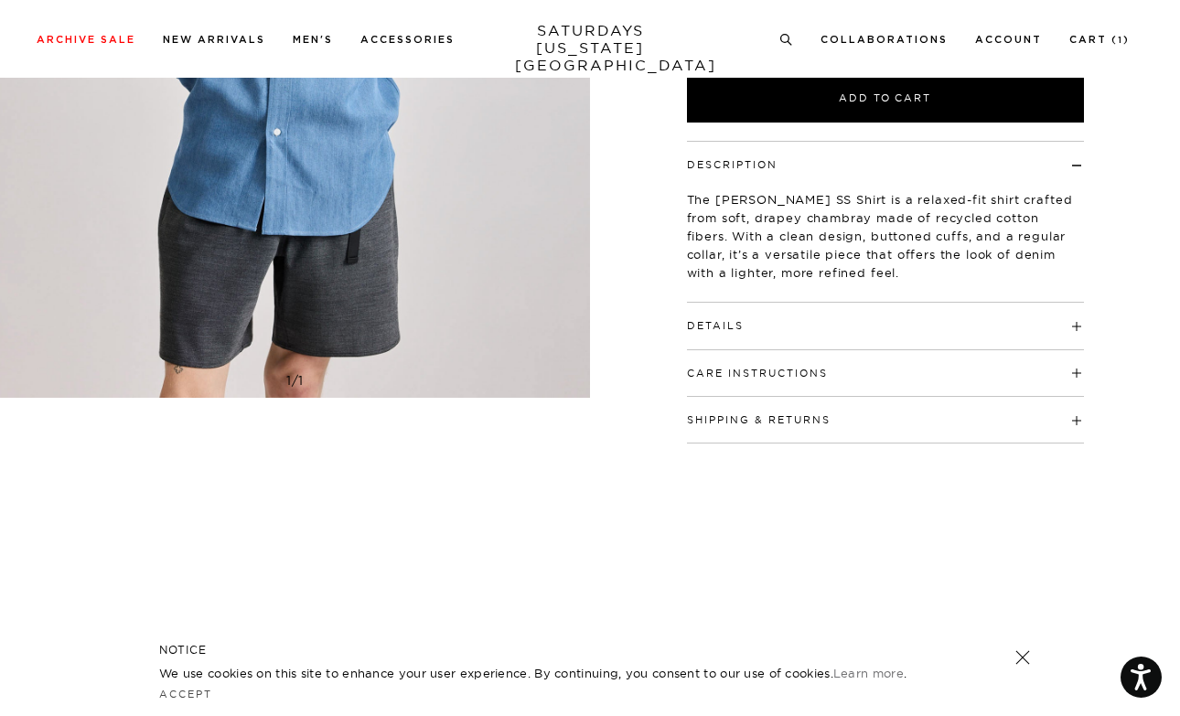
scroll to position [365, 0]
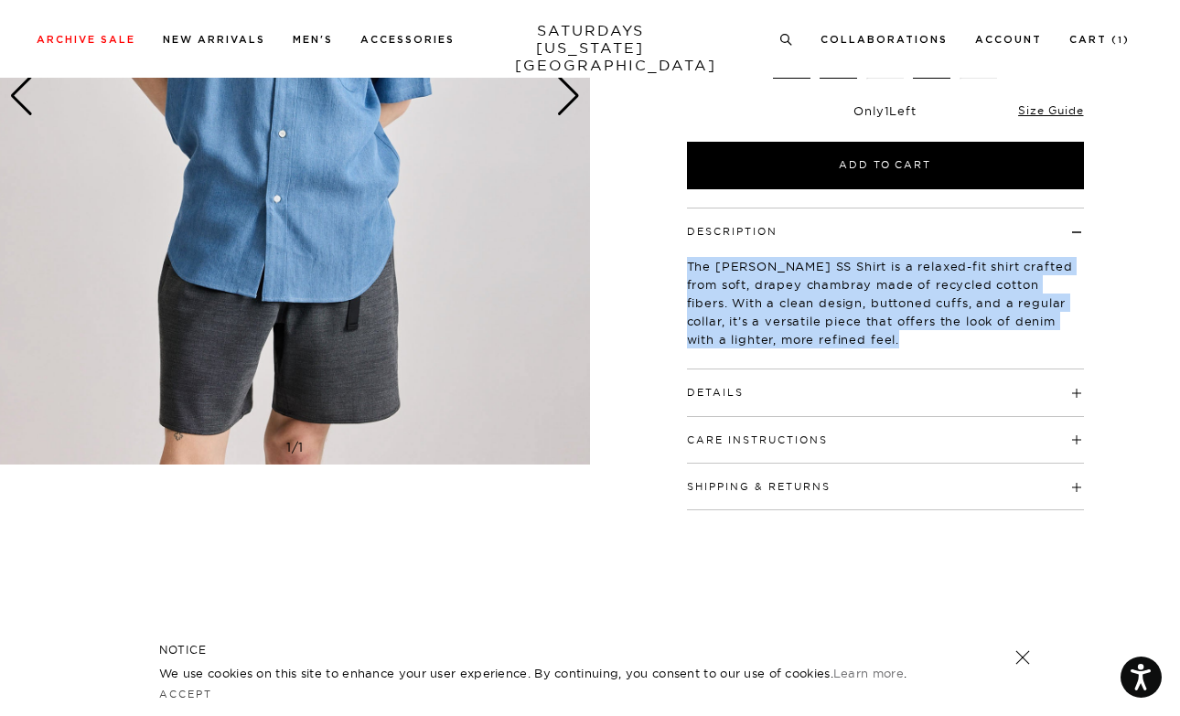
drag, startPoint x: 683, startPoint y: 217, endPoint x: 906, endPoint y: 349, distance: 259.2
click at [906, 349] on div "Description The [PERSON_NAME] SS Shirt is a relaxed-fit shirt crafted from soft…" at bounding box center [885, 359] width 457 height 303
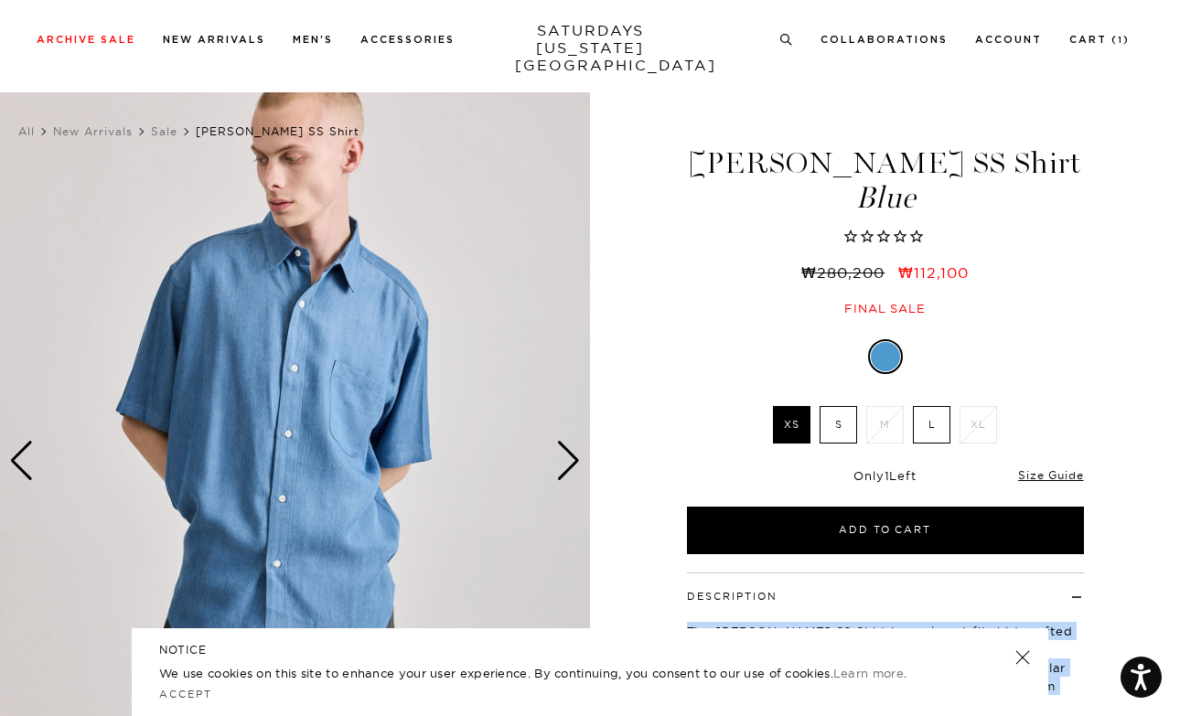
scroll to position [462, 0]
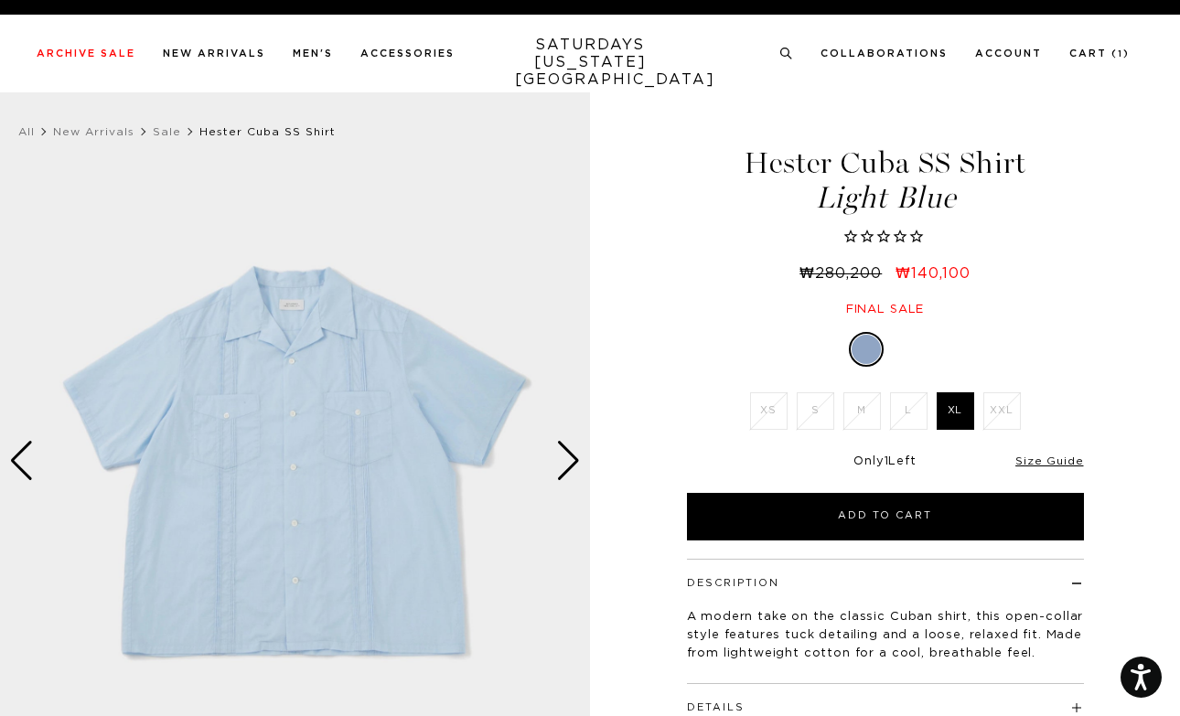
click at [561, 462] on div "Next slide" at bounding box center [568, 461] width 25 height 40
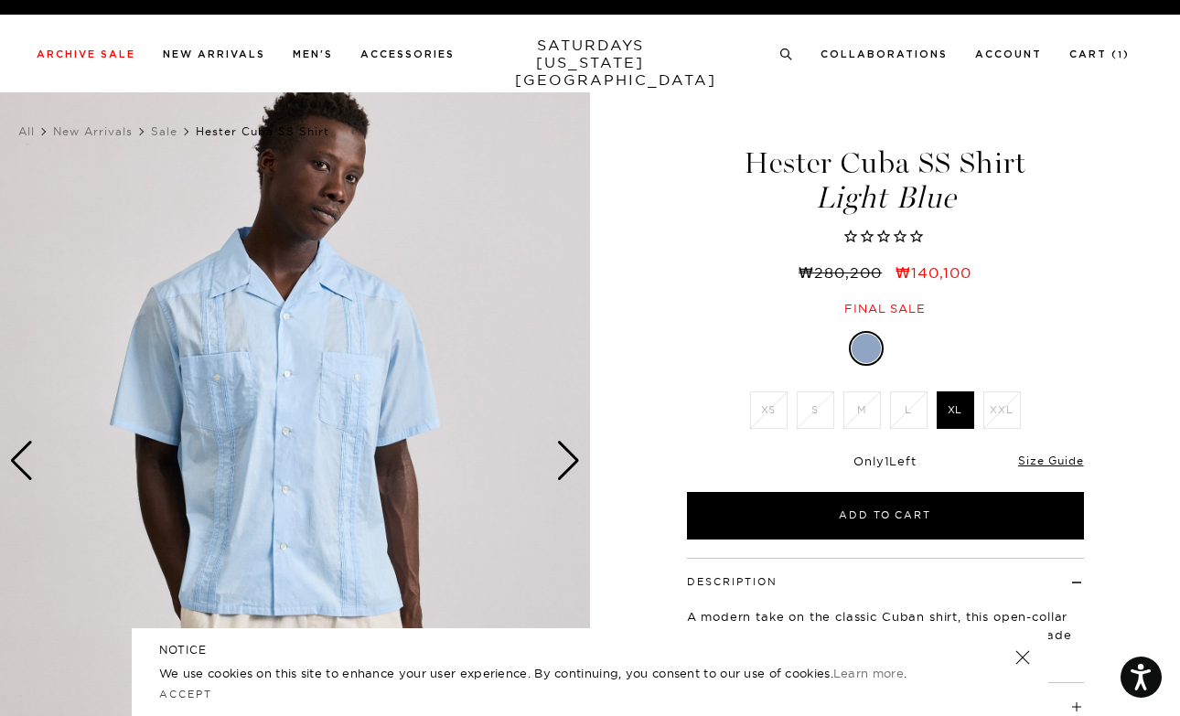
click at [561, 462] on div "Next slide" at bounding box center [568, 461] width 25 height 40
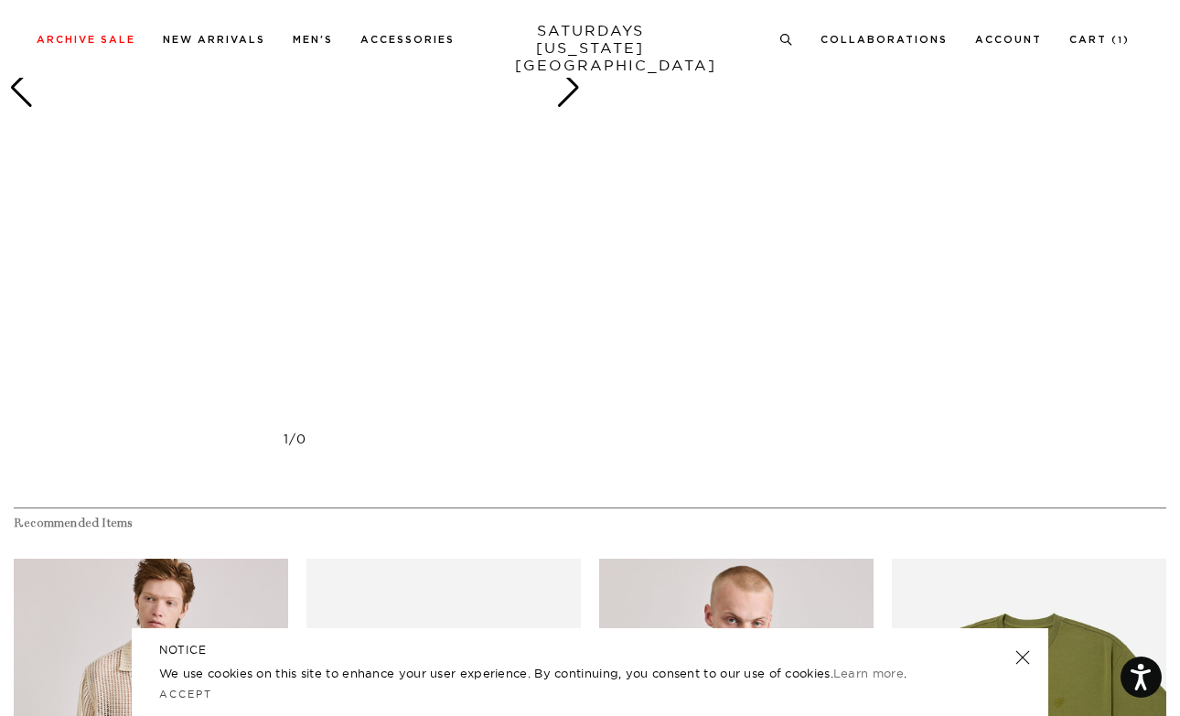
scroll to position [3056, 0]
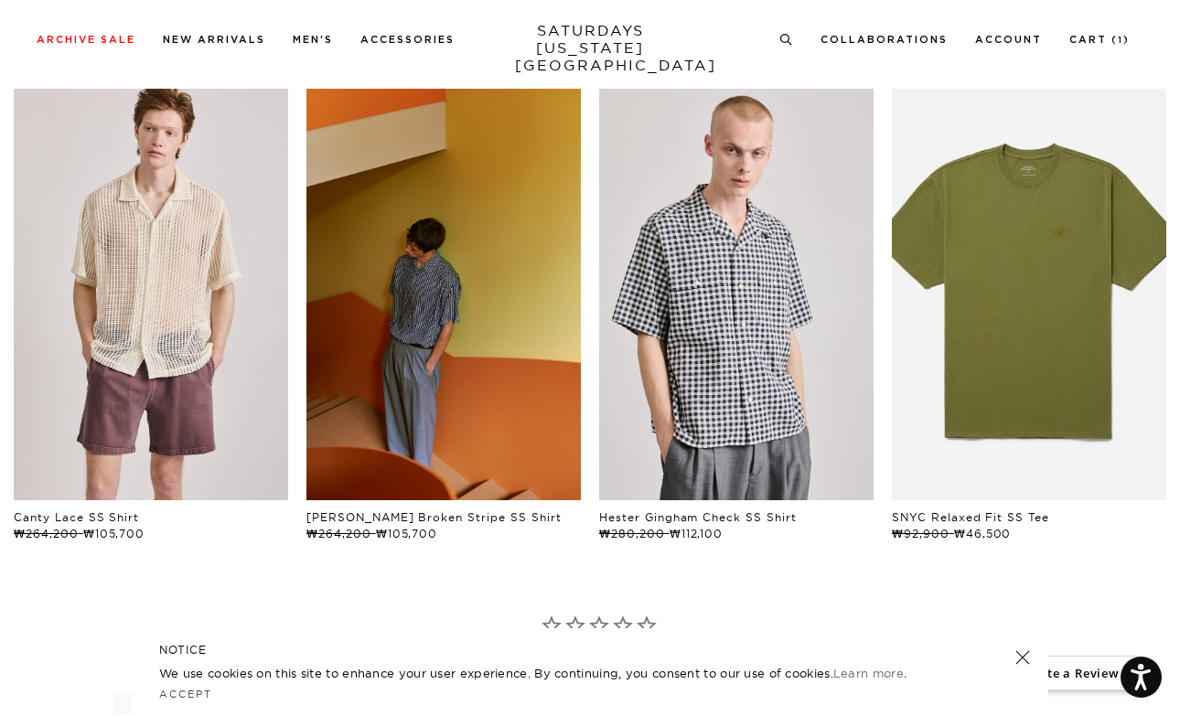
click at [441, 252] on link "files/241030_0551.jpg" at bounding box center [443, 295] width 274 height 412
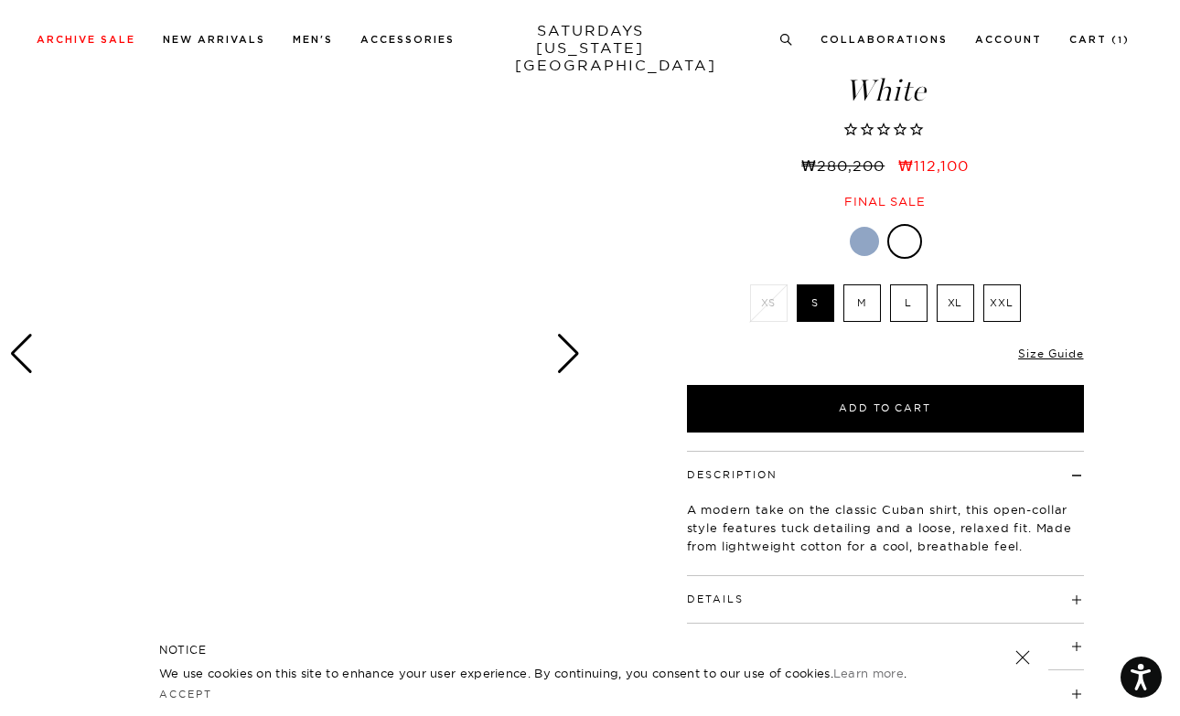
scroll to position [110, 0]
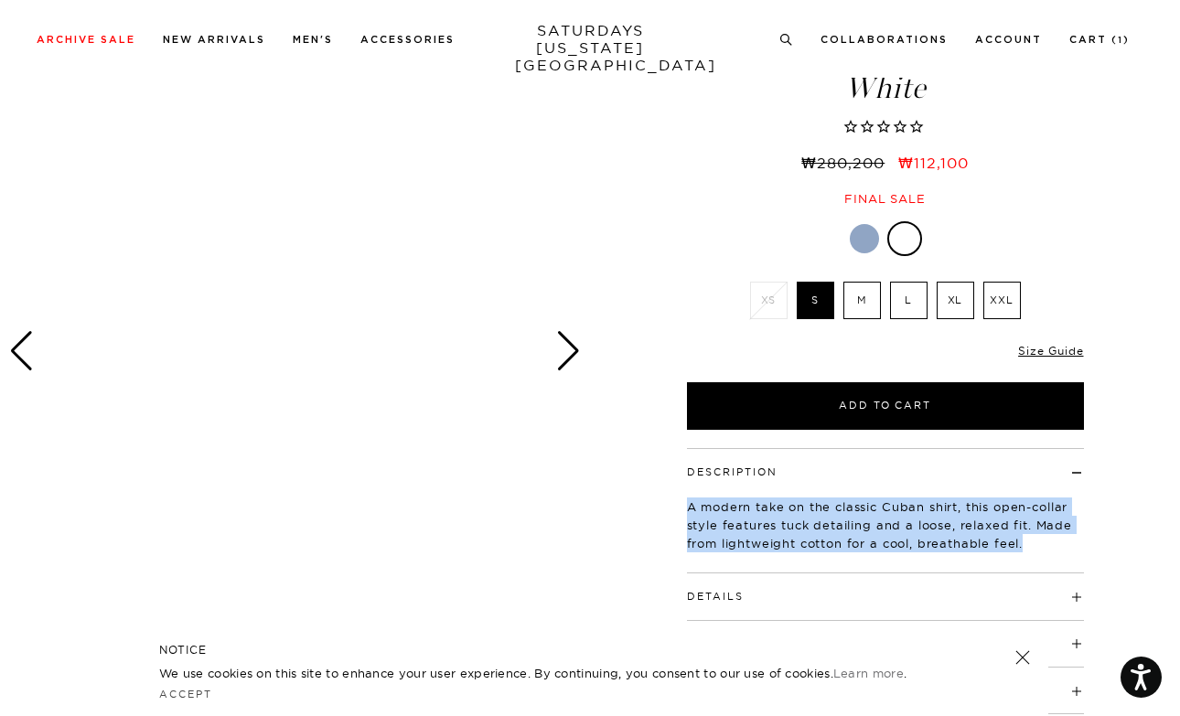
drag, startPoint x: 678, startPoint y: 438, endPoint x: 1004, endPoint y: 558, distance: 347.8
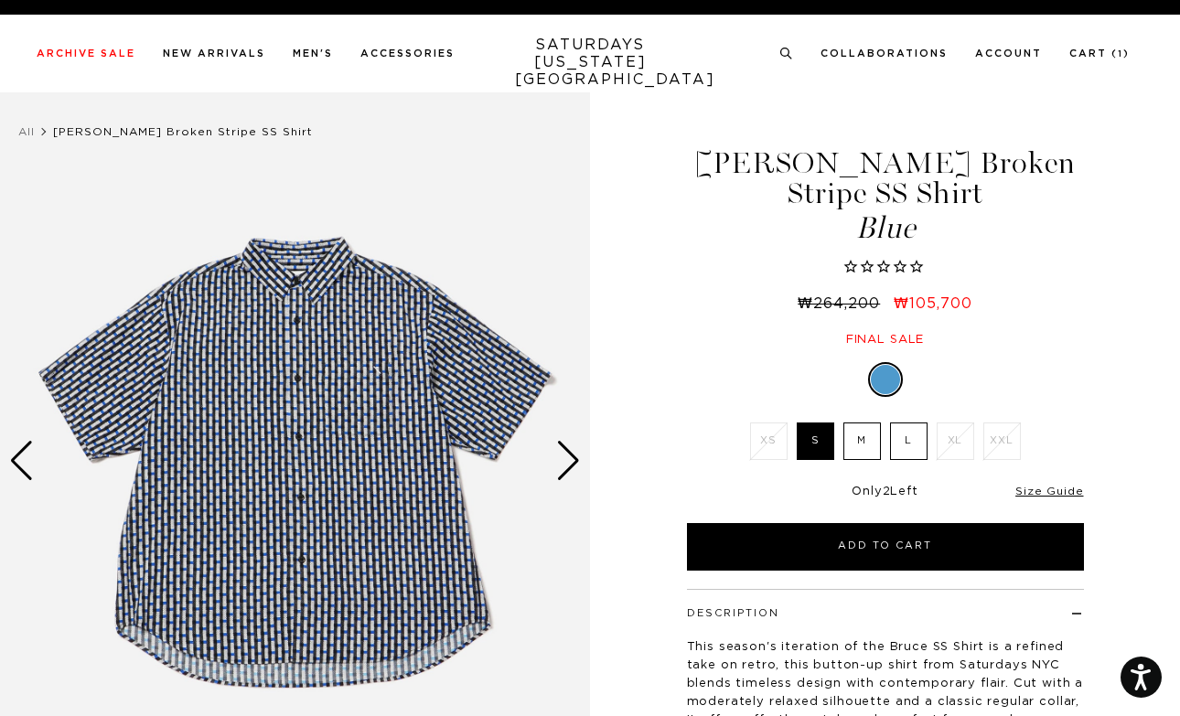
click at [564, 452] on div "Next slide" at bounding box center [568, 461] width 25 height 40
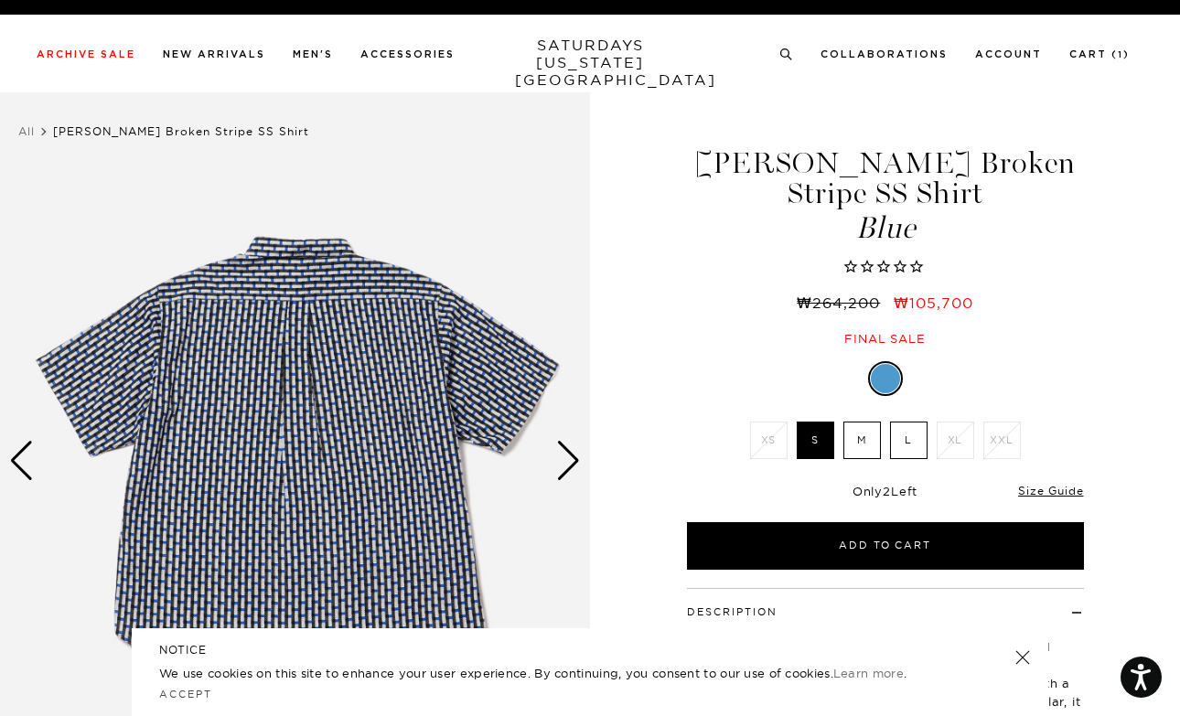
click at [564, 452] on div "Next slide" at bounding box center [568, 461] width 25 height 40
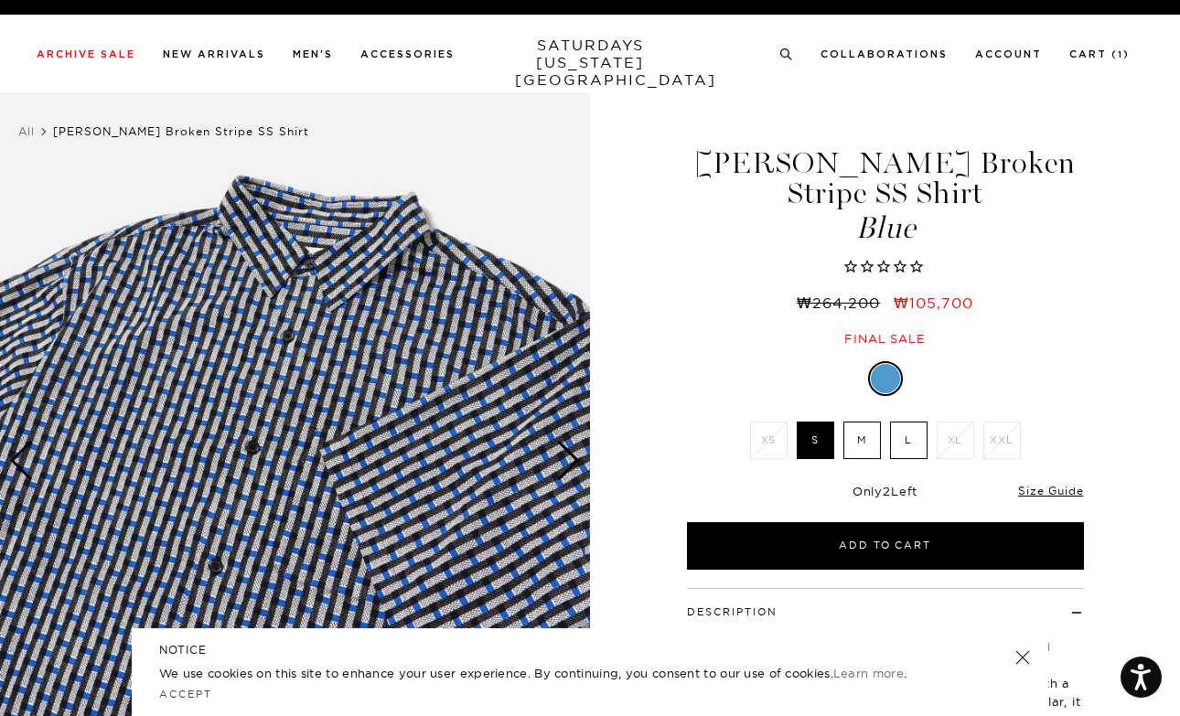
click at [564, 452] on div "Next slide" at bounding box center [568, 461] width 25 height 40
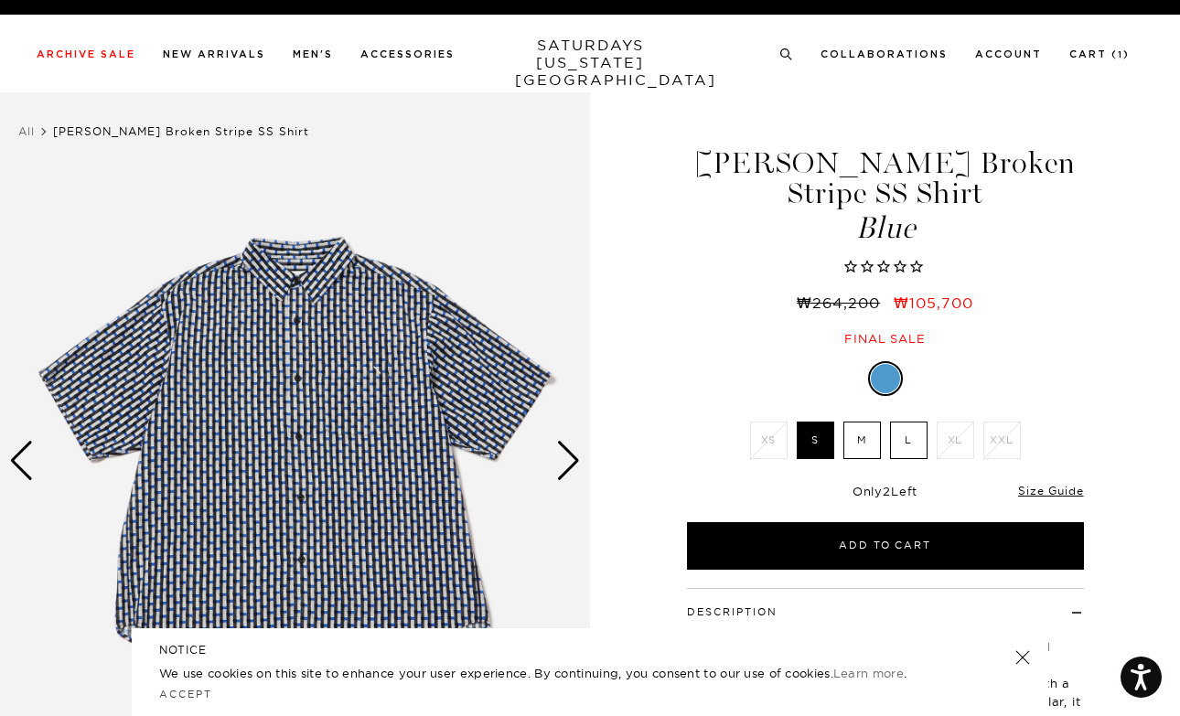
click at [564, 452] on div "Next slide" at bounding box center [568, 461] width 25 height 40
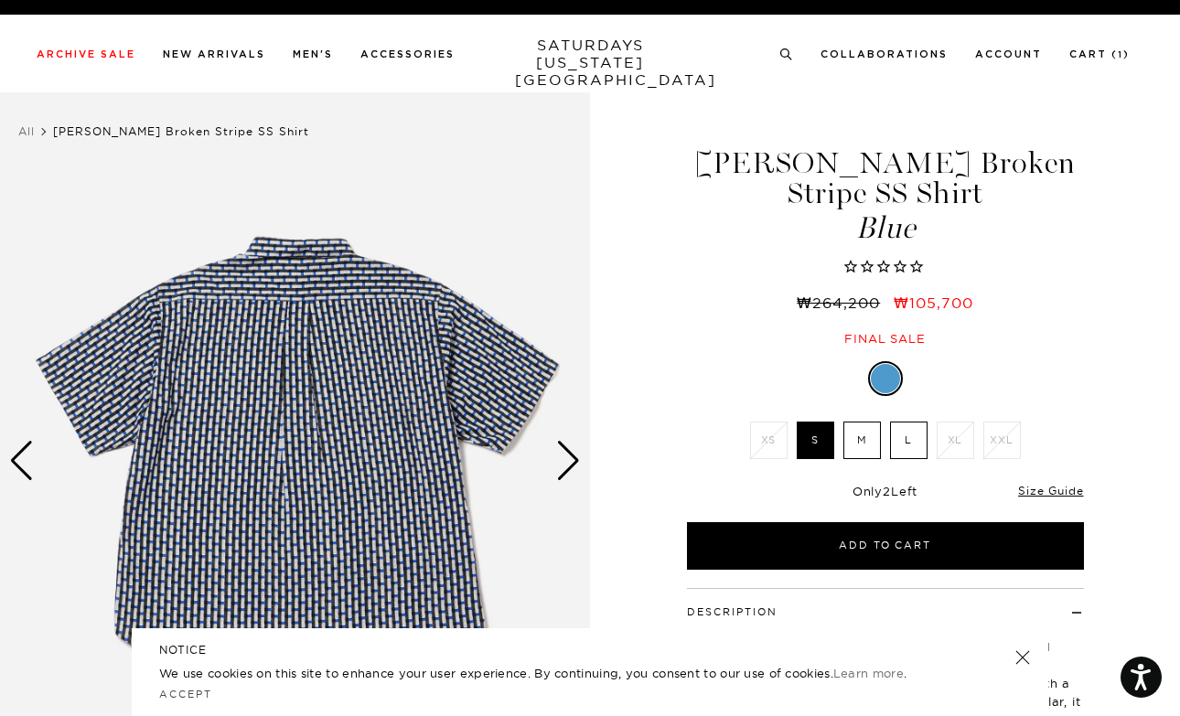
click at [564, 452] on div "Next slide" at bounding box center [568, 461] width 25 height 40
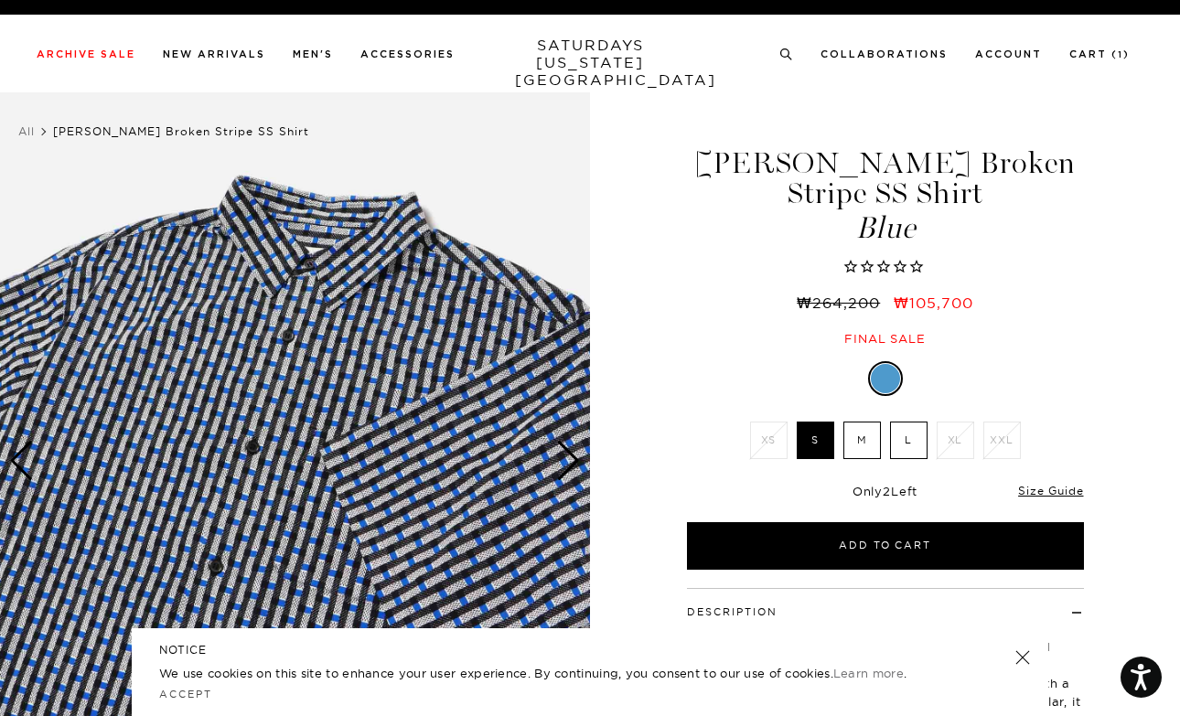
click at [564, 452] on div "Next slide" at bounding box center [568, 461] width 25 height 40
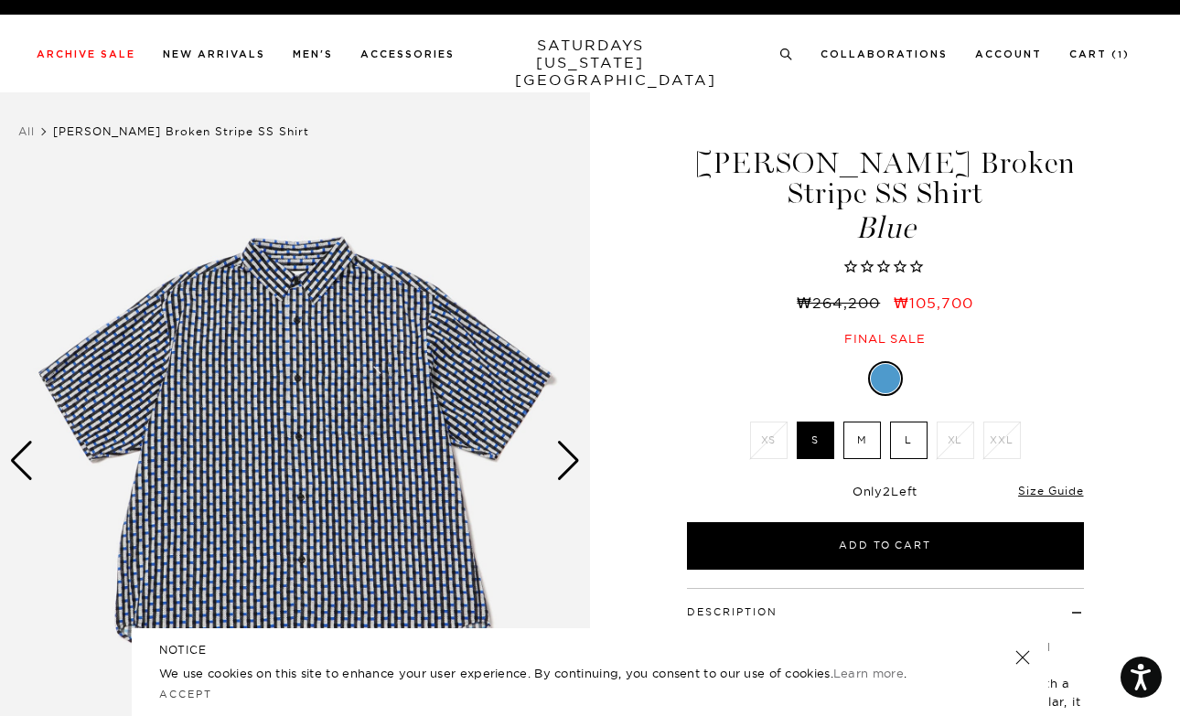
click at [563, 453] on div "Next slide" at bounding box center [568, 461] width 25 height 40
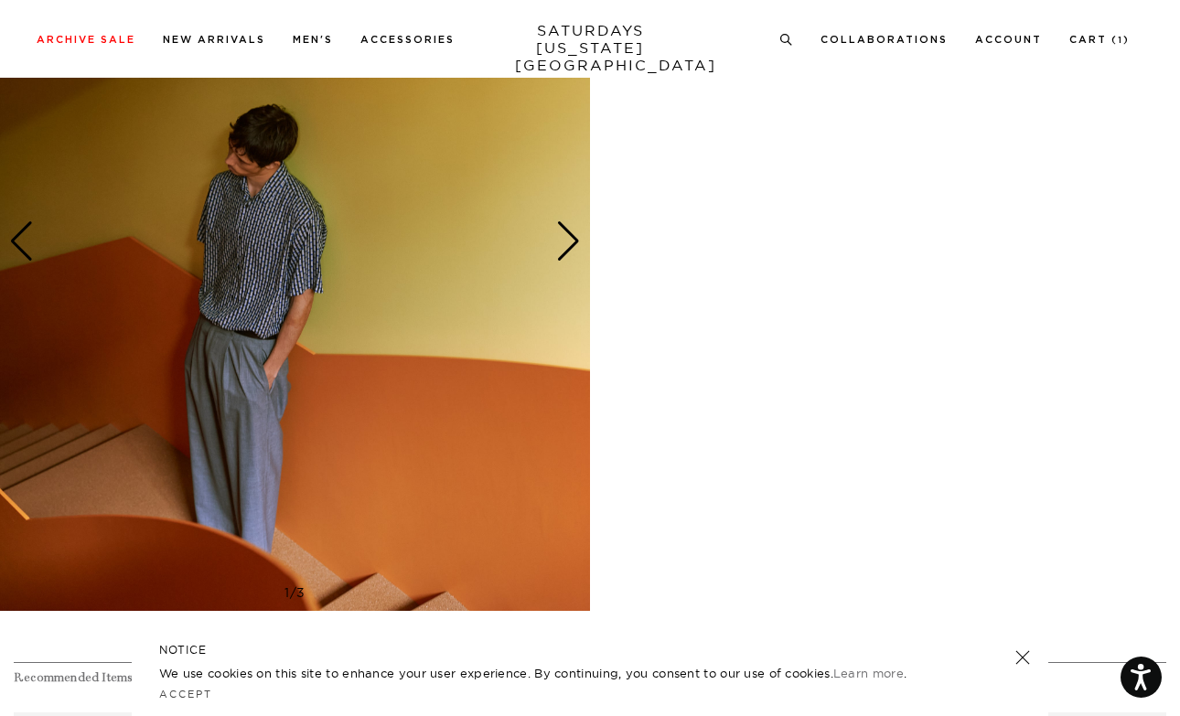
scroll to position [950, 0]
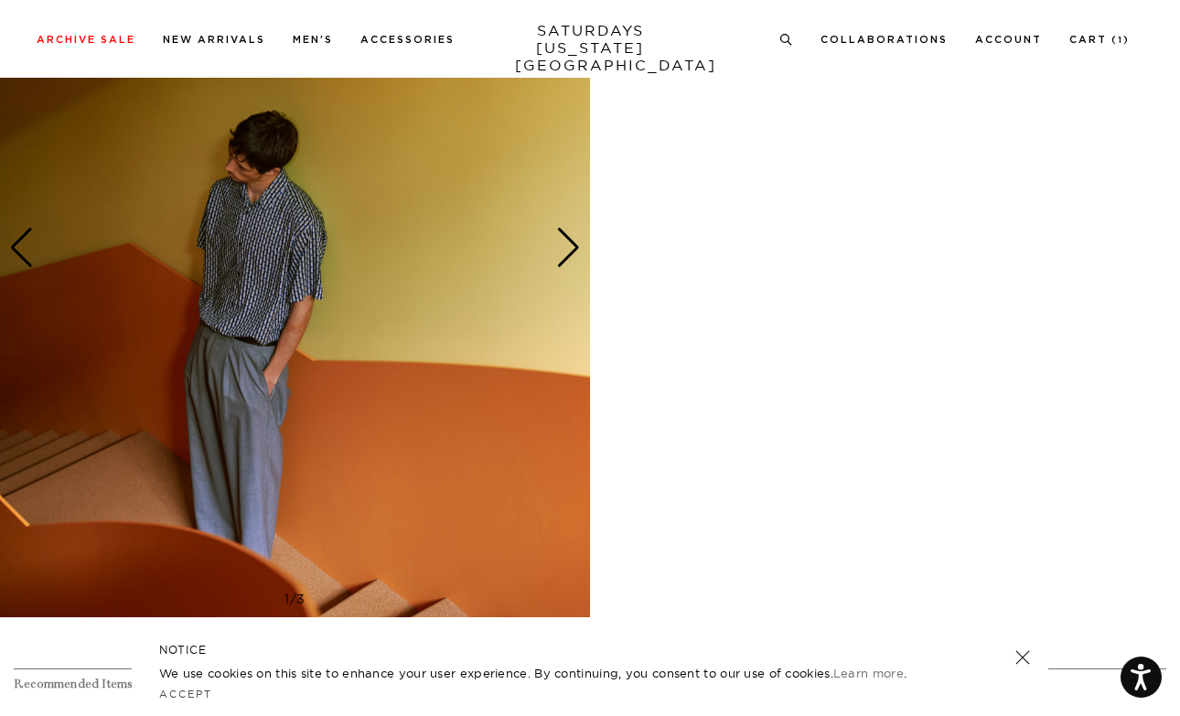
click at [573, 257] on div "Next slide" at bounding box center [568, 248] width 25 height 40
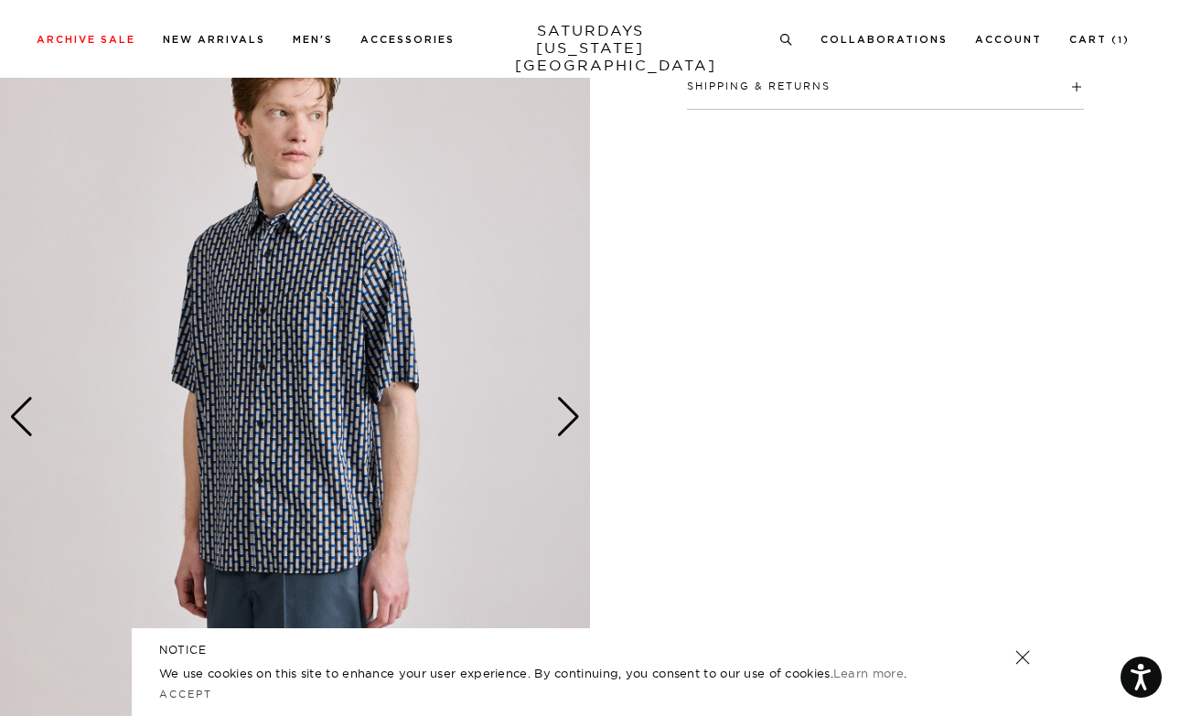
scroll to position [902, 1]
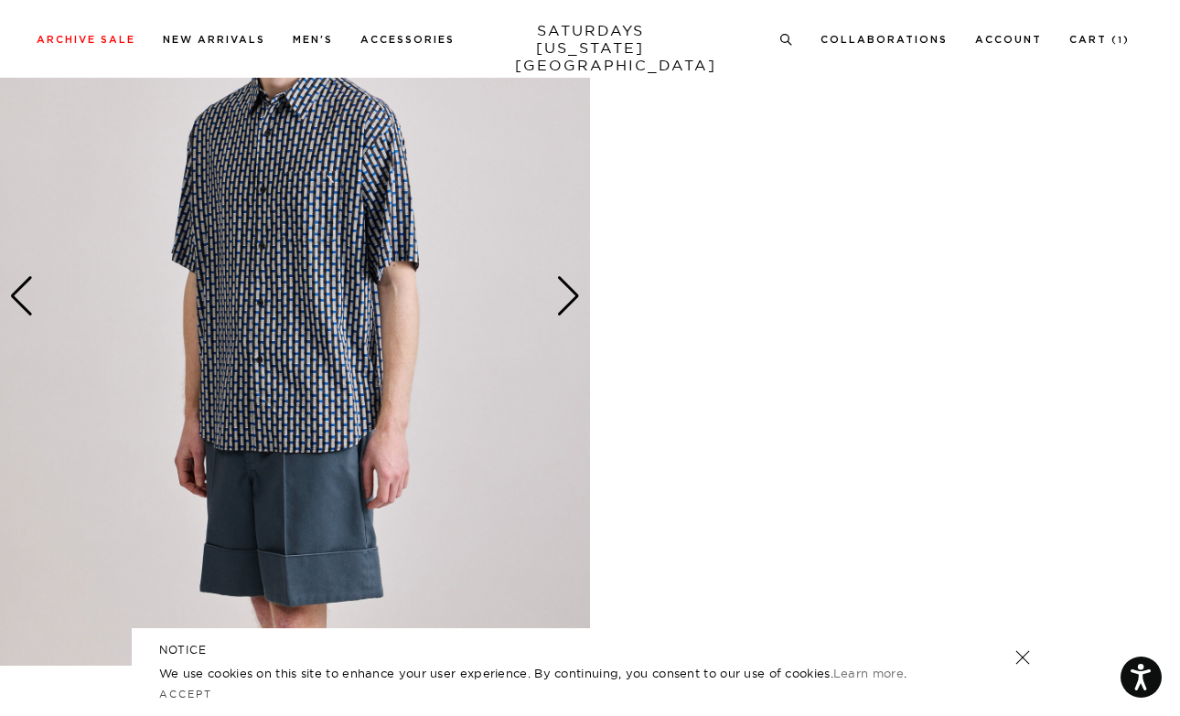
click at [569, 289] on div "Next slide" at bounding box center [568, 296] width 25 height 40
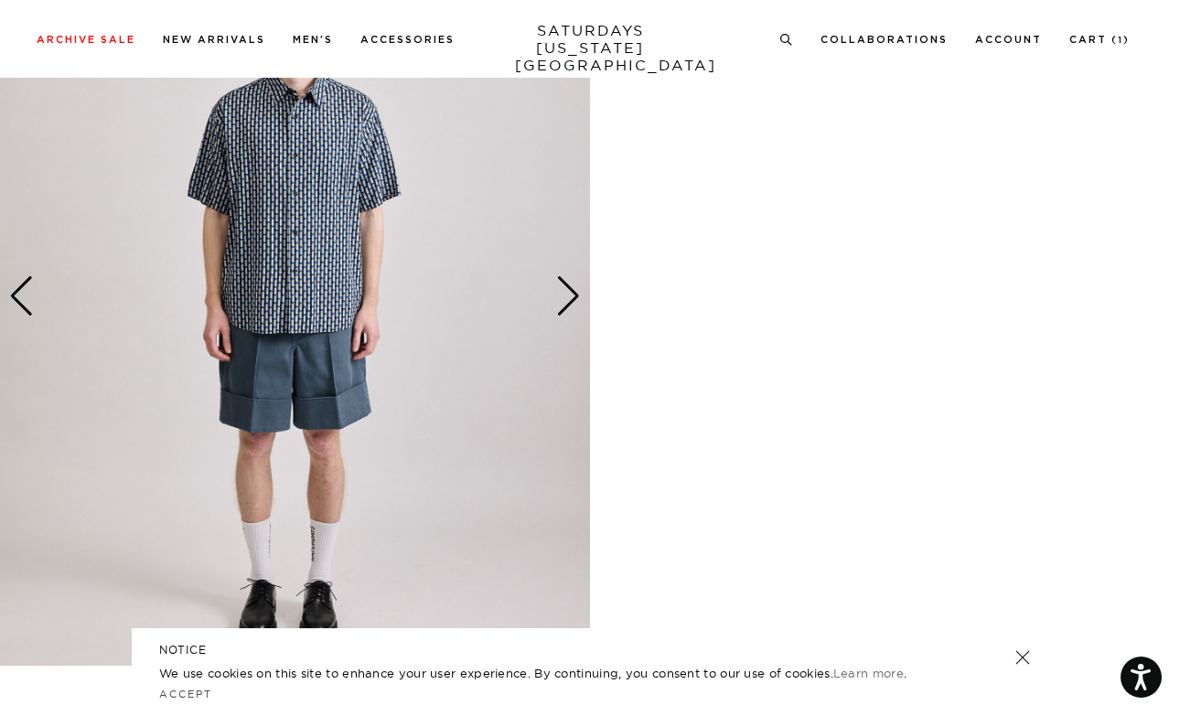
click at [569, 289] on div "Next slide" at bounding box center [568, 296] width 25 height 40
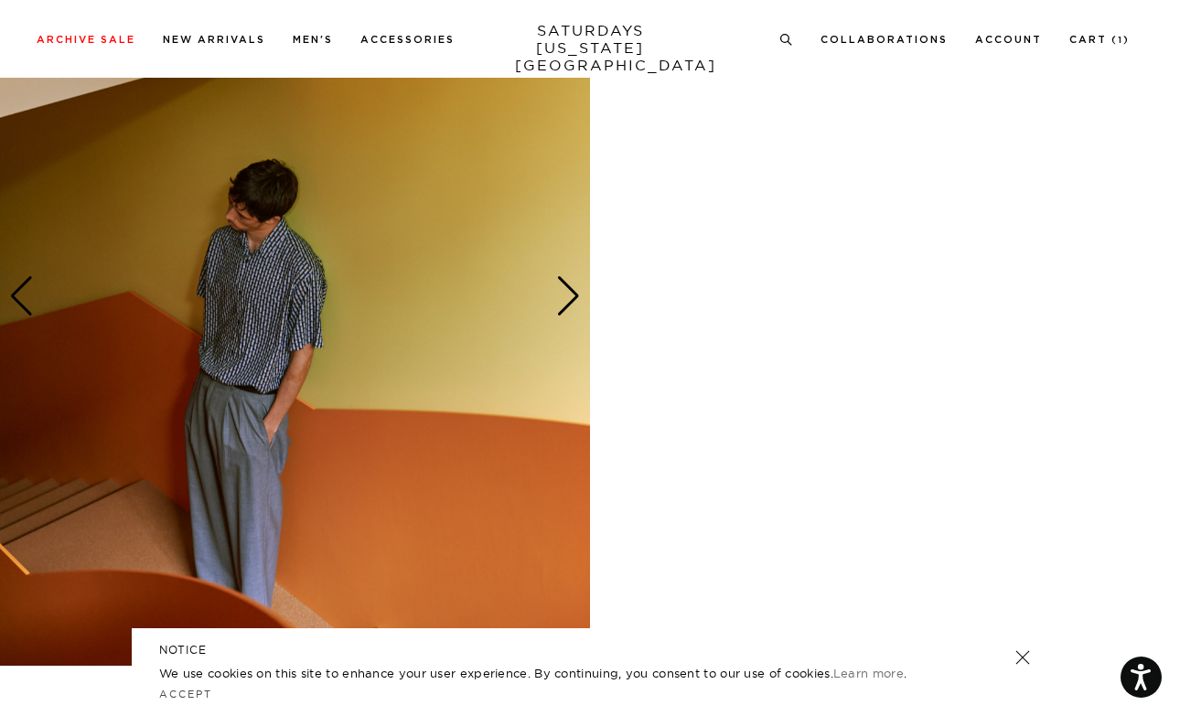
click at [569, 289] on div "Next slide" at bounding box center [568, 296] width 25 height 40
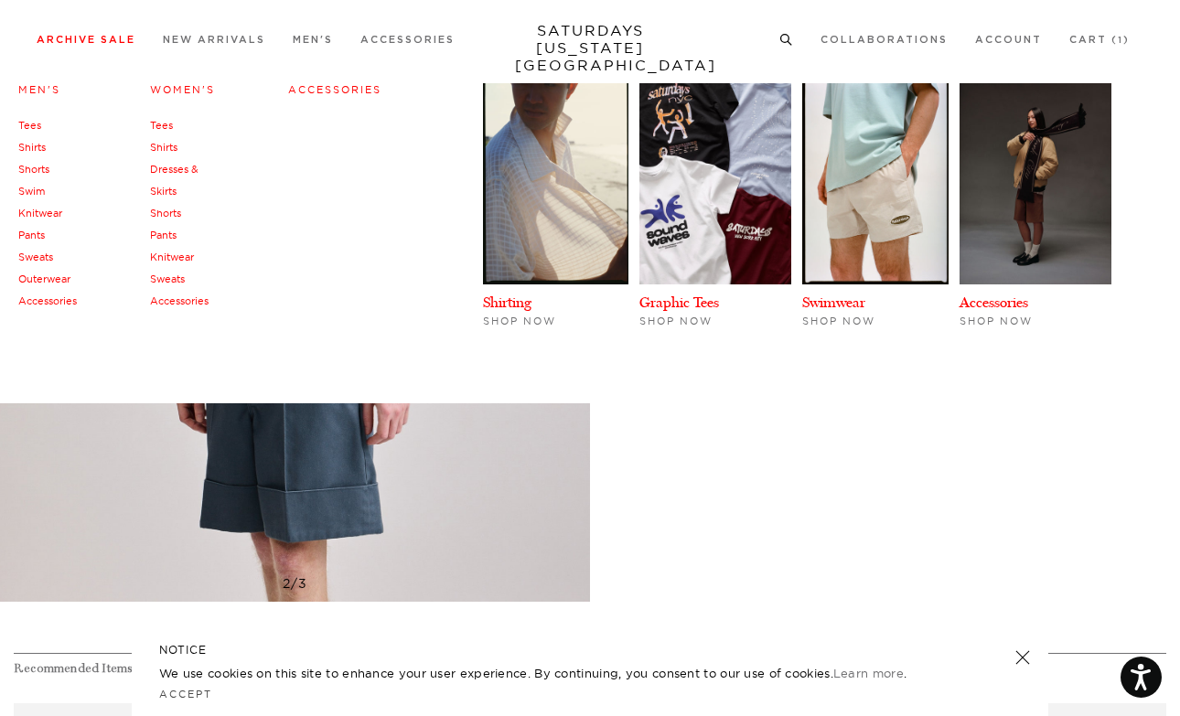
scroll to position [979, 1]
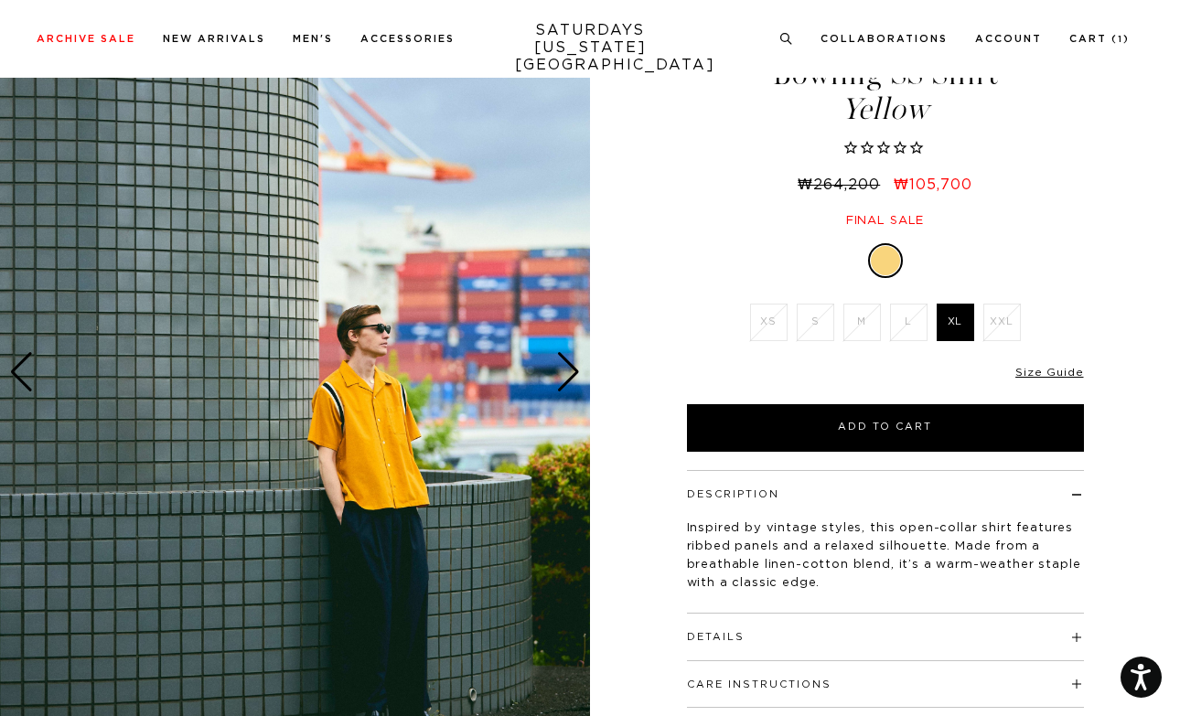
scroll to position [90, 0]
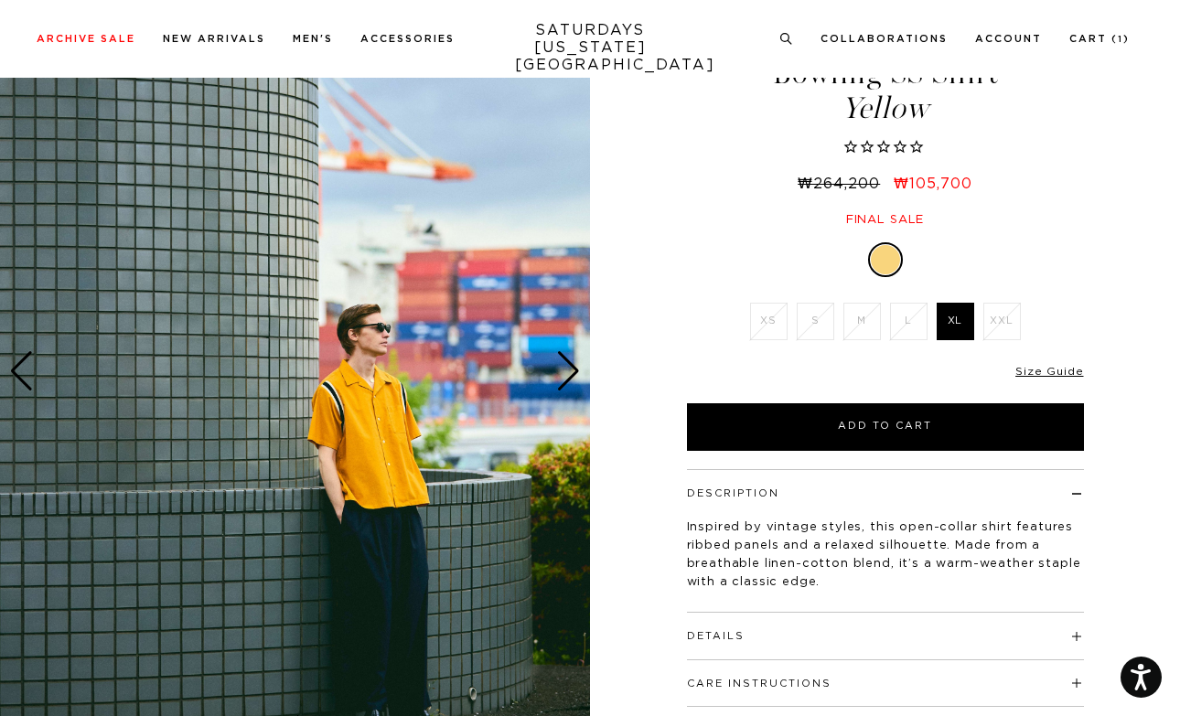
click at [559, 368] on div "Next slide" at bounding box center [568, 371] width 25 height 40
click at [570, 368] on div "Next slide" at bounding box center [568, 371] width 25 height 40
